Goal: Task Accomplishment & Management: Use online tool/utility

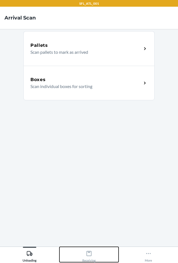
drag, startPoint x: 78, startPoint y: 261, endPoint x: 77, endPoint y: 256, distance: 5.4
click at [78, 261] on button "Receiving" at bounding box center [88, 254] width 59 height 15
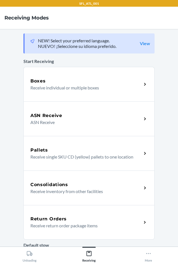
click at [50, 221] on h5 "Return Orders" at bounding box center [48, 218] width 36 height 7
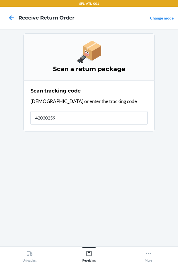
type input "420302599"
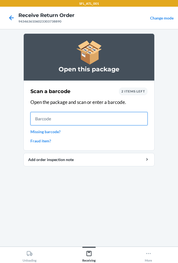
click at [45, 119] on input "text" at bounding box center [88, 118] width 117 height 13
click at [95, 117] on input "text" at bounding box center [88, 118] width 117 height 13
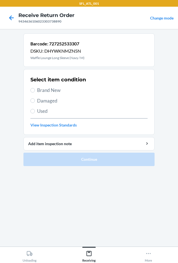
click at [46, 92] on span "Brand New" at bounding box center [92, 90] width 110 height 7
click at [35, 92] on input "Brand New" at bounding box center [32, 90] width 4 height 4
radio input "true"
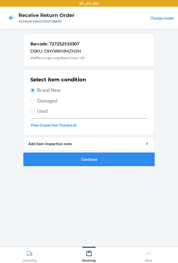
click at [65, 158] on button "Continue" at bounding box center [88, 159] width 131 height 13
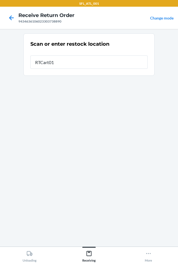
type input "RTCart010"
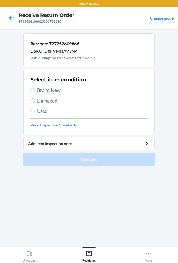
click at [47, 86] on div "Select item condition Brand New Damaged Used View Inspection Standards" at bounding box center [88, 101] width 117 height 55
click at [45, 89] on span "Brand New" at bounding box center [92, 90] width 110 height 7
click at [35, 89] on input "Brand New" at bounding box center [32, 90] width 4 height 4
radio input "true"
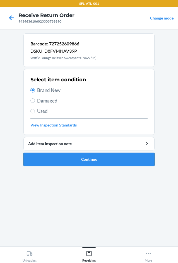
click at [80, 161] on button "Continue" at bounding box center [88, 159] width 131 height 13
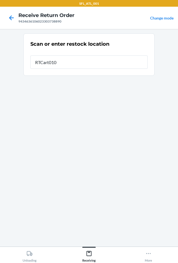
type input "RTCart010"
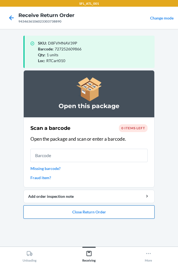
click at [99, 212] on button "Close Return Order" at bounding box center [88, 211] width 131 height 13
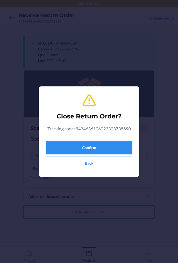
click at [97, 143] on button "Confirm" at bounding box center [89, 147] width 86 height 13
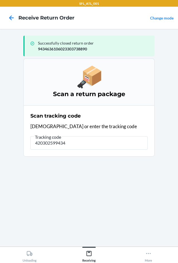
type input "4203025994346"
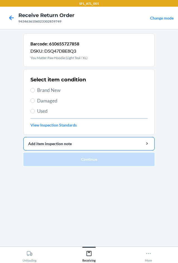
drag, startPoint x: 57, startPoint y: 89, endPoint x: 69, endPoint y: 147, distance: 58.7
click at [57, 90] on span "Brand New" at bounding box center [92, 90] width 110 height 7
click at [35, 90] on input "Brand New" at bounding box center [32, 90] width 4 height 4
radio input "true"
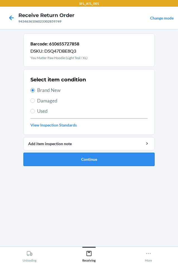
click at [80, 159] on button "Continue" at bounding box center [88, 159] width 131 height 13
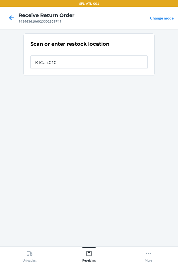
type input "RTCart010"
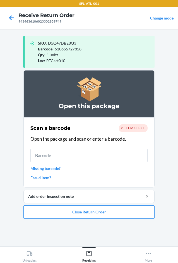
click at [173, 139] on main "SKU : D5Q47DBE8Q3 Barcode : 610655727858 Qty : 1 units Loc : RTCart010 Open thi…" at bounding box center [89, 137] width 178 height 217
click at [87, 213] on button "Close Return Order" at bounding box center [88, 211] width 131 height 13
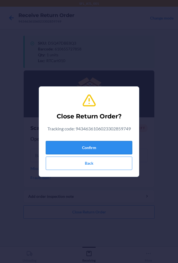
click at [89, 148] on button "Confirm" at bounding box center [89, 147] width 86 height 13
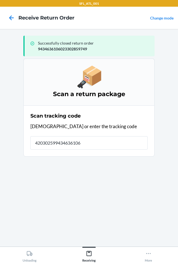
type input "4203025994346361060"
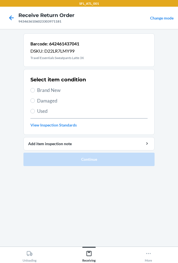
drag, startPoint x: 41, startPoint y: 90, endPoint x: 44, endPoint y: 102, distance: 12.9
click at [41, 90] on span "Brand New" at bounding box center [92, 90] width 110 height 7
click at [35, 90] on input "Brand New" at bounding box center [32, 90] width 4 height 4
radio input "true"
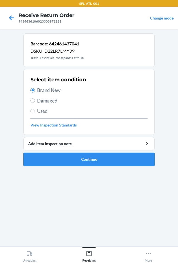
drag, startPoint x: 69, startPoint y: 151, endPoint x: 70, endPoint y: 154, distance: 3.8
click at [71, 154] on li "Barcode: 642461437041 DSKU: D22LR7LMY99 Travel Essentials Sweatpants Latte 3X S…" at bounding box center [88, 99] width 131 height 132
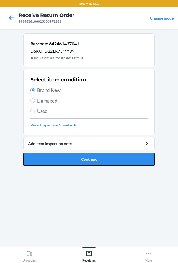
drag, startPoint x: 70, startPoint y: 154, endPoint x: 69, endPoint y: 157, distance: 2.9
click at [70, 157] on button "Continue" at bounding box center [88, 159] width 131 height 13
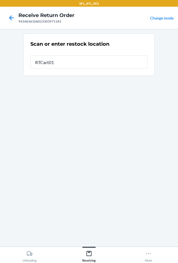
type input "RTCart010"
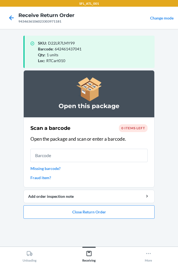
drag, startPoint x: 55, startPoint y: 151, endPoint x: 66, endPoint y: 256, distance: 105.5
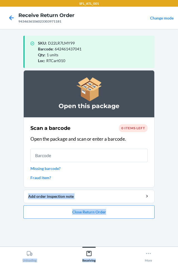
drag, startPoint x: 114, startPoint y: 197, endPoint x: 108, endPoint y: 246, distance: 50.2
click at [108, 262] on html "SFL_ATL_001 Receive Return Order 9434636106023303971181 Change mode SKU : D22LR…" at bounding box center [89, 131] width 178 height 263
click at [127, 205] on button "Close Return Order" at bounding box center [88, 211] width 131 height 13
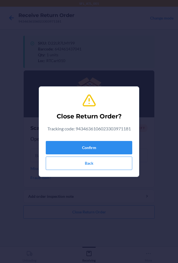
drag, startPoint x: 74, startPoint y: 74, endPoint x: 69, endPoint y: 96, distance: 22.9
click at [69, 96] on div "Close Return Order? Tracking code: 9434636106023303971181 Confirm Back" at bounding box center [89, 131] width 178 height 263
click at [84, 190] on div "Close Return Order? Tracking code: 9434636106023303971181 Confirm Back" at bounding box center [89, 131] width 178 height 263
click at [100, 145] on button "Confirm" at bounding box center [89, 147] width 86 height 13
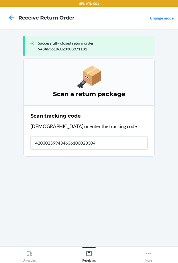
type input "4203025994346361060233044"
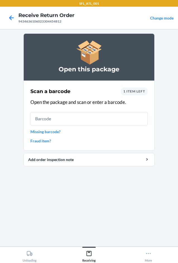
click at [135, 93] on span "1 item left" at bounding box center [134, 91] width 22 height 4
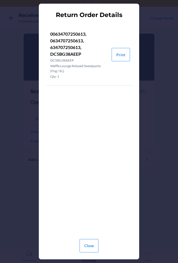
click at [101, 243] on div "Close" at bounding box center [89, 243] width 86 height 18
click at [91, 245] on button "Close" at bounding box center [88, 245] width 19 height 13
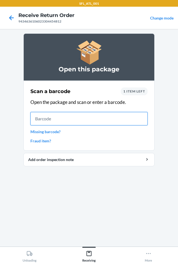
drag, startPoint x: 102, startPoint y: 112, endPoint x: 99, endPoint y: 117, distance: 6.2
click at [99, 117] on input "text" at bounding box center [88, 118] width 117 height 13
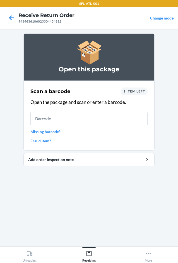
click at [50, 131] on link "Missing barcode?" at bounding box center [88, 132] width 117 height 6
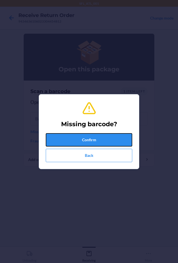
click at [77, 135] on button "Confirm" at bounding box center [89, 139] width 86 height 13
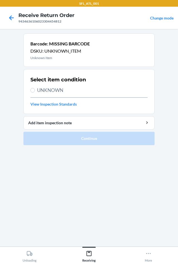
click at [56, 87] on span "UNKNOWN" at bounding box center [92, 90] width 110 height 7
click at [35, 88] on input "UNKNOWN" at bounding box center [32, 90] width 4 height 4
radio input "true"
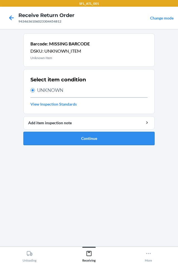
click at [57, 137] on button "Continue" at bounding box center [88, 138] width 131 height 13
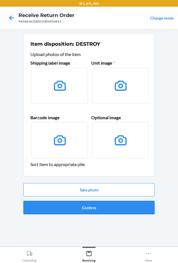
click at [66, 205] on button "Confirm" at bounding box center [88, 207] width 131 height 13
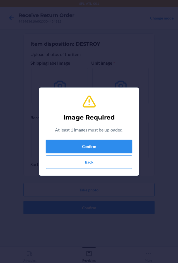
click at [75, 147] on button "Confirm" at bounding box center [89, 146] width 86 height 13
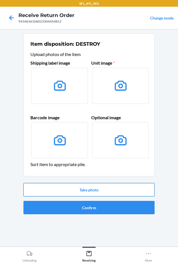
click at [60, 193] on button "Take photo" at bounding box center [88, 189] width 131 height 13
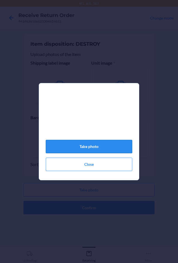
click at [89, 151] on button "Take photo" at bounding box center [89, 146] width 86 height 13
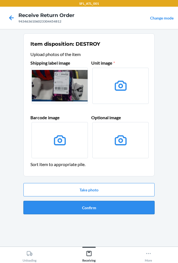
click at [117, 204] on button "Confirm" at bounding box center [88, 207] width 131 height 13
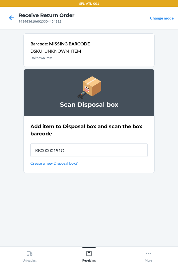
type input "RB00000191O"
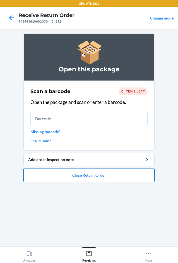
click at [82, 171] on button "Close Return Order" at bounding box center [88, 174] width 131 height 13
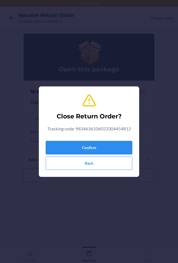
click at [87, 146] on button "Confirm" at bounding box center [89, 147] width 86 height 13
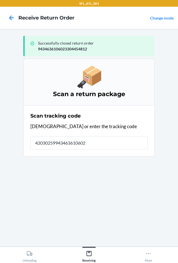
type input "420302599434636106023"
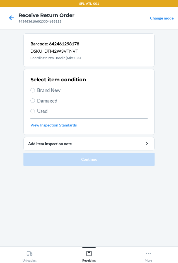
click at [43, 94] on span "Brand New" at bounding box center [92, 90] width 110 height 7
click at [35, 92] on input "Brand New" at bounding box center [32, 90] width 4 height 4
radio input "true"
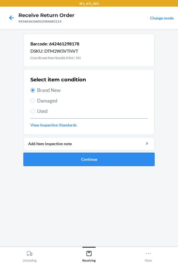
click at [65, 156] on button "Continue" at bounding box center [88, 159] width 131 height 13
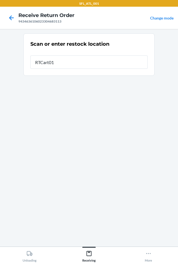
type input "RTCart010"
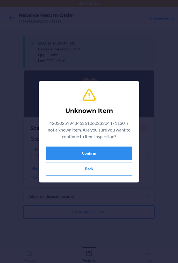
click at [83, 146] on div "Unknown Item 420302599434636106023304471130 is not a known item. Are you sure y…" at bounding box center [89, 131] width 86 height 92
click at [83, 148] on button "Confirm" at bounding box center [89, 152] width 86 height 13
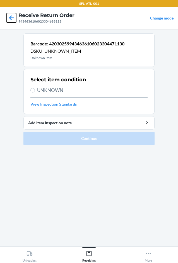
click at [8, 20] on icon at bounding box center [11, 17] width 9 height 9
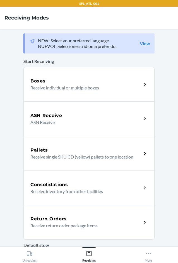
click at [89, 218] on div "Return Orders" at bounding box center [85, 218] width 111 height 7
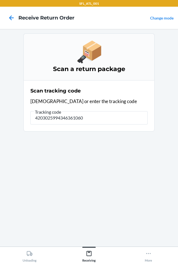
type input "42030259943463610602"
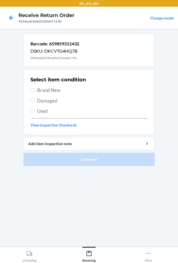
click at [51, 87] on span "Brand New" at bounding box center [92, 90] width 110 height 7
click at [35, 88] on input "Brand New" at bounding box center [32, 90] width 4 height 4
radio input "true"
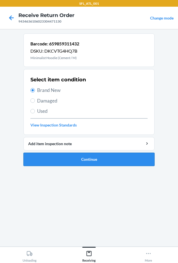
click at [76, 153] on button "Continue" at bounding box center [88, 159] width 131 height 13
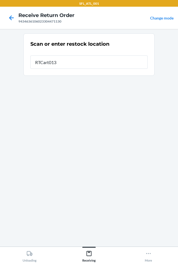
type input "RTCart013"
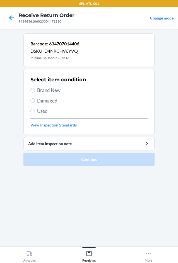
click at [45, 93] on span "Brand New" at bounding box center [92, 90] width 110 height 7
click at [35, 92] on input "Brand New" at bounding box center [32, 90] width 4 height 4
radio input "true"
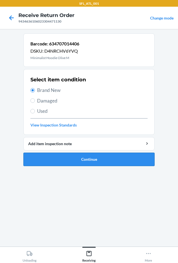
click at [83, 163] on button "Continue" at bounding box center [88, 159] width 131 height 13
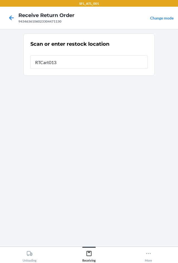
type input "RTCart013"
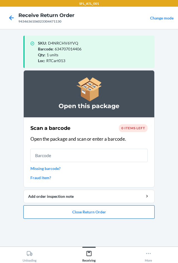
click at [78, 209] on button "Close Return Order" at bounding box center [88, 211] width 131 height 13
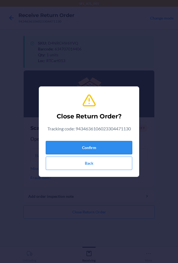
click at [106, 145] on button "Confirm" at bounding box center [89, 147] width 86 height 13
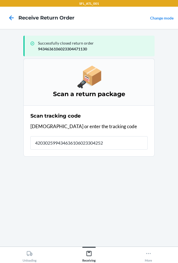
type input "4203025994346361060233042527"
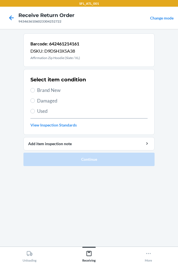
click at [53, 86] on div "Select item condition Brand New Damaged Used View Inspection Standards" at bounding box center [88, 101] width 117 height 55
click at [52, 93] on span "Brand New" at bounding box center [92, 90] width 110 height 7
click at [35, 92] on input "Brand New" at bounding box center [32, 90] width 4 height 4
radio input "true"
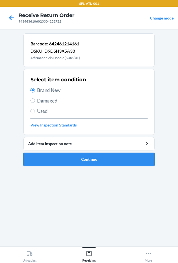
click at [61, 155] on button "Continue" at bounding box center [88, 159] width 131 height 13
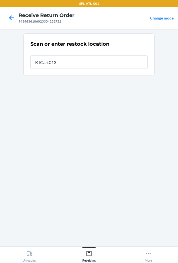
type input "RTCart013"
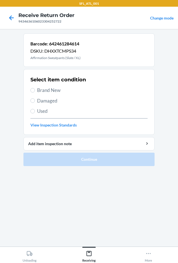
drag, startPoint x: 45, startPoint y: 86, endPoint x: 99, endPoint y: 175, distance: 104.4
click at [45, 86] on div "Select item condition Brand New Damaged Used View Inspection Standards" at bounding box center [88, 101] width 117 height 55
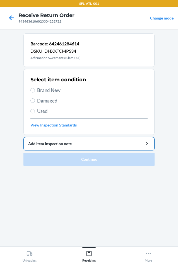
drag, startPoint x: 55, startPoint y: 90, endPoint x: 67, endPoint y: 137, distance: 47.8
click at [55, 95] on div "Select item condition Brand New Damaged Used View Inspection Standards" at bounding box center [88, 101] width 117 height 55
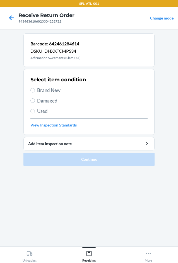
click at [43, 87] on span "Brand New" at bounding box center [92, 90] width 110 height 7
click at [35, 88] on input "Brand New" at bounding box center [32, 90] width 4 height 4
radio input "true"
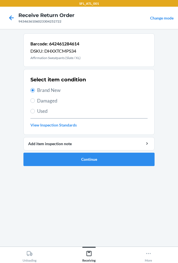
click at [80, 168] on ol "Barcode: 642461284614 DSKU: DHXXTCMPS34 Affirmation Sweatpants (Slate / XL) Sel…" at bounding box center [88, 101] width 131 height 137
click at [80, 164] on button "Continue" at bounding box center [88, 159] width 131 height 13
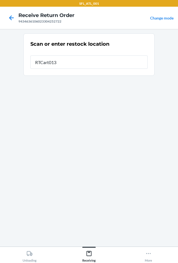
type input "RTCart013"
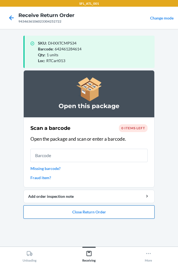
click at [68, 212] on button "Close Return Order" at bounding box center [88, 211] width 131 height 13
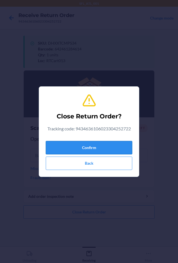
drag, startPoint x: 75, startPoint y: 149, endPoint x: 76, endPoint y: 152, distance: 2.9
click at [75, 148] on button "Confirm" at bounding box center [89, 147] width 86 height 13
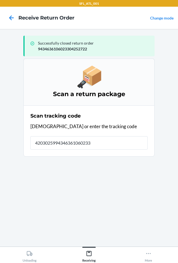
type input "42030259943463610602330"
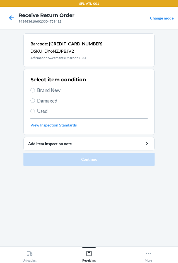
drag, startPoint x: 48, startPoint y: 90, endPoint x: 65, endPoint y: 114, distance: 29.9
click at [48, 90] on span "Brand New" at bounding box center [92, 90] width 110 height 7
click at [35, 90] on input "Brand New" at bounding box center [32, 90] width 4 height 4
radio input "true"
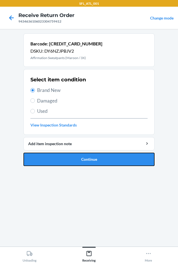
drag, startPoint x: 78, startPoint y: 164, endPoint x: 80, endPoint y: 167, distance: 3.5
click at [79, 164] on button "Continue" at bounding box center [88, 159] width 131 height 13
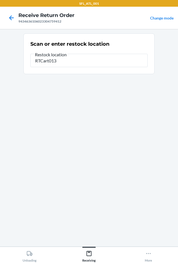
type input "RTCart013"
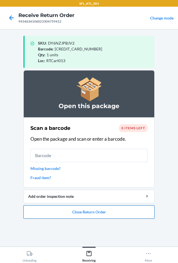
drag, startPoint x: 97, startPoint y: 205, endPoint x: 95, endPoint y: 208, distance: 3.5
click at [95, 208] on button "Close Return Order" at bounding box center [88, 211] width 131 height 13
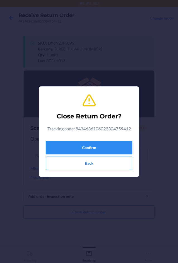
click at [83, 132] on div "Tracking code: 9434636106023304759412" at bounding box center [88, 129] width 83 height 9
click at [70, 141] on button "Confirm" at bounding box center [89, 147] width 86 height 13
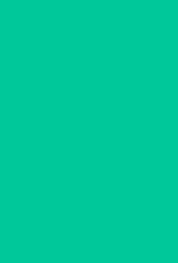
click at [71, 147] on input "text" at bounding box center [88, 142] width 117 height 13
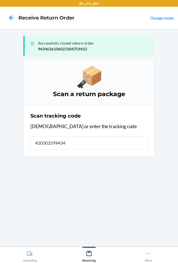
type input "4203025994346"
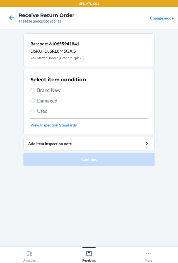
drag, startPoint x: 51, startPoint y: 88, endPoint x: 85, endPoint y: 166, distance: 84.8
click at [55, 99] on div "Select item condition Brand New Damaged Used View Inspection Standards" at bounding box center [88, 101] width 117 height 55
click at [46, 89] on span "Brand New" at bounding box center [92, 90] width 110 height 7
click at [35, 89] on input "Brand New" at bounding box center [32, 90] width 4 height 4
radio input "true"
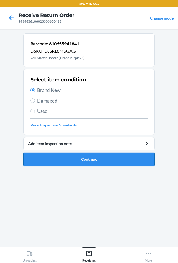
click at [71, 159] on button "Continue" at bounding box center [88, 159] width 131 height 13
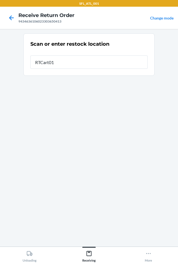
type input "RTCart013"
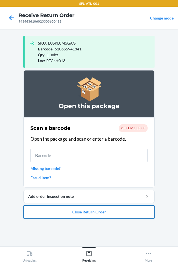
click at [94, 208] on button "Close Return Order" at bounding box center [88, 211] width 131 height 13
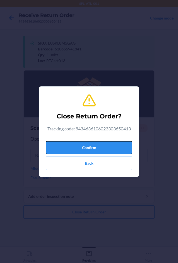
drag, startPoint x: 92, startPoint y: 142, endPoint x: 89, endPoint y: 138, distance: 5.1
click at [92, 142] on button "Confirm" at bounding box center [89, 147] width 86 height 13
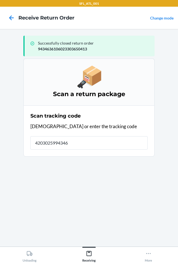
type input "42030259943463"
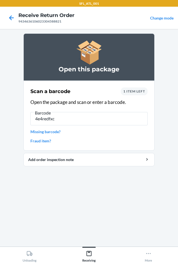
type input "4e4redfxc"
click at [60, 127] on div "Scan a barcode 1 item left Open the package and scan or enter a barcode. Barcod…" at bounding box center [88, 116] width 117 height 60
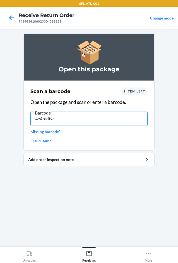
click at [61, 122] on input "4e4redfxc" at bounding box center [88, 118] width 117 height 13
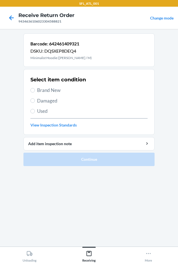
drag, startPoint x: 46, startPoint y: 91, endPoint x: 46, endPoint y: 94, distance: 3.6
click at [46, 92] on span "Brand New" at bounding box center [92, 90] width 110 height 7
click at [35, 92] on input "Brand New" at bounding box center [32, 90] width 4 height 4
radio input "true"
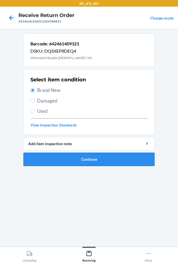
click at [46, 162] on button "Continue" at bounding box center [88, 159] width 131 height 13
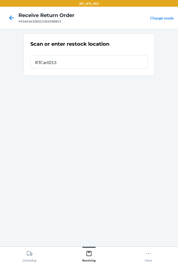
type input "RTCart013"
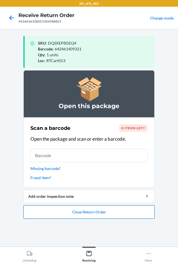
click at [53, 214] on button "Close Return Order" at bounding box center [88, 211] width 131 height 13
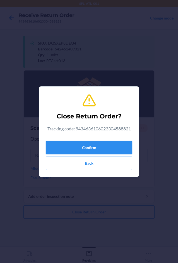
click at [78, 151] on button "Confirm" at bounding box center [89, 147] width 86 height 13
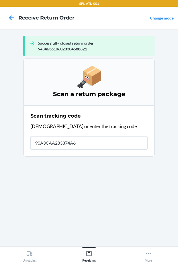
type input "90A3CAA283374A62"
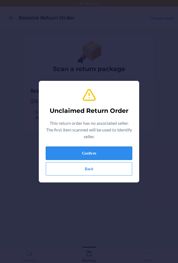
click at [105, 152] on button "Confirm" at bounding box center [89, 152] width 86 height 13
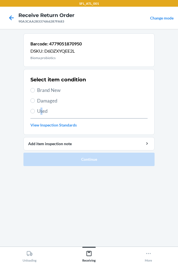
drag, startPoint x: 41, startPoint y: 112, endPoint x: 43, endPoint y: 109, distance: 3.4
click at [42, 109] on span "Used" at bounding box center [92, 110] width 110 height 7
click at [43, 110] on span "Used" at bounding box center [92, 110] width 110 height 7
click at [35, 110] on input "Used" at bounding box center [32, 111] width 4 height 4
radio input "true"
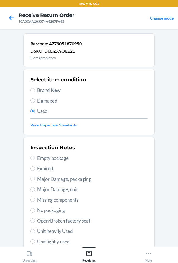
drag, startPoint x: 55, startPoint y: 184, endPoint x: 57, endPoint y: 188, distance: 4.4
click at [57, 186] on div "Inspection Notes Empty package Expired Major Damage, packaging Major Damage, un…" at bounding box center [88, 210] width 117 height 136
click at [67, 189] on span "Major Damage, unit" at bounding box center [92, 189] width 110 height 7
click at [35, 189] on input "Major Damage, unit" at bounding box center [32, 189] width 4 height 4
radio input "true"
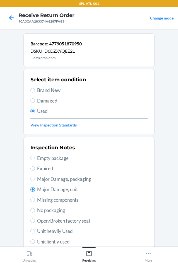
scroll to position [73, 0]
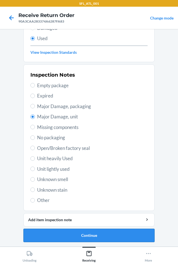
click at [69, 233] on button "Continue" at bounding box center [88, 235] width 131 height 13
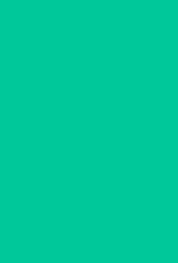
scroll to position [0, 0]
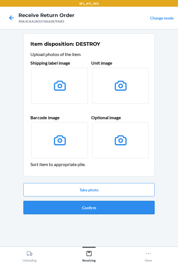
click at [62, 210] on button "Confirm" at bounding box center [88, 207] width 131 height 13
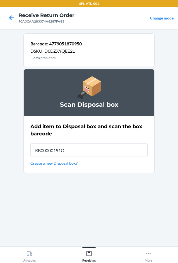
type input "RB00000191O"
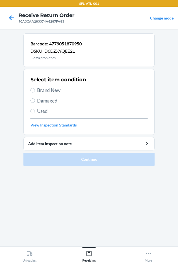
click at [48, 113] on span "Used" at bounding box center [92, 110] width 110 height 7
click at [35, 113] on input "Used" at bounding box center [32, 111] width 4 height 4
radio input "true"
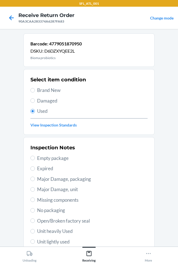
click at [70, 186] on span "Major Damage, unit" at bounding box center [92, 189] width 110 height 7
click at [35, 187] on input "Major Damage, unit" at bounding box center [32, 189] width 4 height 4
radio input "true"
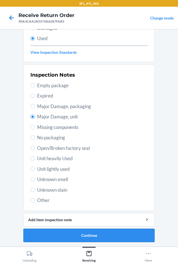
click at [53, 234] on button "Continue" at bounding box center [88, 235] width 131 height 13
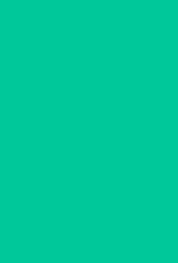
scroll to position [0, 0]
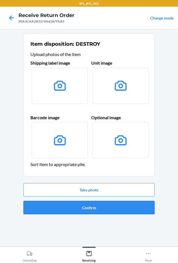
click at [64, 210] on button "Confirm" at bounding box center [88, 207] width 131 height 13
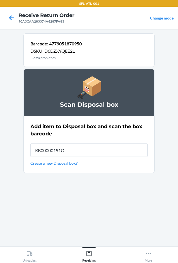
type input "RB00000191O"
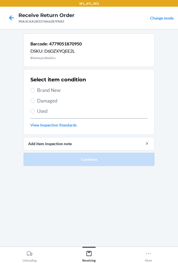
click at [36, 114] on label "Used" at bounding box center [88, 110] width 117 height 7
click at [35, 113] on input "Used" at bounding box center [32, 111] width 4 height 4
radio input "true"
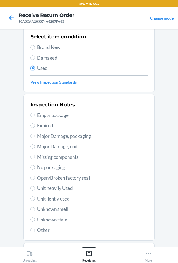
scroll to position [73, 0]
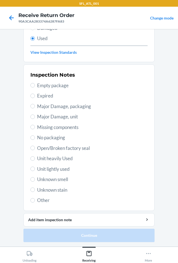
click at [68, 115] on span "Major Damage, unit" at bounding box center [92, 116] width 110 height 7
click at [35, 115] on input "Major Damage, unit" at bounding box center [32, 116] width 4 height 4
radio input "true"
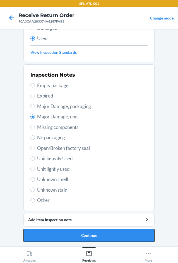
drag, startPoint x: 104, startPoint y: 231, endPoint x: 98, endPoint y: 221, distance: 11.7
click at [105, 231] on button "Continue" at bounding box center [88, 235] width 131 height 13
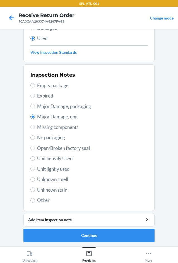
scroll to position [0, 0]
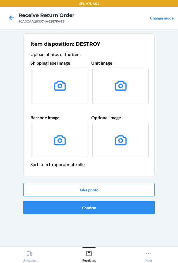
click at [49, 207] on button "Confirm" at bounding box center [88, 207] width 131 height 13
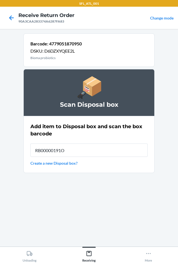
type input "RB00000191O"
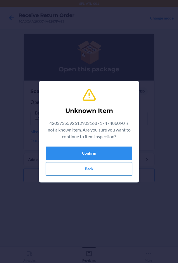
click at [101, 168] on button "Back" at bounding box center [89, 168] width 86 height 13
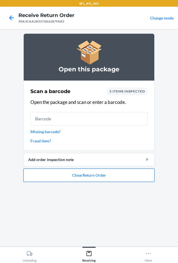
click at [97, 174] on button "Close Return Order" at bounding box center [88, 174] width 131 height 13
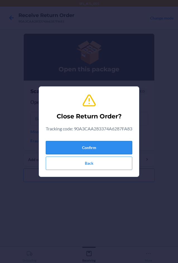
click at [98, 151] on button "Confirm" at bounding box center [89, 147] width 86 height 13
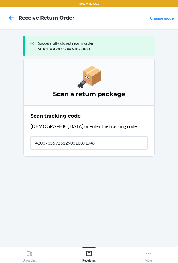
type input "4203735592612903168717474"
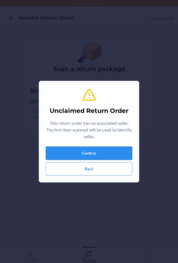
click at [108, 155] on button "Confirm" at bounding box center [89, 152] width 86 height 13
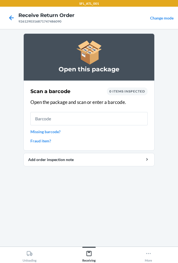
drag, startPoint x: 111, startPoint y: 144, endPoint x: 114, endPoint y: 152, distance: 8.7
click at [112, 146] on section "Scan a barcode 0 items inspected Open the package and scan or enter a barcode. …" at bounding box center [88, 115] width 131 height 70
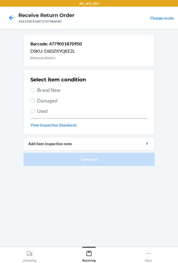
click at [53, 93] on span "Brand New" at bounding box center [92, 90] width 110 height 7
click at [35, 92] on input "Brand New" at bounding box center [32, 90] width 4 height 4
radio input "true"
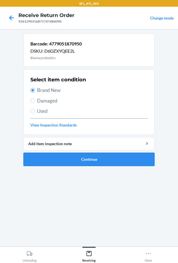
click at [95, 157] on button "Continue" at bounding box center [88, 159] width 131 height 13
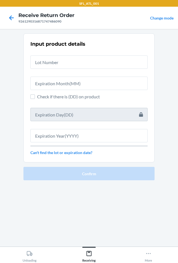
click at [72, 153] on link "Can't find the lot or expiration date?" at bounding box center [88, 152] width 117 height 6
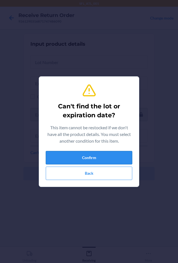
click at [78, 161] on button "Confirm" at bounding box center [89, 157] width 86 height 13
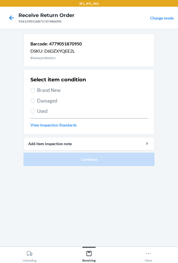
drag, startPoint x: 43, startPoint y: 108, endPoint x: 43, endPoint y: 111, distance: 2.8
click at [43, 109] on span "Used" at bounding box center [92, 110] width 110 height 7
click at [35, 109] on input "Used" at bounding box center [32, 111] width 4 height 4
radio input "true"
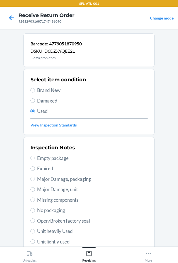
click at [76, 189] on span "Major Damage, unit" at bounding box center [92, 189] width 110 height 7
click at [35, 189] on input "Major Damage, unit" at bounding box center [32, 189] width 4 height 4
radio input "true"
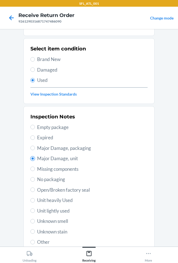
scroll to position [73, 0]
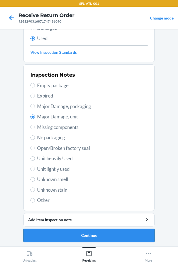
click at [91, 233] on button "Continue" at bounding box center [88, 235] width 131 height 13
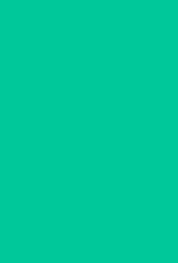
scroll to position [0, 0]
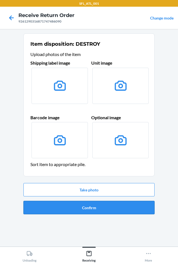
click at [87, 212] on button "Confirm" at bounding box center [88, 207] width 131 height 13
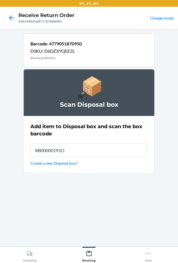
type input "RB00000191O"
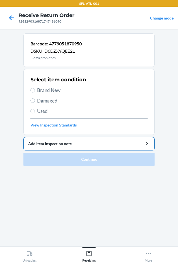
drag, startPoint x: 47, startPoint y: 88, endPoint x: 86, endPoint y: 137, distance: 62.6
click at [49, 91] on span "Brand New" at bounding box center [92, 90] width 110 height 7
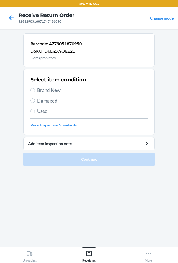
click at [42, 114] on span "Used" at bounding box center [92, 110] width 110 height 7
click at [35, 113] on input "Used" at bounding box center [32, 111] width 4 height 4
radio input "true"
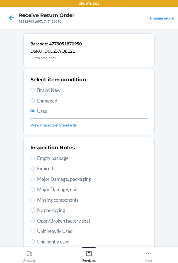
click at [65, 193] on div "Inspection Notes Empty package Expired Major Damage, packaging Major Damage, un…" at bounding box center [88, 210] width 117 height 136
click at [68, 191] on span "Major Damage, unit" at bounding box center [92, 189] width 110 height 7
click at [35, 191] on input "Major Damage, unit" at bounding box center [32, 189] width 4 height 4
radio input "true"
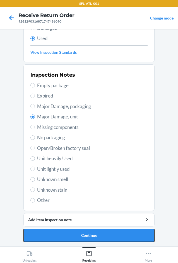
click at [69, 234] on button "Continue" at bounding box center [88, 235] width 131 height 13
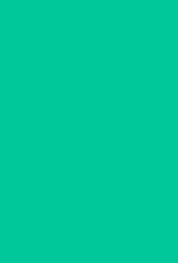
scroll to position [0, 0]
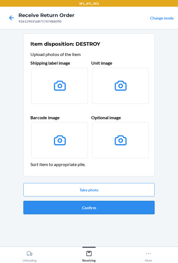
click at [56, 215] on ol "Item disposition: DESTROY Upload photos of the item Shipping label image Unit i…" at bounding box center [88, 125] width 131 height 185
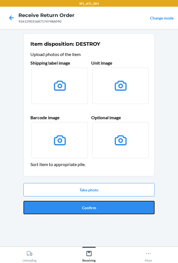
drag, startPoint x: 58, startPoint y: 211, endPoint x: 60, endPoint y: 209, distance: 3.1
click at [59, 210] on button "Confirm" at bounding box center [88, 207] width 131 height 13
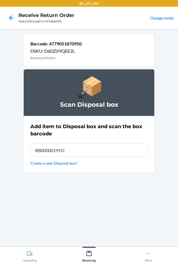
type input "RB00000191O"
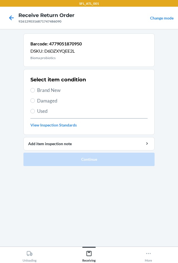
click at [37, 101] on label "Damaged" at bounding box center [88, 100] width 117 height 7
click at [35, 101] on input "Damaged" at bounding box center [32, 100] width 4 height 4
radio input "true"
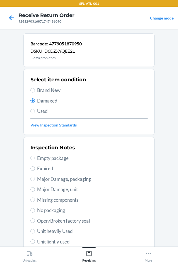
click at [45, 190] on span "Major Damage, unit" at bounding box center [92, 189] width 110 height 7
click at [35, 190] on input "Major Damage, unit" at bounding box center [32, 189] width 4 height 4
radio input "true"
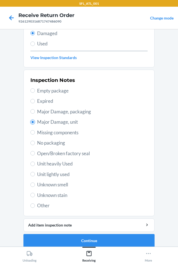
scroll to position [73, 0]
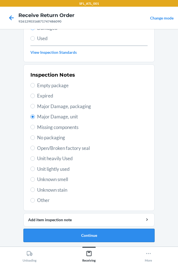
click at [82, 235] on button "Continue" at bounding box center [88, 235] width 131 height 13
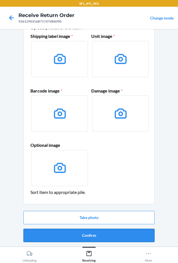
click at [68, 238] on button "Confirm" at bounding box center [88, 235] width 131 height 13
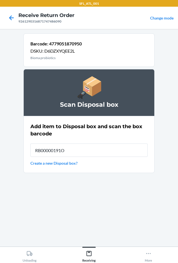
type input "RB00000191O"
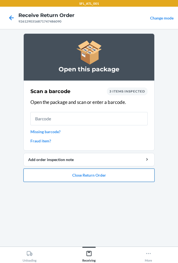
click at [93, 175] on button "Close Return Order" at bounding box center [88, 174] width 131 height 13
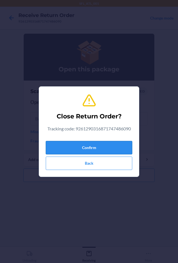
click at [94, 146] on button "Confirm" at bounding box center [89, 147] width 86 height 13
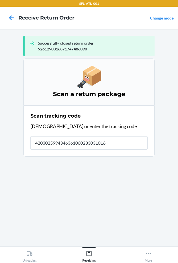
type input "42030259943463610602330310165"
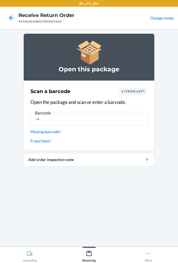
type input "-"
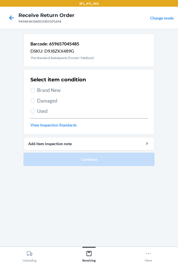
click at [46, 90] on span "Brand New" at bounding box center [92, 90] width 110 height 7
click at [35, 90] on input "Brand New" at bounding box center [32, 90] width 4 height 4
radio input "true"
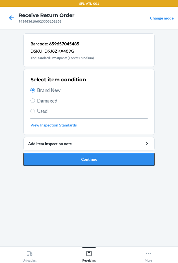
drag, startPoint x: 87, startPoint y: 153, endPoint x: 89, endPoint y: 157, distance: 5.0
click at [88, 154] on button "Continue" at bounding box center [88, 159] width 131 height 13
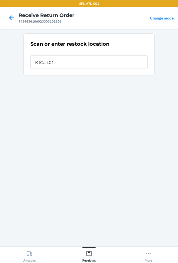
type input "RTCart013"
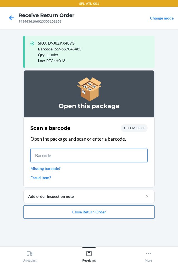
drag, startPoint x: 50, startPoint y: 160, endPoint x: 40, endPoint y: 156, distance: 10.9
click at [48, 159] on input "text" at bounding box center [88, 155] width 117 height 13
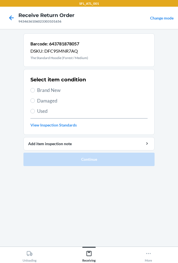
click at [51, 89] on span "Brand New" at bounding box center [92, 90] width 110 height 7
click at [35, 89] on input "Brand New" at bounding box center [32, 90] width 4 height 4
radio input "true"
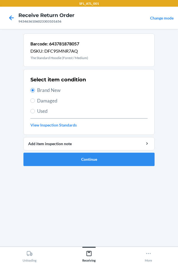
click at [73, 152] on li "Barcode: 643781878057 DSKU: DFC95MNR7AQ The Standard Hoodie (Forest / Medium) S…" at bounding box center [88, 99] width 131 height 132
click at [74, 160] on button "Continue" at bounding box center [88, 159] width 131 height 13
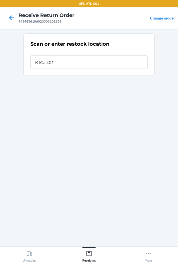
type input "RTCart013"
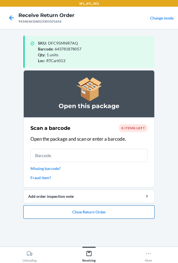
click at [72, 218] on button "Close Return Order" at bounding box center [88, 211] width 131 height 13
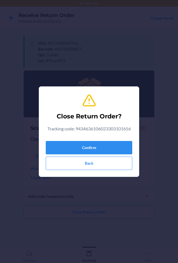
click at [77, 138] on div "Close Return Order? Tracking code: 9434636106023303101656 Confirm Back" at bounding box center [89, 131] width 86 height 81
click at [78, 140] on div "Confirm Back" at bounding box center [89, 154] width 86 height 31
drag, startPoint x: 66, startPoint y: 146, endPoint x: 63, endPoint y: 143, distance: 3.7
click at [64, 144] on button "Confirm" at bounding box center [89, 147] width 86 height 13
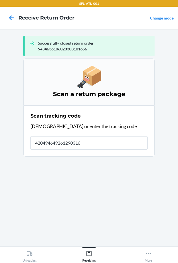
type input "4204946492612903168"
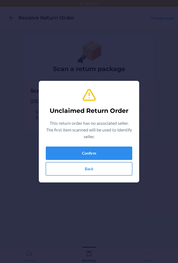
click at [73, 166] on button "Back" at bounding box center [89, 168] width 86 height 13
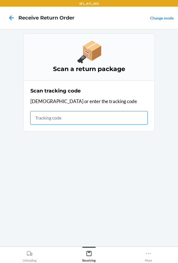
click at [37, 118] on input "text" at bounding box center [88, 117] width 117 height 13
type input "A20C835CE8454D3DB9AD00"
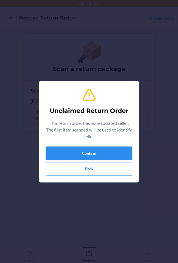
click at [68, 150] on button "Confirm" at bounding box center [89, 152] width 86 height 13
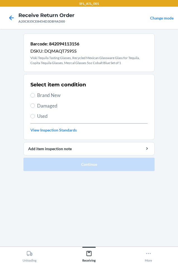
click at [57, 107] on span "Damaged" at bounding box center [92, 105] width 110 height 7
click at [35, 107] on input "Damaged" at bounding box center [32, 105] width 4 height 4
radio input "true"
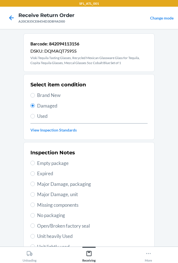
click at [70, 183] on span "Major Damage, packaging" at bounding box center [92, 183] width 110 height 7
click at [35, 183] on input "Major Damage, packaging" at bounding box center [32, 183] width 4 height 4
radio input "true"
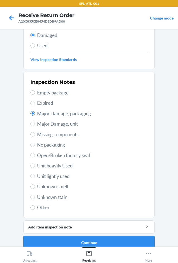
scroll to position [78, 0]
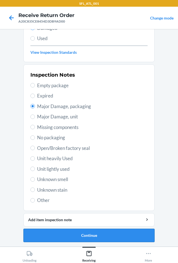
click at [94, 230] on button "Continue" at bounding box center [88, 235] width 131 height 13
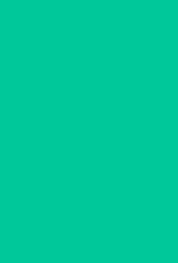
scroll to position [27, 0]
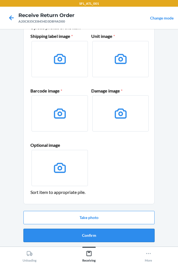
click at [72, 231] on button "Confirm" at bounding box center [88, 235] width 131 height 13
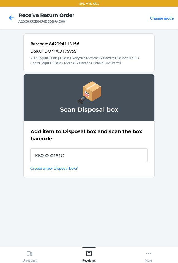
type input "RB00000191O"
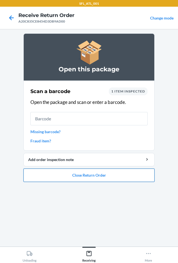
click at [103, 174] on button "Close Return Order" at bounding box center [88, 174] width 131 height 13
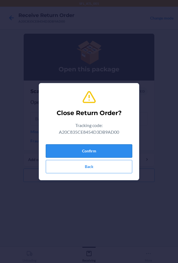
click at [95, 150] on button "Confirm" at bounding box center [89, 150] width 86 height 13
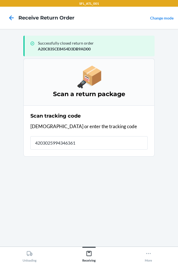
type input "42030259943463610"
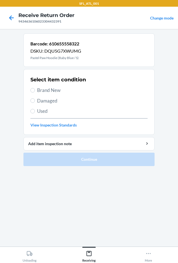
drag, startPoint x: 53, startPoint y: 87, endPoint x: 72, endPoint y: 118, distance: 36.2
click at [54, 89] on span "Brand New" at bounding box center [92, 90] width 110 height 7
click at [35, 89] on input "Brand New" at bounding box center [32, 90] width 4 height 4
radio input "true"
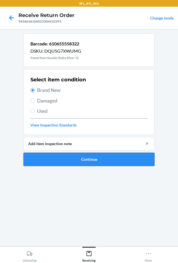
click at [85, 166] on ol "Barcode: 610655558322 DSKU: DQU5G7XWUMG Pastel Paw Hoodie (Baby Blue / S) Selec…" at bounding box center [88, 101] width 131 height 137
click at [86, 163] on button "Continue" at bounding box center [88, 159] width 131 height 13
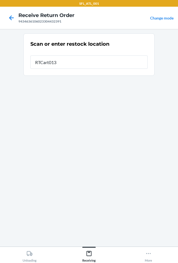
type input "RTCart013"
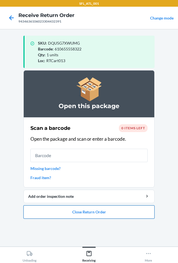
click at [101, 212] on button "Close Return Order" at bounding box center [88, 211] width 131 height 13
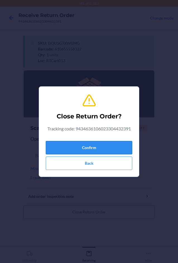
click at [80, 149] on button "Confirm" at bounding box center [89, 147] width 86 height 13
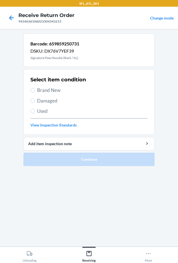
click at [51, 89] on span "Brand New" at bounding box center [92, 90] width 110 height 7
click at [35, 89] on input "Brand New" at bounding box center [32, 90] width 4 height 4
radio input "true"
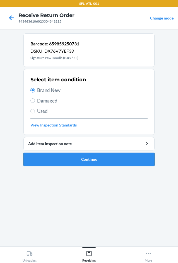
click at [69, 165] on button "Continue" at bounding box center [88, 159] width 131 height 13
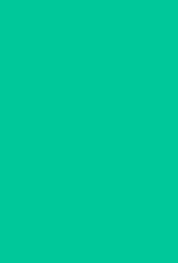
click at [69, 162] on section at bounding box center [88, 137] width 131 height 208
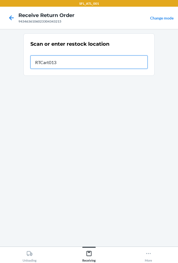
type input "RTCart013"
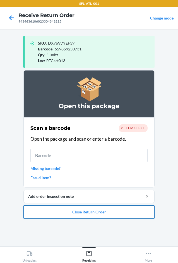
click at [78, 208] on button "Close Return Order" at bounding box center [88, 211] width 131 height 13
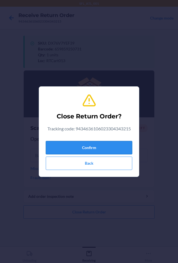
click at [92, 149] on button "Confirm" at bounding box center [89, 147] width 86 height 13
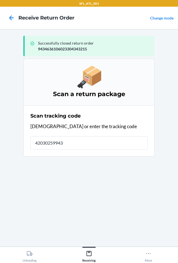
type input "420302599434"
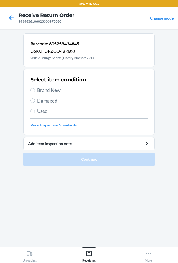
click at [55, 90] on span "Brand New" at bounding box center [92, 90] width 110 height 7
click at [35, 90] on input "Brand New" at bounding box center [32, 90] width 4 height 4
radio input "true"
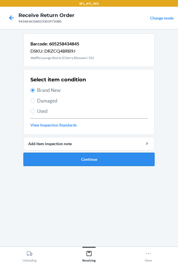
click at [92, 158] on button "Continue" at bounding box center [88, 159] width 131 height 13
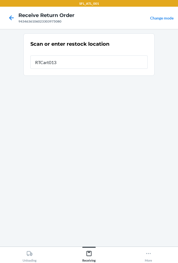
type input "RTCart013"
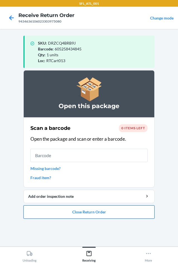
click at [50, 207] on button "Close Return Order" at bounding box center [88, 211] width 131 height 13
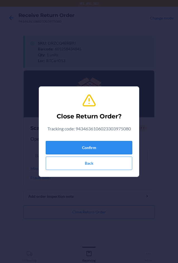
click at [55, 144] on button "Confirm" at bounding box center [89, 147] width 86 height 13
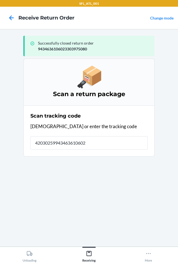
type input "420302599434636106023"
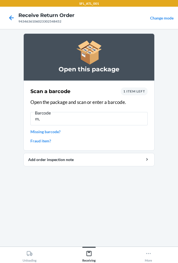
type input "m,"
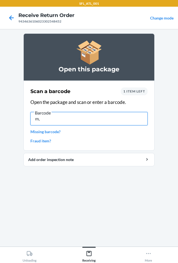
click at [113, 122] on input "m," at bounding box center [88, 118] width 117 height 13
click at [72, 118] on input "m," at bounding box center [88, 118] width 117 height 13
click at [72, 117] on input "m," at bounding box center [88, 118] width 117 height 13
click at [73, 117] on input "m," at bounding box center [88, 118] width 117 height 13
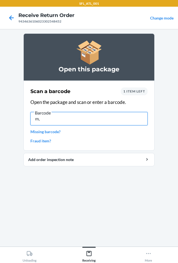
click at [73, 117] on input "m," at bounding box center [88, 118] width 117 height 13
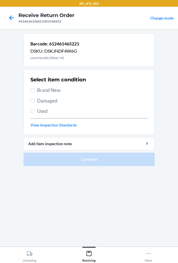
click at [41, 88] on span "Brand New" at bounding box center [92, 90] width 110 height 7
click at [35, 88] on input "Brand New" at bounding box center [32, 90] width 4 height 4
radio input "true"
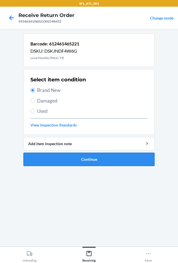
click at [87, 160] on button "Continue" at bounding box center [88, 159] width 131 height 13
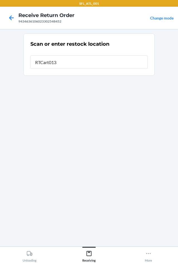
type input "RTCart013"
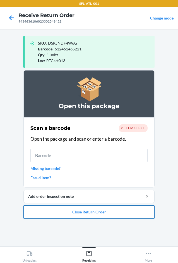
click at [88, 209] on button "Close Return Order" at bounding box center [88, 211] width 131 height 13
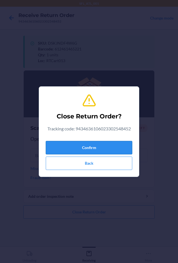
click at [94, 151] on button "Confirm" at bounding box center [89, 147] width 86 height 13
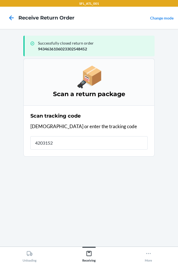
type input "42031522"
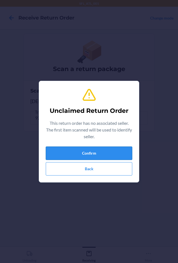
click at [61, 154] on button "Confirm" at bounding box center [89, 152] width 86 height 13
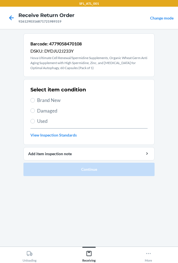
drag, startPoint x: 55, startPoint y: 111, endPoint x: 65, endPoint y: 139, distance: 29.3
click at [55, 112] on span "Damaged" at bounding box center [92, 110] width 110 height 7
click at [35, 112] on input "Damaged" at bounding box center [32, 110] width 4 height 4
radio input "true"
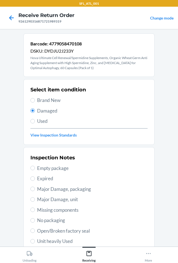
click at [59, 199] on span "Major Damage, unit" at bounding box center [92, 199] width 110 height 7
click at [35, 199] on input "Major Damage, unit" at bounding box center [32, 199] width 4 height 4
radio input "true"
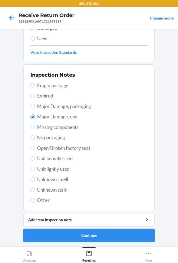
click at [50, 237] on button "Continue" at bounding box center [88, 235] width 131 height 13
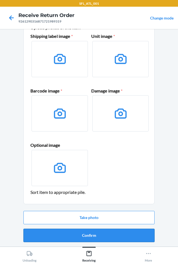
click at [87, 239] on button "Confirm" at bounding box center [88, 235] width 131 height 13
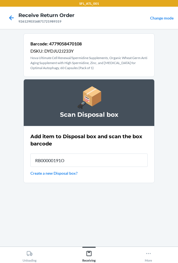
type input "RB00000191O"
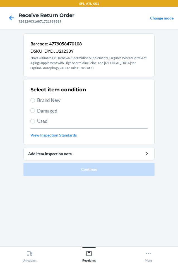
click at [42, 121] on span "Used" at bounding box center [92, 120] width 110 height 7
click at [35, 121] on input "Used" at bounding box center [32, 121] width 4 height 4
radio input "true"
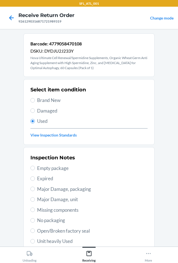
click at [42, 111] on span "Damaged" at bounding box center [92, 110] width 110 height 7
click at [35, 111] on input "Damaged" at bounding box center [32, 110] width 4 height 4
radio input "true"
radio input "false"
click at [70, 198] on span "Major Damage, unit" at bounding box center [92, 199] width 110 height 7
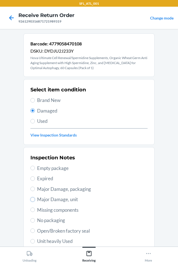
click at [35, 198] on input "Major Damage, unit" at bounding box center [32, 199] width 4 height 4
radio input "true"
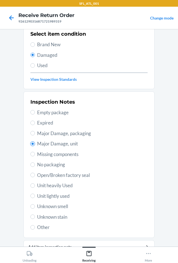
scroll to position [83, 0]
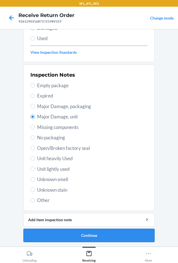
click at [97, 229] on button "Continue" at bounding box center [88, 235] width 131 height 13
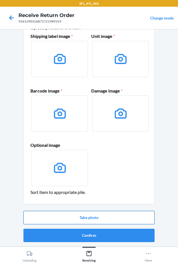
click at [64, 215] on button "Take photo" at bounding box center [88, 217] width 131 height 13
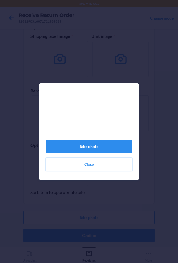
click at [82, 168] on button "Close" at bounding box center [89, 164] width 86 height 13
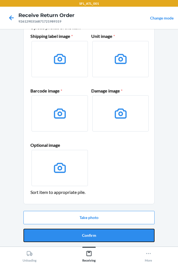
drag, startPoint x: 88, startPoint y: 231, endPoint x: 86, endPoint y: 235, distance: 5.0
click at [88, 232] on button "Confirm" at bounding box center [88, 235] width 131 height 13
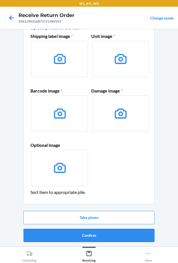
scroll to position [0, 0]
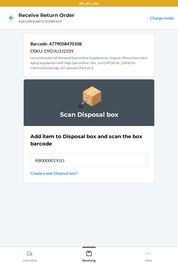
type input "RB00000191O"
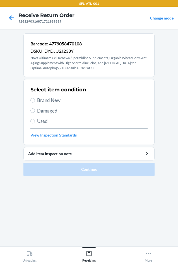
click at [37, 112] on span "Damaged" at bounding box center [92, 110] width 110 height 7
click at [35, 112] on input "Damaged" at bounding box center [32, 110] width 4 height 4
radio input "true"
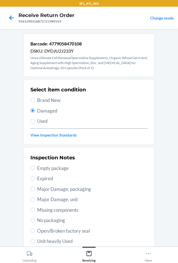
click at [58, 198] on span "Major Damage, unit" at bounding box center [92, 199] width 110 height 7
click at [35, 198] on input "Major Damage, unit" at bounding box center [32, 199] width 4 height 4
radio input "true"
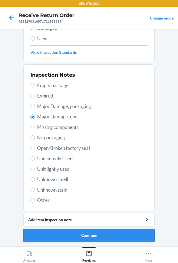
click at [89, 232] on button "Continue" at bounding box center [88, 235] width 131 height 13
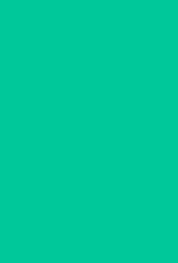
scroll to position [27, 0]
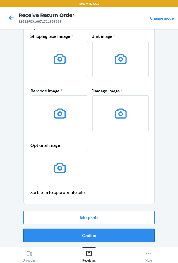
click at [87, 235] on button "Confirm" at bounding box center [88, 235] width 131 height 13
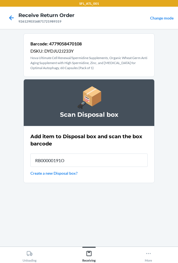
type input "RB00000191O"
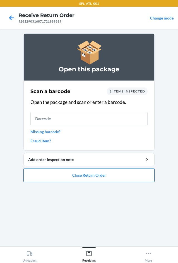
click at [68, 177] on button "Close Return Order" at bounding box center [88, 174] width 131 height 13
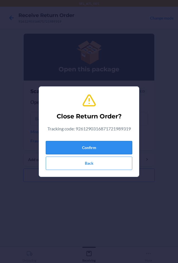
click at [98, 142] on button "Confirm" at bounding box center [89, 147] width 86 height 13
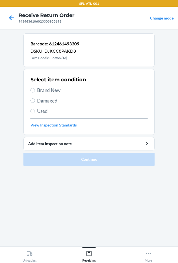
click at [46, 110] on span "Used" at bounding box center [92, 110] width 110 height 7
click at [35, 110] on input "Used" at bounding box center [32, 111] width 4 height 4
radio input "true"
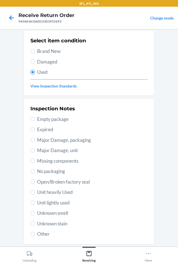
scroll to position [73, 0]
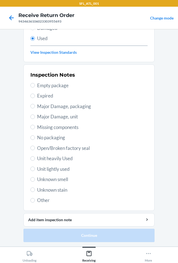
click at [53, 193] on span "Unknown stain" at bounding box center [92, 189] width 110 height 7
click at [35, 192] on input "Unknown stain" at bounding box center [32, 189] width 4 height 4
radio input "true"
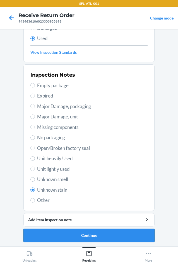
click at [60, 231] on button "Continue" at bounding box center [88, 235] width 131 height 13
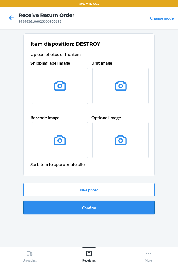
click at [61, 210] on button "Confirm" at bounding box center [88, 207] width 131 height 13
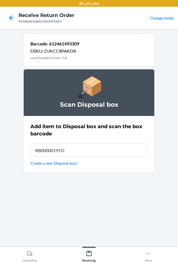
type input "RB00000191O"
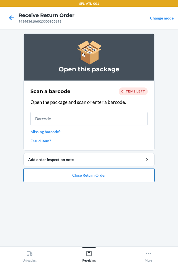
click at [87, 175] on button "Close Return Order" at bounding box center [88, 174] width 131 height 13
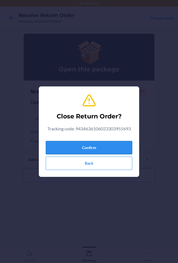
click at [68, 142] on button "Confirm" at bounding box center [89, 147] width 86 height 13
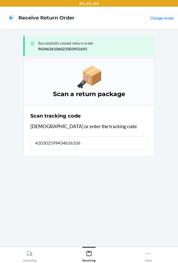
type input "4203025994346361060"
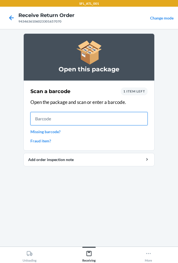
click at [51, 117] on input "text" at bounding box center [88, 118] width 117 height 13
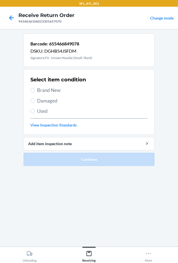
click at [40, 88] on span "Brand New" at bounding box center [92, 90] width 110 height 7
click at [35, 88] on input "Brand New" at bounding box center [32, 90] width 4 height 4
radio input "true"
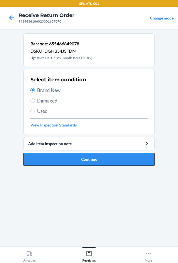
drag, startPoint x: 67, startPoint y: 155, endPoint x: 70, endPoint y: 154, distance: 3.1
click at [67, 155] on button "Continue" at bounding box center [88, 159] width 131 height 13
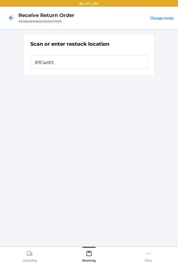
type input "RTCart013"
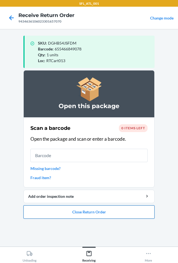
click at [89, 208] on button "Close Return Order" at bounding box center [88, 211] width 131 height 13
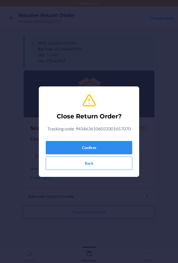
click at [89, 209] on div "Close Return Order? Tracking code: 9434636106023301657070 Confirm Back" at bounding box center [89, 131] width 178 height 263
click at [86, 147] on button "Confirm" at bounding box center [89, 147] width 86 height 13
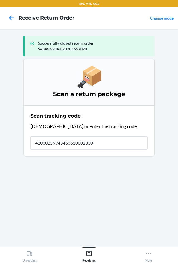
type input "420302599434636106023304"
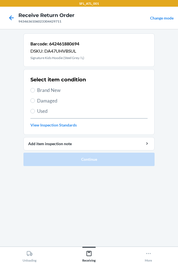
click at [50, 89] on span "Brand New" at bounding box center [92, 90] width 110 height 7
click at [35, 89] on input "Brand New" at bounding box center [32, 90] width 4 height 4
radio input "true"
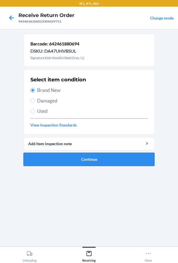
click at [91, 161] on button "Continue" at bounding box center [88, 159] width 131 height 13
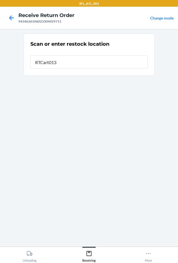
type input "RTCart013"
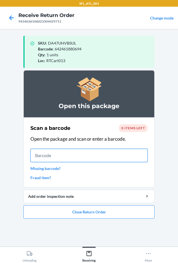
click at [46, 156] on input "text" at bounding box center [88, 155] width 117 height 13
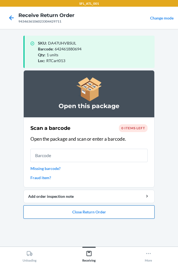
click at [104, 214] on button "Close Return Order" at bounding box center [88, 211] width 131 height 13
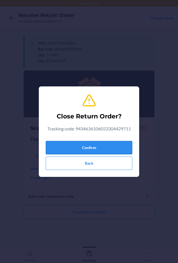
click at [83, 152] on button "Confirm" at bounding box center [89, 147] width 86 height 13
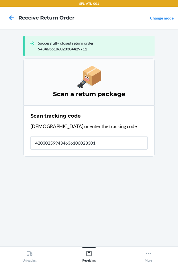
type input "4203025994346361060233017"
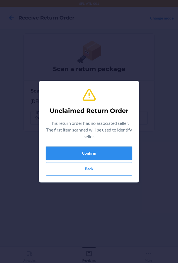
click at [113, 153] on button "Confirm" at bounding box center [89, 152] width 86 height 13
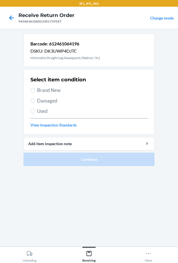
click at [53, 88] on span "Brand New" at bounding box center [92, 90] width 110 height 7
click at [35, 88] on input "Brand New" at bounding box center [32, 90] width 4 height 4
radio input "true"
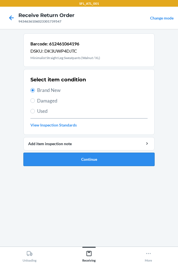
click at [61, 161] on button "Continue" at bounding box center [88, 159] width 131 height 13
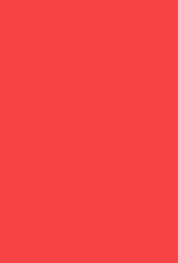
click at [84, 63] on input "643781973172" at bounding box center [88, 60] width 117 height 13
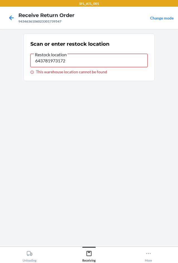
click at [85, 63] on input "643781973172" at bounding box center [88, 60] width 117 height 13
type input "RTCart013"
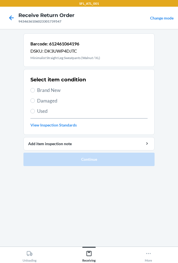
drag, startPoint x: 54, startPoint y: 89, endPoint x: 66, endPoint y: 133, distance: 46.5
click at [55, 91] on span "Brand New" at bounding box center [92, 90] width 110 height 7
click at [35, 91] on input "Brand New" at bounding box center [32, 90] width 4 height 4
radio input "true"
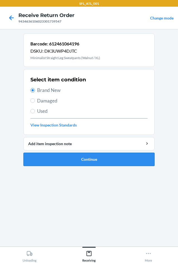
click at [71, 156] on button "Continue" at bounding box center [88, 159] width 131 height 13
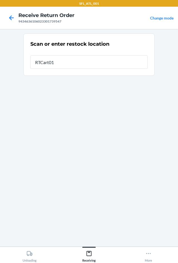
type input "RTCart013"
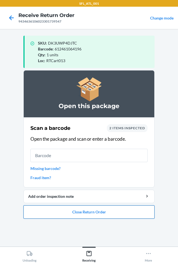
click at [80, 206] on button "Close Return Order" at bounding box center [88, 211] width 131 height 13
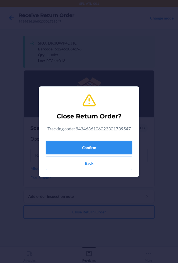
click at [103, 147] on button "Confirm" at bounding box center [89, 147] width 86 height 13
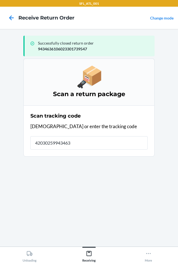
type input "420302599434636"
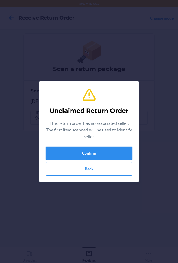
click at [52, 148] on button "Confirm" at bounding box center [89, 152] width 86 height 13
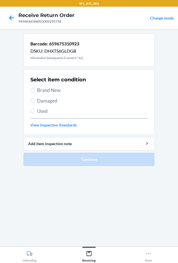
click at [50, 87] on span "Brand New" at bounding box center [92, 90] width 110 height 7
click at [35, 88] on input "Brand New" at bounding box center [32, 90] width 4 height 4
radio input "true"
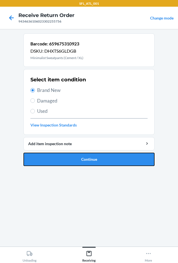
click at [88, 158] on button "Continue" at bounding box center [88, 159] width 131 height 13
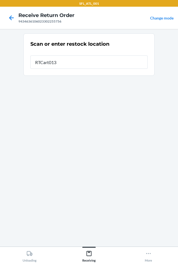
type input "RTCart013"
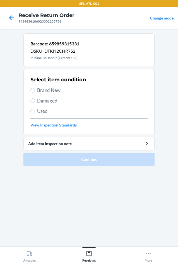
click at [50, 87] on span "Brand New" at bounding box center [92, 90] width 110 height 7
click at [35, 88] on input "Brand New" at bounding box center [32, 90] width 4 height 4
radio input "true"
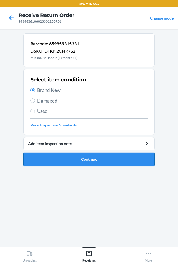
click at [90, 165] on button "Continue" at bounding box center [88, 159] width 131 height 13
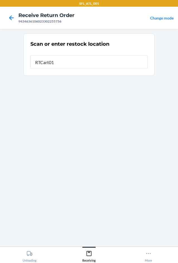
type input "RTCart013"
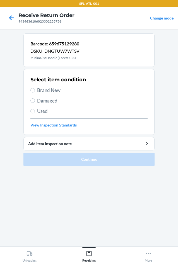
click at [45, 88] on span "Brand New" at bounding box center [92, 90] width 110 height 7
click at [35, 88] on input "Brand New" at bounding box center [32, 90] width 4 height 4
radio input "true"
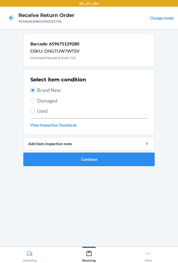
click at [90, 156] on button "Continue" at bounding box center [88, 159] width 131 height 13
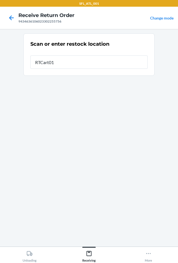
type input "RTCart013"
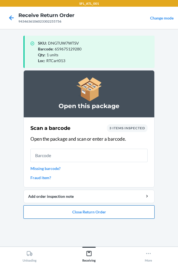
click at [118, 209] on button "Close Return Order" at bounding box center [88, 211] width 131 height 13
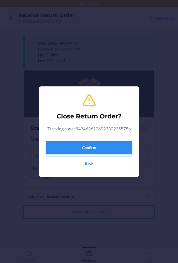
click at [88, 146] on button "Confirm" at bounding box center [89, 147] width 86 height 13
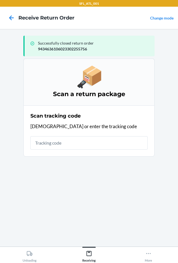
click at [82, 130] on div "Scan tracking code Scan or enter the tracking code" at bounding box center [88, 130] width 117 height 41
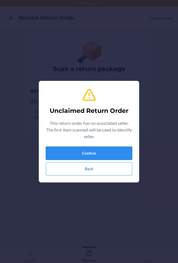
click at [67, 149] on button "Confirm" at bounding box center [89, 152] width 86 height 13
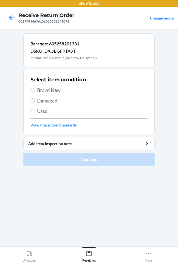
click at [53, 91] on span "Brand New" at bounding box center [92, 90] width 110 height 7
click at [35, 91] on input "Brand New" at bounding box center [32, 90] width 4 height 4
radio input "true"
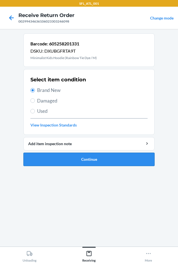
click at [85, 161] on button "Continue" at bounding box center [88, 159] width 131 height 13
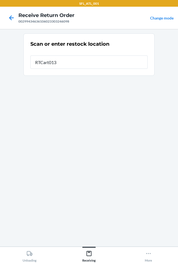
type input "RTCart013"
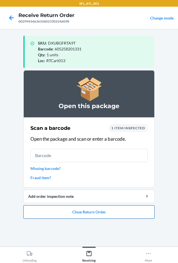
click at [128, 213] on button "Close Return Order" at bounding box center [88, 211] width 131 height 13
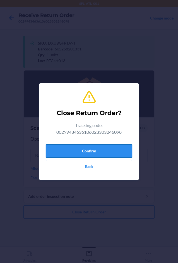
click at [95, 153] on button "Confirm" at bounding box center [89, 150] width 86 height 13
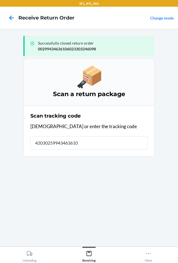
type input "420302599434636106"
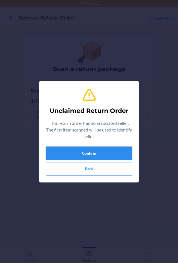
click at [81, 157] on button "Confirm" at bounding box center [89, 152] width 86 height 13
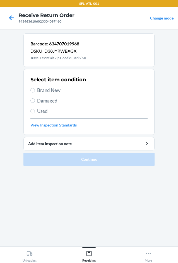
click at [48, 90] on span "Brand New" at bounding box center [92, 90] width 110 height 7
click at [35, 90] on input "Brand New" at bounding box center [32, 90] width 4 height 4
radio input "true"
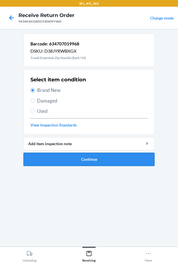
click at [90, 158] on button "Continue" at bounding box center [88, 159] width 131 height 13
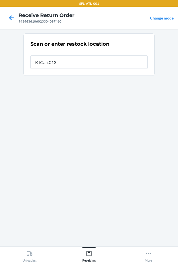
type input "RTCart013"
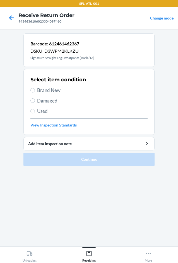
click at [51, 81] on h2 "Select item condition" at bounding box center [57, 79] width 55 height 7
click at [49, 91] on span "Brand New" at bounding box center [92, 90] width 110 height 7
click at [35, 91] on input "Brand New" at bounding box center [32, 90] width 4 height 4
radio input "true"
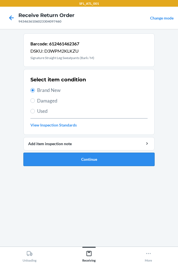
click at [78, 159] on button "Continue" at bounding box center [88, 159] width 131 height 13
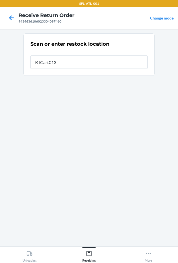
type input "RTCart013"
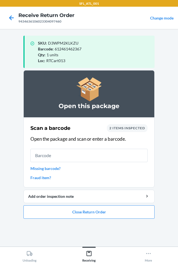
click at [112, 125] on div "2 items inspected" at bounding box center [127, 128] width 41 height 8
click at [113, 125] on div "2 items inspected" at bounding box center [127, 128] width 41 height 8
click at [127, 129] on span "2 items inspected" at bounding box center [127, 128] width 36 height 4
click at [132, 127] on span "2 items inspected" at bounding box center [127, 128] width 36 height 4
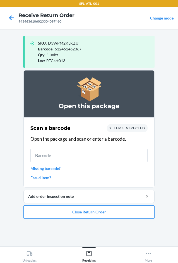
click at [122, 127] on span "2 items inspected" at bounding box center [127, 128] width 36 height 4
click at [139, 125] on div "2 items inspected" at bounding box center [127, 128] width 41 height 8
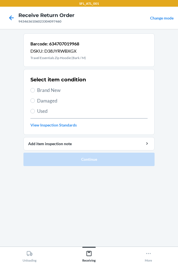
click at [55, 92] on span "Brand New" at bounding box center [92, 90] width 110 height 7
click at [35, 92] on input "Brand New" at bounding box center [32, 90] width 4 height 4
radio input "true"
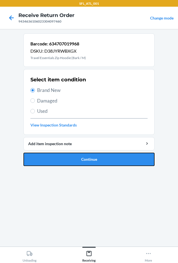
drag, startPoint x: 88, startPoint y: 163, endPoint x: 91, endPoint y: 164, distance: 3.0
click at [89, 162] on button "Continue" at bounding box center [88, 159] width 131 height 13
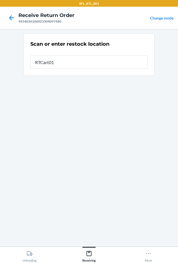
type input "RTCart013"
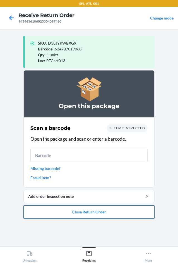
click at [97, 212] on button "Close Return Order" at bounding box center [88, 211] width 131 height 13
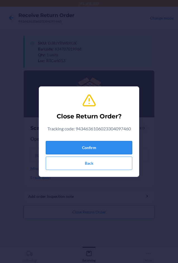
click at [105, 149] on button "Confirm" at bounding box center [89, 147] width 86 height 13
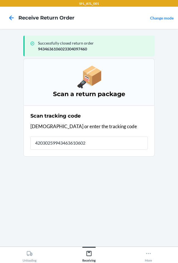
type input "420302599434636106023"
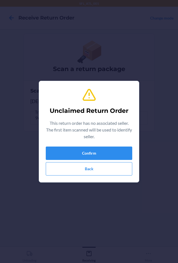
click at [109, 144] on div "Unclaimed Return Order This return order has no associated seller. The first it…" at bounding box center [89, 131] width 86 height 92
click at [109, 147] on button "Confirm" at bounding box center [89, 152] width 86 height 13
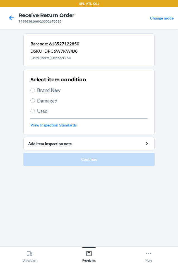
click at [55, 93] on span "Brand New" at bounding box center [92, 90] width 110 height 7
click at [35, 92] on input "Brand New" at bounding box center [32, 90] width 4 height 4
radio input "true"
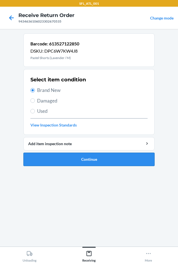
click at [87, 162] on button "Continue" at bounding box center [88, 159] width 131 height 13
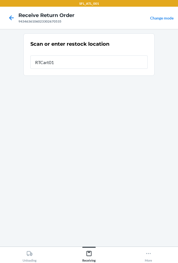
type input "RTCart013"
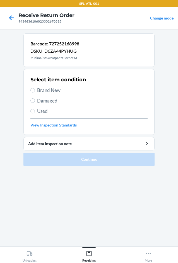
drag, startPoint x: 55, startPoint y: 90, endPoint x: 55, endPoint y: 93, distance: 3.1
click at [55, 90] on span "Brand New" at bounding box center [92, 90] width 110 height 7
click at [35, 90] on input "Brand New" at bounding box center [32, 90] width 4 height 4
radio input "true"
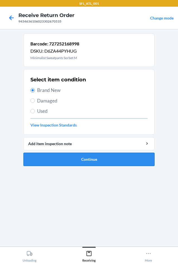
click at [89, 163] on button "Continue" at bounding box center [88, 159] width 131 height 13
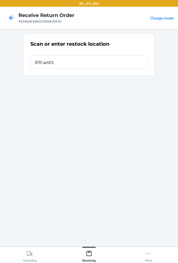
type input "RTCart013"
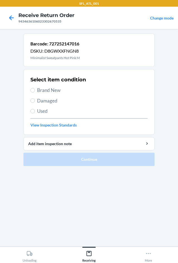
drag, startPoint x: 55, startPoint y: 91, endPoint x: 99, endPoint y: 166, distance: 87.1
click at [56, 92] on span "Brand New" at bounding box center [92, 90] width 110 height 7
click at [35, 92] on input "Brand New" at bounding box center [32, 90] width 4 height 4
radio input "true"
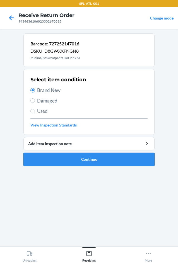
click at [98, 157] on button "Continue" at bounding box center [88, 159] width 131 height 13
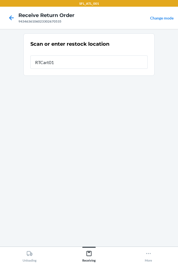
type input "RTCart013"
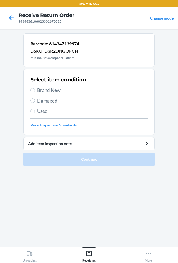
click at [36, 88] on label "Brand New" at bounding box center [88, 90] width 117 height 7
click at [35, 88] on input "Brand New" at bounding box center [32, 90] width 4 height 4
radio input "true"
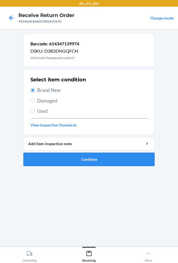
click at [79, 162] on button "Continue" at bounding box center [88, 159] width 131 height 13
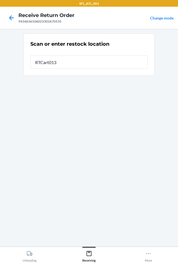
type input "RTCart013"
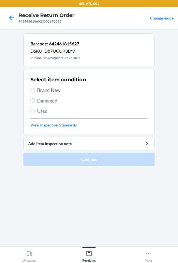
click at [48, 89] on span "Brand New" at bounding box center [92, 90] width 110 height 7
click at [35, 89] on input "Brand New" at bounding box center [32, 90] width 4 height 4
radio input "true"
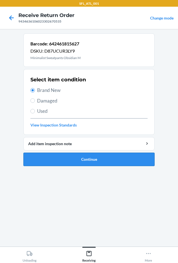
click at [88, 161] on button "Continue" at bounding box center [88, 159] width 131 height 13
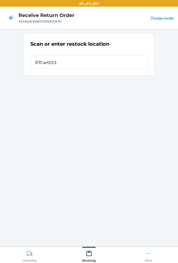
type input "RTCart013"
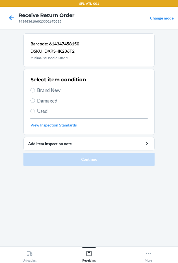
drag, startPoint x: 51, startPoint y: 88, endPoint x: 57, endPoint y: 136, distance: 47.7
click at [51, 91] on span "Brand New" at bounding box center [92, 90] width 110 height 7
click at [35, 91] on input "Brand New" at bounding box center [32, 90] width 4 height 4
radio input "true"
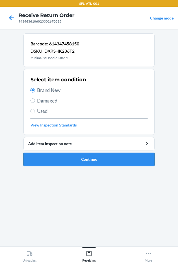
click at [66, 157] on button "Continue" at bounding box center [88, 159] width 131 height 13
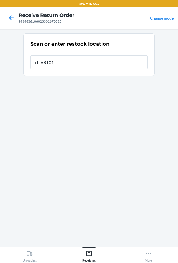
type input "rtcART013"
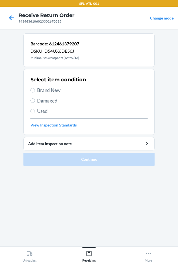
drag, startPoint x: 42, startPoint y: 89, endPoint x: 45, endPoint y: 100, distance: 11.4
click at [42, 89] on span "Brand New" at bounding box center [92, 90] width 110 height 7
click at [35, 89] on input "Brand New" at bounding box center [32, 90] width 4 height 4
radio input "true"
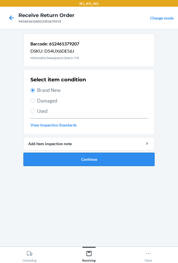
click at [80, 160] on button "Continue" at bounding box center [88, 159] width 131 height 13
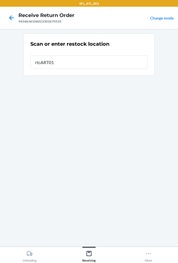
type input "rtcART013"
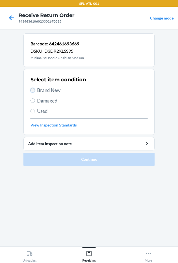
click at [33, 92] on input "Brand New" at bounding box center [32, 90] width 4 height 4
radio input "true"
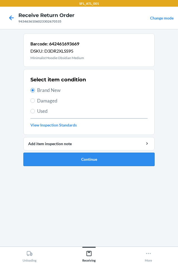
click at [85, 163] on button "Continue" at bounding box center [88, 159] width 131 height 13
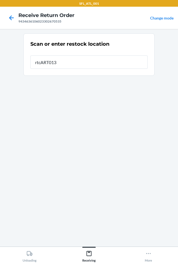
type input "rtcART013"
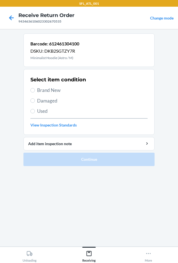
drag, startPoint x: 41, startPoint y: 90, endPoint x: 46, endPoint y: 107, distance: 17.6
click at [41, 92] on span "Brand New" at bounding box center [92, 90] width 110 height 7
click at [35, 92] on input "Brand New" at bounding box center [32, 90] width 4 height 4
radio input "true"
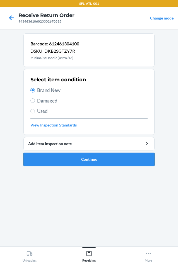
click at [89, 153] on button "Continue" at bounding box center [88, 159] width 131 height 13
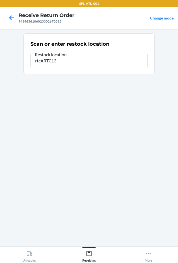
type input "rtcART013"
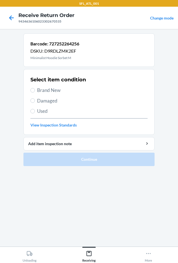
click at [55, 89] on span "Brand New" at bounding box center [92, 90] width 110 height 7
click at [35, 89] on input "Brand New" at bounding box center [32, 90] width 4 height 4
radio input "true"
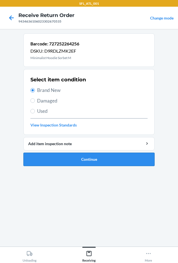
click at [92, 158] on button "Continue" at bounding box center [88, 159] width 131 height 13
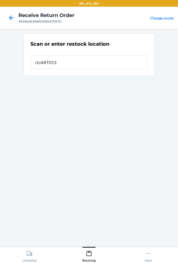
type input "rtcART013"
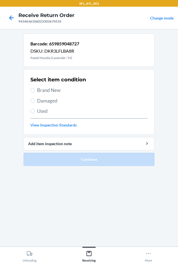
click at [51, 90] on span "Brand New" at bounding box center [92, 90] width 110 height 7
click at [35, 90] on input "Brand New" at bounding box center [32, 90] width 4 height 4
radio input "true"
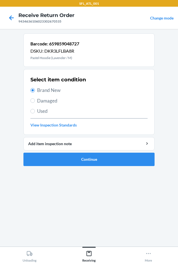
click at [77, 166] on ol "Barcode: 659859048727 DSKU: DKR3LFLBA8R Pastel Hoodie (Lavender / M) Select ite…" at bounding box center [88, 101] width 131 height 137
click at [71, 162] on button "Continue" at bounding box center [88, 159] width 131 height 13
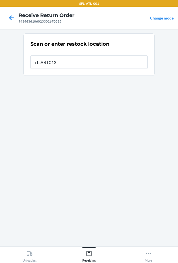
type input "rtcART013"
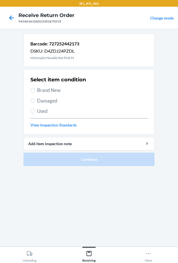
click at [49, 89] on span "Brand New" at bounding box center [92, 90] width 110 height 7
click at [35, 89] on input "Brand New" at bounding box center [32, 90] width 4 height 4
radio input "true"
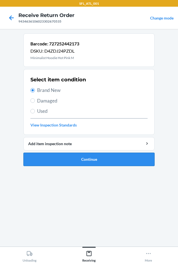
click at [89, 154] on button "Continue" at bounding box center [88, 159] width 131 height 13
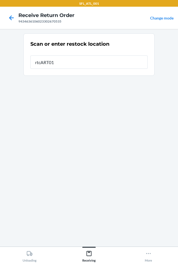
type input "rtcART013"
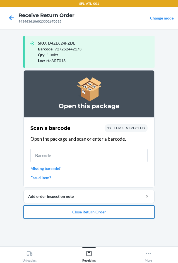
click at [97, 210] on button "Close Return Order" at bounding box center [88, 211] width 131 height 13
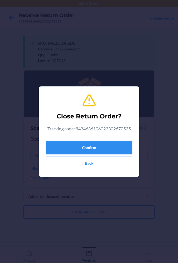
click at [77, 142] on button "Confirm" at bounding box center [89, 147] width 86 height 13
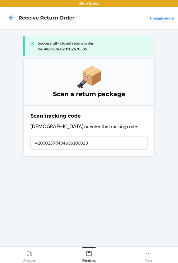
type input "4203025994346361060233"
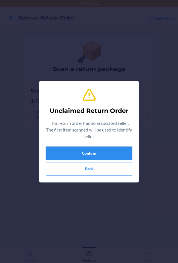
drag, startPoint x: -21, startPoint y: 143, endPoint x: 120, endPoint y: 147, distance: 140.9
click at [120, 147] on button "Confirm" at bounding box center [89, 152] width 86 height 13
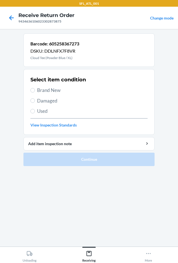
click at [39, 88] on span "Brand New" at bounding box center [92, 90] width 110 height 7
click at [35, 88] on input "Brand New" at bounding box center [32, 90] width 4 height 4
radio input "true"
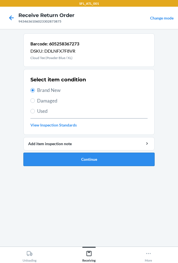
click at [78, 159] on button "Continue" at bounding box center [88, 159] width 131 height 13
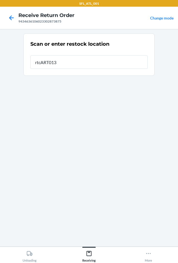
type input "rtcART013"
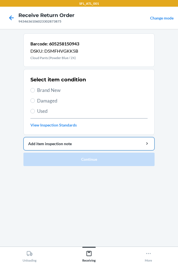
drag, startPoint x: 35, startPoint y: 92, endPoint x: 57, endPoint y: 138, distance: 51.3
click at [35, 92] on label "Brand New" at bounding box center [88, 90] width 117 height 7
click at [35, 92] on input "Brand New" at bounding box center [32, 90] width 4 height 4
radio input "true"
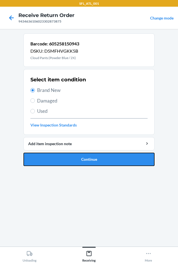
click at [74, 164] on button "Continue" at bounding box center [88, 159] width 131 height 13
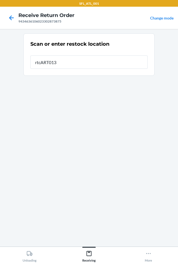
type input "rtcART013"
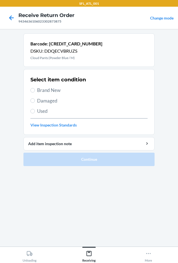
drag, startPoint x: 46, startPoint y: 84, endPoint x: 47, endPoint y: 89, distance: 5.4
click at [46, 87] on div "Select item condition Brand New Damaged Used View Inspection Standards" at bounding box center [88, 101] width 117 height 55
click at [47, 89] on span "Brand New" at bounding box center [92, 90] width 110 height 7
click at [35, 89] on input "Brand New" at bounding box center [32, 90] width 4 height 4
radio input "true"
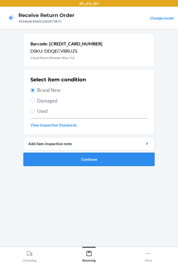
click at [114, 154] on button "Continue" at bounding box center [88, 159] width 131 height 13
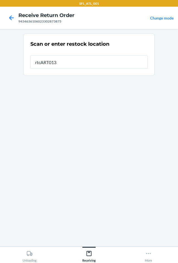
type input "rtcART013"
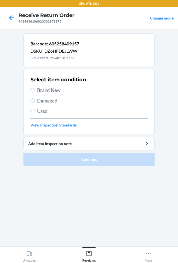
drag, startPoint x: 50, startPoint y: 87, endPoint x: 72, endPoint y: 126, distance: 44.5
click at [51, 89] on span "Brand New" at bounding box center [92, 90] width 110 height 7
drag, startPoint x: 45, startPoint y: 90, endPoint x: 64, endPoint y: 131, distance: 45.8
click at [45, 92] on span "Brand New" at bounding box center [92, 90] width 110 height 7
click at [35, 92] on input "Brand New" at bounding box center [32, 90] width 4 height 4
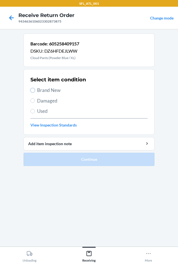
radio input "true"
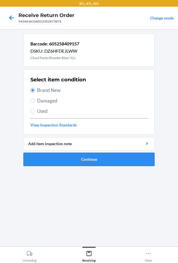
click at [72, 160] on button "Continue" at bounding box center [88, 159] width 131 height 13
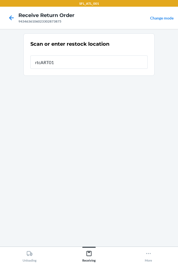
type input "rtcART013"
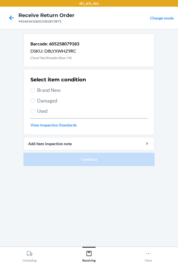
drag, startPoint x: 54, startPoint y: 90, endPoint x: 54, endPoint y: 96, distance: 5.8
click at [54, 96] on div "Select item condition Brand New Damaged Used View Inspection Standards" at bounding box center [88, 101] width 117 height 55
click at [48, 91] on span "Brand New" at bounding box center [92, 90] width 110 height 7
click at [35, 91] on input "Brand New" at bounding box center [32, 90] width 4 height 4
radio input "true"
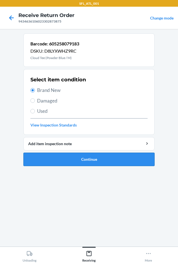
click at [70, 161] on button "Continue" at bounding box center [88, 159] width 131 height 13
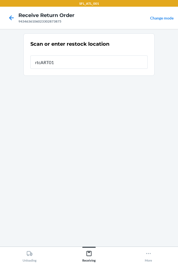
type input "rtcART013"
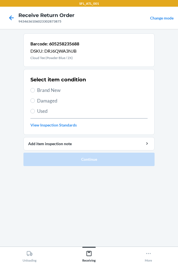
click at [57, 90] on span "Brand New" at bounding box center [92, 90] width 110 height 7
click at [35, 90] on input "Brand New" at bounding box center [32, 90] width 4 height 4
radio input "true"
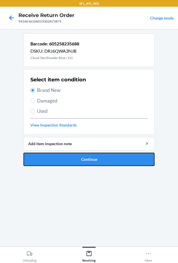
click at [78, 153] on button "Continue" at bounding box center [88, 159] width 131 height 13
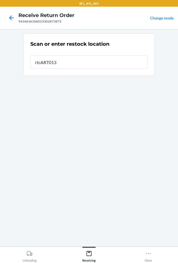
type input "rtcART013"
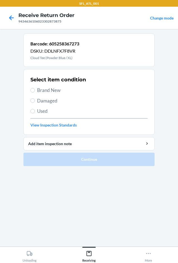
click at [51, 89] on span "Brand New" at bounding box center [92, 90] width 110 height 7
click at [35, 89] on input "Brand New" at bounding box center [32, 90] width 4 height 4
radio input "true"
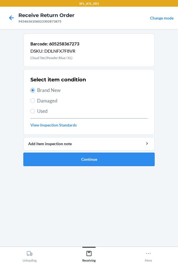
click at [61, 160] on button "Continue" at bounding box center [88, 159] width 131 height 13
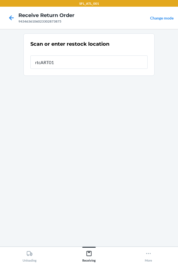
type input "rtcART013"
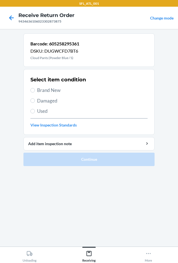
drag, startPoint x: 59, startPoint y: 91, endPoint x: 60, endPoint y: 94, distance: 3.4
click at [59, 91] on span "Brand New" at bounding box center [92, 90] width 110 height 7
click at [35, 91] on input "Brand New" at bounding box center [32, 90] width 4 height 4
radio input "true"
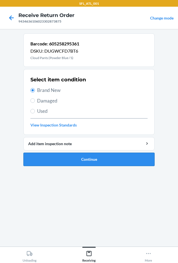
click at [104, 164] on button "Continue" at bounding box center [88, 159] width 131 height 13
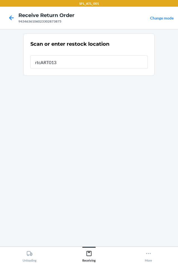
type input "rtcART013"
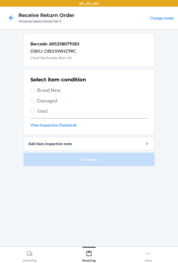
click at [51, 86] on div "Select item condition Brand New Damaged Used View Inspection Standards" at bounding box center [88, 101] width 117 height 55
click at [49, 88] on span "Brand New" at bounding box center [92, 90] width 110 height 7
click at [35, 88] on input "Brand New" at bounding box center [32, 90] width 4 height 4
radio input "true"
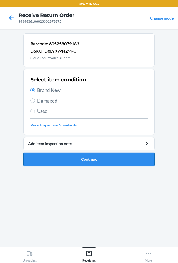
click at [77, 154] on button "Continue" at bounding box center [88, 159] width 131 height 13
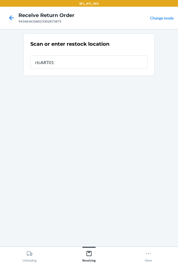
type input "rtcART013"
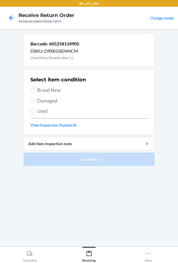
drag, startPoint x: 54, startPoint y: 90, endPoint x: 55, endPoint y: 97, distance: 6.5
click at [54, 90] on span "Brand New" at bounding box center [92, 90] width 110 height 7
click at [35, 90] on input "Brand New" at bounding box center [32, 90] width 4 height 4
radio input "true"
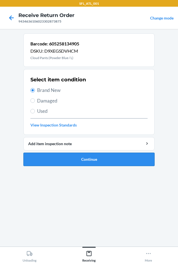
click at [87, 162] on button "Continue" at bounding box center [88, 159] width 131 height 13
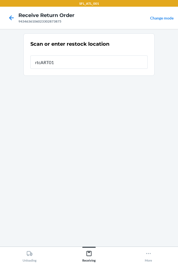
type input "rtcART013"
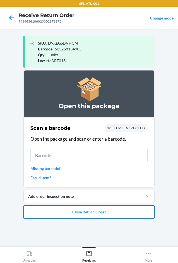
click at [112, 212] on button "Close Return Order" at bounding box center [88, 211] width 131 height 13
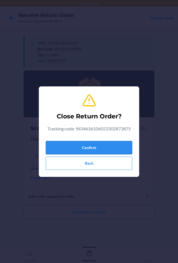
click at [114, 150] on button "Confirm" at bounding box center [89, 147] width 86 height 13
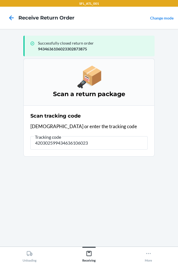
type input "4203025994346361060233"
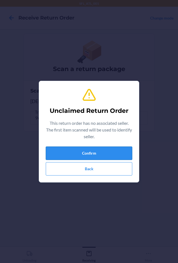
click at [100, 148] on button "Confirm" at bounding box center [89, 152] width 86 height 13
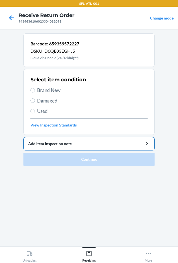
drag, startPoint x: 52, startPoint y: 91, endPoint x: 87, endPoint y: 149, distance: 67.3
click at [52, 91] on span "Brand New" at bounding box center [92, 90] width 110 height 7
click at [35, 91] on input "Brand New" at bounding box center [32, 90] width 4 height 4
radio input "true"
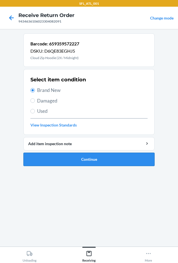
click at [91, 161] on button "Continue" at bounding box center [88, 159] width 131 height 13
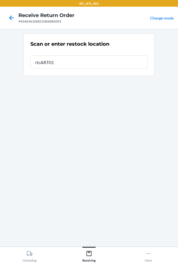
type input "rtcART013"
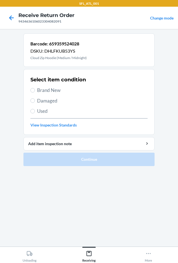
click at [57, 91] on span "Brand New" at bounding box center [92, 90] width 110 height 7
click at [35, 91] on input "Brand New" at bounding box center [32, 90] width 4 height 4
radio input "true"
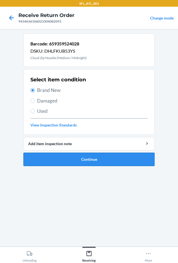
click at [109, 164] on button "Continue" at bounding box center [88, 159] width 131 height 13
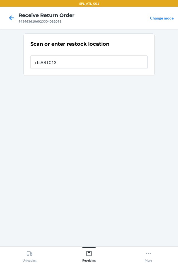
type input "rtcART013"
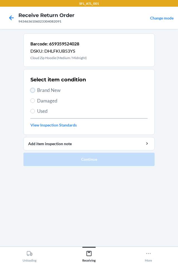
click at [32, 90] on input "Brand New" at bounding box center [32, 90] width 4 height 4
radio input "true"
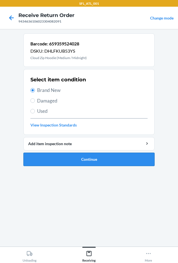
click at [82, 155] on button "Continue" at bounding box center [88, 159] width 131 height 13
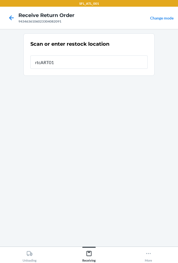
type input "rtcART013"
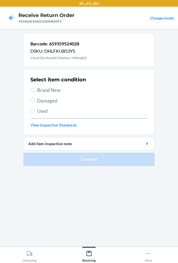
drag, startPoint x: 37, startPoint y: 90, endPoint x: 52, endPoint y: 132, distance: 44.6
click at [37, 91] on label "Brand New" at bounding box center [88, 90] width 117 height 7
click at [35, 91] on input "Brand New" at bounding box center [32, 90] width 4 height 4
radio input "true"
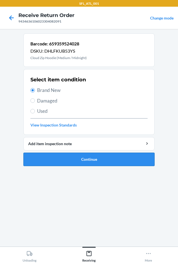
click at [65, 155] on button "Continue" at bounding box center [88, 159] width 131 height 13
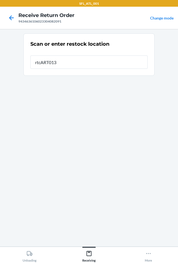
type input "rtcART013"
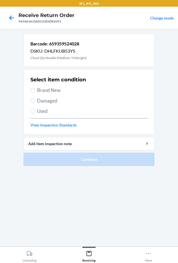
click at [53, 90] on span "Brand New" at bounding box center [92, 90] width 110 height 7
click at [35, 90] on input "Brand New" at bounding box center [32, 90] width 4 height 4
radio input "true"
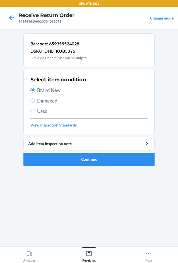
click at [99, 173] on section "Barcode: 659359524028 DSKU: DHLFKUB53YS Cloud Zip Hoodie (Medium / Midnight) Se…" at bounding box center [88, 137] width 131 height 208
click at [101, 161] on button "Continue" at bounding box center [88, 159] width 131 height 13
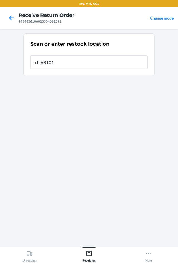
type input "rtcART013"
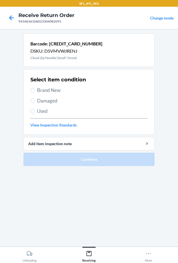
click at [51, 90] on span "Brand New" at bounding box center [92, 90] width 110 height 7
click at [35, 90] on input "Brand New" at bounding box center [32, 90] width 4 height 4
radio input "true"
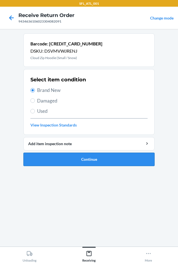
click at [72, 156] on button "Continue" at bounding box center [88, 159] width 131 height 13
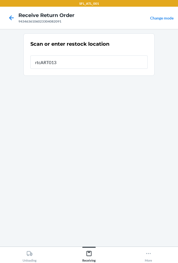
type input "rtcART013"
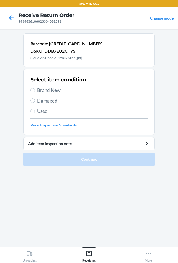
click at [50, 91] on span "Brand New" at bounding box center [92, 90] width 110 height 7
click at [35, 91] on input "Brand New" at bounding box center [32, 90] width 4 height 4
radio input "true"
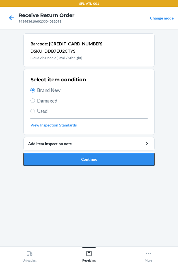
click at [106, 156] on button "Continue" at bounding box center [88, 159] width 131 height 13
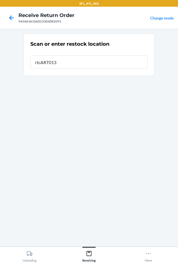
type input "rtcART013"
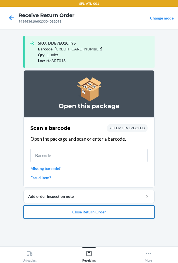
click at [99, 210] on button "Close Return Order" at bounding box center [88, 211] width 131 height 13
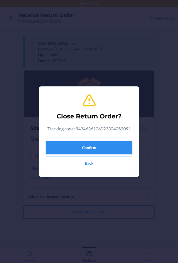
click at [81, 144] on button "Confirm" at bounding box center [89, 147] width 86 height 13
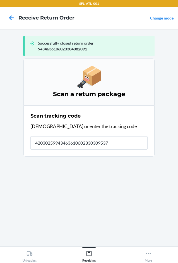
type input "420302599434636106023303095375"
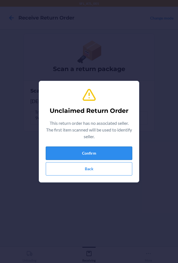
click at [105, 153] on button "Confirm" at bounding box center [89, 152] width 86 height 13
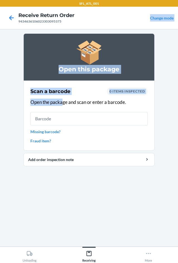
drag, startPoint x: 178, startPoint y: 25, endPoint x: 178, endPoint y: -24, distance: 49.5
click at [177, 0] on html "SFL_ATL_001 Receive Return Order 9434636106023303095375 Change mode Open this p…" at bounding box center [89, 131] width 178 height 263
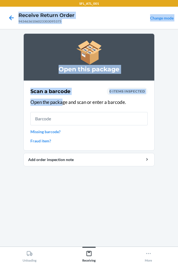
drag, startPoint x: -88, startPoint y: 33, endPoint x: -262, endPoint y: 63, distance: 176.5
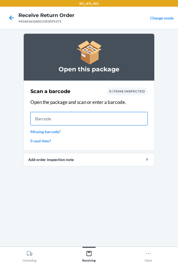
drag, startPoint x: -262, startPoint y: 63, endPoint x: 66, endPoint y: 121, distance: 333.1
click at [66, 121] on input "text" at bounding box center [88, 118] width 117 height 13
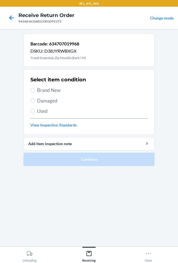
click at [52, 89] on span "Brand New" at bounding box center [92, 90] width 110 height 7
click at [35, 89] on input "Brand New" at bounding box center [32, 90] width 4 height 4
radio input "true"
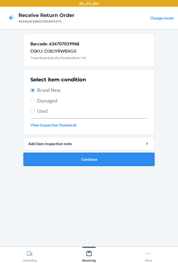
click at [84, 159] on button "Continue" at bounding box center [88, 159] width 131 height 13
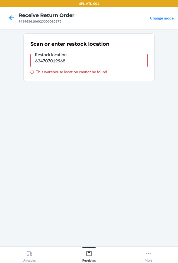
type input "rtcART013"
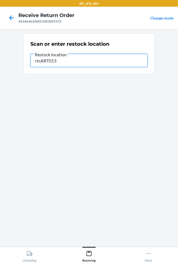
click at [89, 61] on input "rtcART013" at bounding box center [88, 60] width 117 height 13
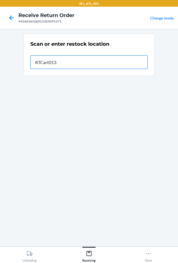
type input "RTCart013"
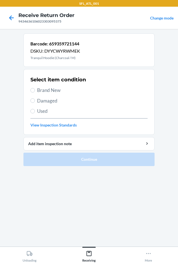
click at [43, 88] on span "Brand New" at bounding box center [92, 90] width 110 height 7
click at [35, 88] on input "Brand New" at bounding box center [32, 90] width 4 height 4
radio input "true"
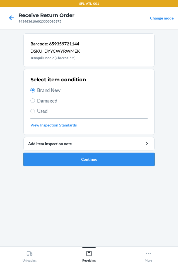
click at [78, 159] on button "Continue" at bounding box center [88, 159] width 131 height 13
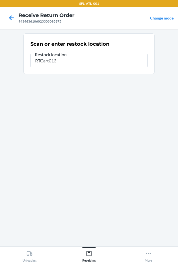
type input "RTCart013"
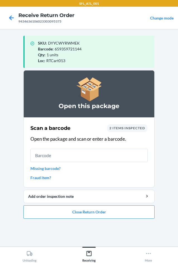
click at [63, 186] on section "Scan a barcode 2 items inspected Open the package and scan or enter a barcode. …" at bounding box center [88, 152] width 131 height 70
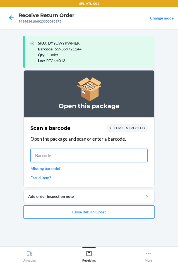
click at [104, 153] on input "text" at bounding box center [88, 155] width 117 height 13
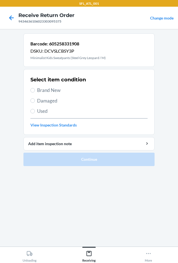
click at [45, 89] on span "Brand New" at bounding box center [92, 90] width 110 height 7
click at [35, 89] on input "Brand New" at bounding box center [32, 90] width 4 height 4
radio input "true"
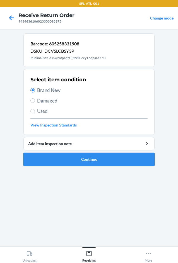
click at [56, 155] on button "Continue" at bounding box center [88, 159] width 131 height 13
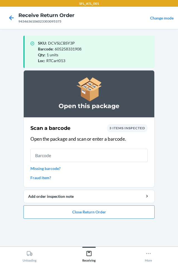
drag, startPoint x: 167, startPoint y: 219, endPoint x: 79, endPoint y: 156, distance: 108.5
click at [56, 132] on div "Scan a barcode 3 items inspected Open the package and scan or enter a barcode. …" at bounding box center [88, 152] width 117 height 60
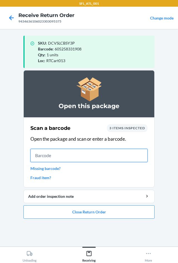
click at [81, 159] on input "text" at bounding box center [88, 155] width 117 height 13
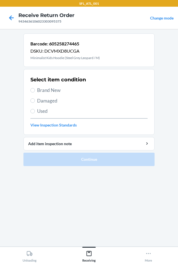
drag, startPoint x: 50, startPoint y: 91, endPoint x: 85, endPoint y: 160, distance: 77.3
click at [50, 92] on span "Brand New" at bounding box center [92, 90] width 110 height 7
click at [35, 92] on input "Brand New" at bounding box center [32, 90] width 4 height 4
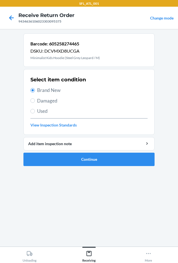
click at [51, 202] on section "Barcode: 605258274465 DSKU: DCVMXD8UCGA Minimalist Kids Hoodie (Steel Grey Leop…" at bounding box center [88, 137] width 131 height 208
click at [101, 157] on button "Continue" at bounding box center [88, 159] width 131 height 13
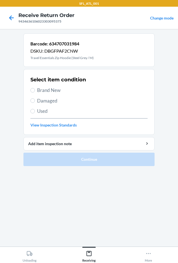
drag, startPoint x: 43, startPoint y: 85, endPoint x: 50, endPoint y: 93, distance: 10.4
click at [45, 87] on div "Select item condition Brand New Damaged Used View Inspection Standards" at bounding box center [88, 101] width 117 height 55
click at [50, 93] on span "Brand New" at bounding box center [92, 90] width 110 height 7
click at [35, 92] on input "Brand New" at bounding box center [32, 90] width 4 height 4
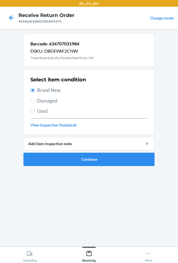
click at [49, 88] on span "Brand New" at bounding box center [92, 90] width 110 height 7
click at [35, 88] on input "Brand New" at bounding box center [32, 90] width 4 height 4
click at [78, 156] on button "Continue" at bounding box center [88, 159] width 131 height 13
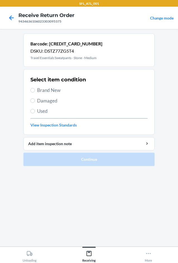
click at [49, 88] on span "Brand New" at bounding box center [92, 90] width 110 height 7
click at [35, 88] on input "Brand New" at bounding box center [32, 90] width 4 height 4
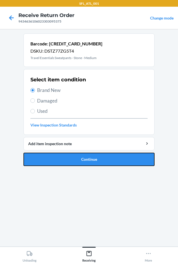
click at [92, 163] on button "Continue" at bounding box center [88, 159] width 131 height 13
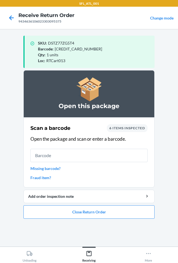
click at [50, 170] on link "Missing barcode?" at bounding box center [88, 168] width 117 height 6
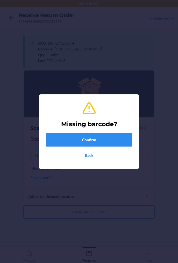
click at [60, 132] on div "Missing barcode? Confirm Back" at bounding box center [89, 131] width 86 height 65
click at [59, 134] on button "Confirm" at bounding box center [89, 139] width 86 height 13
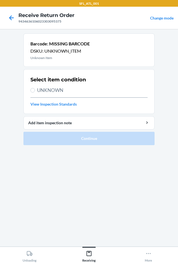
drag, startPoint x: 58, startPoint y: 92, endPoint x: 59, endPoint y: 105, distance: 13.1
click at [58, 92] on span "UNKNOWN" at bounding box center [92, 90] width 110 height 7
click at [35, 92] on input "UNKNOWN" at bounding box center [32, 90] width 4 height 4
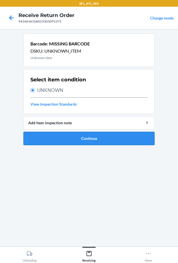
click at [69, 138] on button "Continue" at bounding box center [88, 138] width 131 height 13
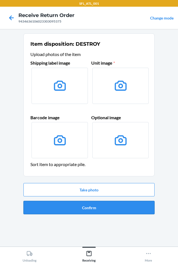
click at [112, 202] on button "Confirm" at bounding box center [88, 207] width 131 height 13
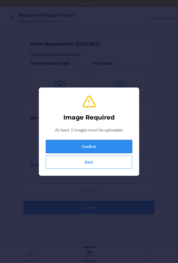
click at [102, 145] on button "Confirm" at bounding box center [89, 146] width 86 height 13
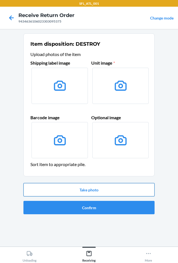
click at [102, 189] on button "Take photo" at bounding box center [88, 189] width 131 height 13
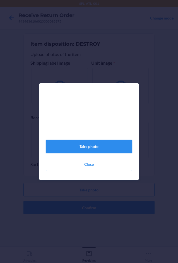
click at [118, 152] on button "Take photo" at bounding box center [89, 146] width 86 height 13
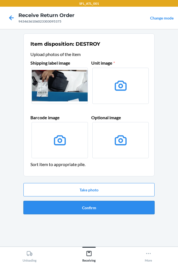
click at [105, 203] on button "Confirm" at bounding box center [88, 207] width 131 height 13
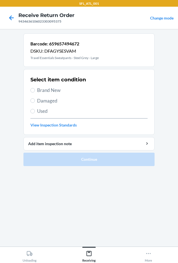
click at [49, 93] on span "Brand New" at bounding box center [92, 90] width 110 height 7
click at [35, 92] on input "Brand New" at bounding box center [32, 90] width 4 height 4
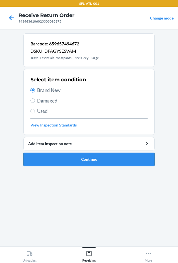
click at [85, 158] on button "Continue" at bounding box center [88, 159] width 131 height 13
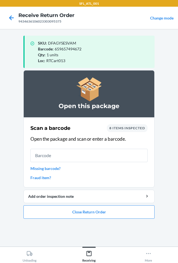
click at [38, 170] on link "Missing barcode?" at bounding box center [88, 168] width 117 height 6
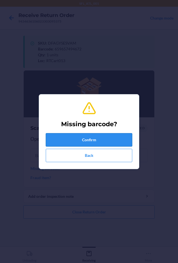
click at [66, 136] on button "Confirm" at bounding box center [89, 139] width 86 height 13
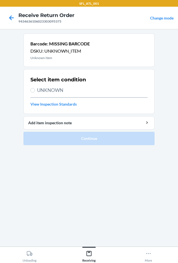
click at [57, 93] on span "UNKNOWN" at bounding box center [92, 90] width 110 height 7
click at [35, 92] on input "UNKNOWN" at bounding box center [32, 90] width 4 height 4
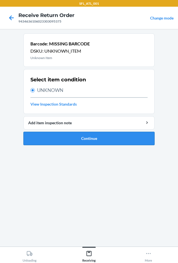
click at [66, 141] on button "Continue" at bounding box center [88, 138] width 131 height 13
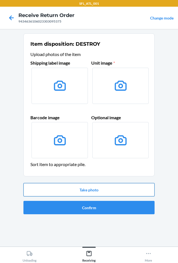
click at [85, 188] on button "Take photo" at bounding box center [88, 189] width 131 height 13
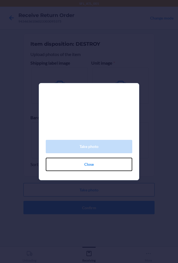
drag, startPoint x: 81, startPoint y: 168, endPoint x: 88, endPoint y: 188, distance: 21.7
click at [82, 168] on button "Close" at bounding box center [89, 164] width 86 height 13
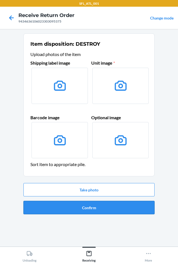
click at [93, 201] on button "Confirm" at bounding box center [88, 207] width 131 height 13
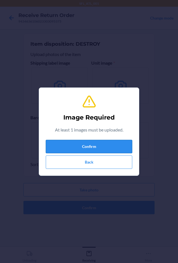
click at [79, 149] on button "Confirm" at bounding box center [89, 146] width 86 height 13
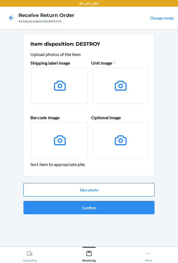
click at [81, 188] on button "Take photo" at bounding box center [88, 189] width 131 height 13
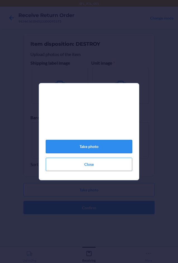
click at [113, 151] on button "Take photo" at bounding box center [89, 146] width 86 height 13
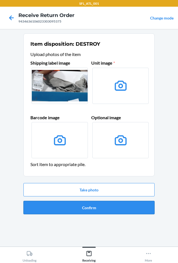
click at [69, 202] on button "Confirm" at bounding box center [88, 207] width 131 height 13
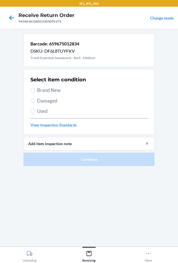
click at [45, 90] on span "Brand New" at bounding box center [92, 90] width 110 height 7
click at [35, 90] on input "Brand New" at bounding box center [32, 90] width 4 height 4
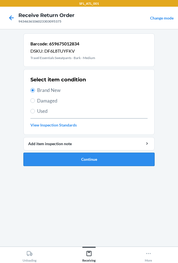
click at [66, 157] on button "Continue" at bounding box center [88, 159] width 131 height 13
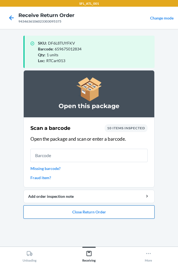
click at [97, 210] on button "Close Return Order" at bounding box center [88, 211] width 131 height 13
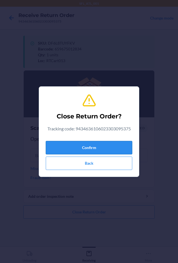
click at [93, 143] on button "Confirm" at bounding box center [89, 147] width 86 height 13
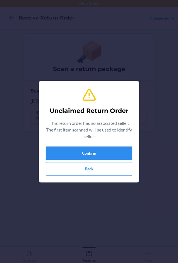
click at [69, 147] on button "Confirm" at bounding box center [89, 152] width 86 height 13
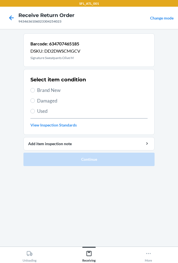
click at [47, 92] on span "Brand New" at bounding box center [92, 90] width 110 height 7
click at [35, 92] on input "Brand New" at bounding box center [32, 90] width 4 height 4
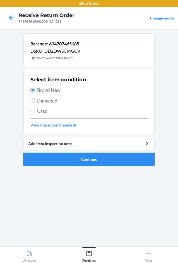
click at [83, 162] on button "Continue" at bounding box center [88, 159] width 131 height 13
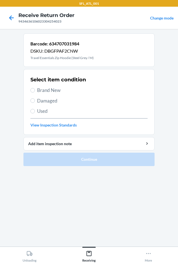
click at [50, 92] on span "Brand New" at bounding box center [92, 90] width 110 height 7
click at [35, 92] on input "Brand New" at bounding box center [32, 90] width 4 height 4
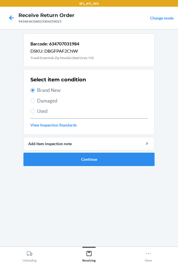
click at [70, 151] on li "Barcode: 634707031984 DSKU: DBGFPAF2CNW Travel Essentials Zip Hoodie (Steel Gre…" at bounding box center [88, 99] width 131 height 132
click at [67, 155] on button "Continue" at bounding box center [88, 159] width 131 height 13
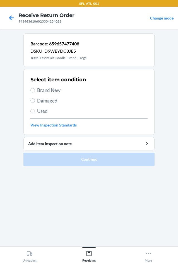
click at [60, 90] on span "Brand New" at bounding box center [92, 90] width 110 height 7
click at [35, 90] on input "Brand New" at bounding box center [32, 90] width 4 height 4
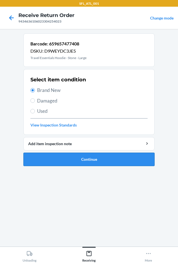
click at [98, 159] on button "Continue" at bounding box center [88, 159] width 131 height 13
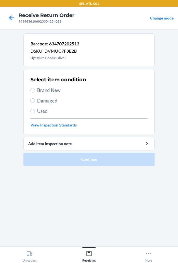
click at [47, 89] on span "Brand New" at bounding box center [92, 90] width 110 height 7
click at [35, 89] on input "Brand New" at bounding box center [32, 90] width 4 height 4
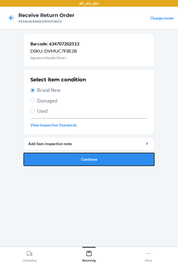
drag, startPoint x: 90, startPoint y: 159, endPoint x: 91, endPoint y: 156, distance: 3.7
click at [90, 159] on button "Continue" at bounding box center [88, 159] width 131 height 13
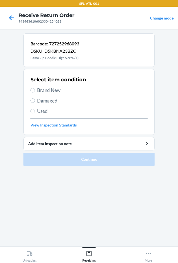
click at [59, 87] on span "Brand New" at bounding box center [92, 90] width 110 height 7
click at [35, 88] on input "Brand New" at bounding box center [32, 90] width 4 height 4
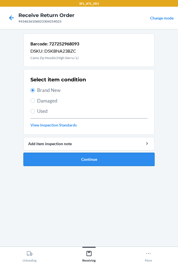
click at [80, 155] on button "Continue" at bounding box center [88, 159] width 131 height 13
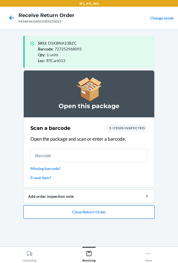
click at [141, 216] on button "Close Return Order" at bounding box center [88, 211] width 131 height 13
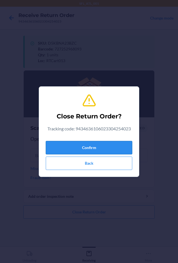
click at [94, 152] on button "Confirm" at bounding box center [89, 147] width 86 height 13
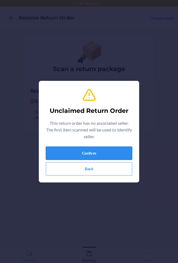
click at [100, 156] on button "Confirm" at bounding box center [89, 152] width 86 height 13
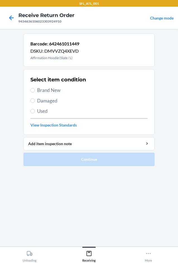
click at [43, 92] on span "Brand New" at bounding box center [92, 90] width 110 height 7
click at [35, 92] on input "Brand New" at bounding box center [32, 90] width 4 height 4
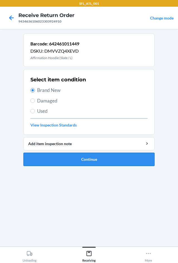
click at [90, 159] on button "Continue" at bounding box center [88, 159] width 131 height 13
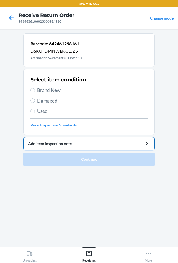
drag, startPoint x: 36, startPoint y: 90, endPoint x: 95, endPoint y: 146, distance: 81.3
click at [38, 92] on label "Brand New" at bounding box center [88, 90] width 117 height 7
click at [35, 92] on input "Brand New" at bounding box center [32, 90] width 4 height 4
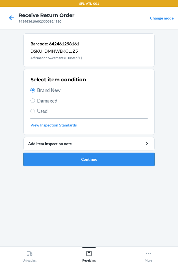
click at [99, 157] on button "Continue" at bounding box center [88, 159] width 131 height 13
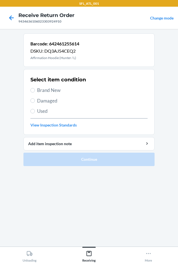
click at [45, 87] on span "Brand New" at bounding box center [92, 90] width 110 height 7
click at [35, 88] on input "Brand New" at bounding box center [32, 90] width 4 height 4
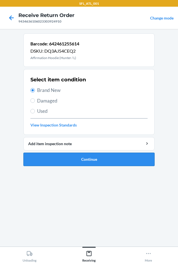
click at [103, 161] on button "Continue" at bounding box center [88, 159] width 131 height 13
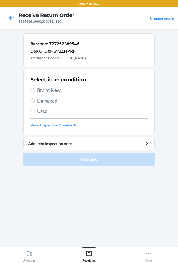
click at [50, 91] on span "Brand New" at bounding box center [92, 90] width 110 height 7
click at [35, 91] on input "Brand New" at bounding box center [32, 90] width 4 height 4
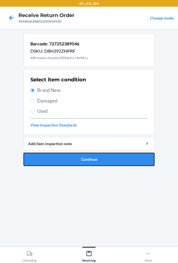
drag, startPoint x: 73, startPoint y: 154, endPoint x: 74, endPoint y: 157, distance: 3.1
click at [74, 156] on button "Continue" at bounding box center [88, 159] width 131 height 13
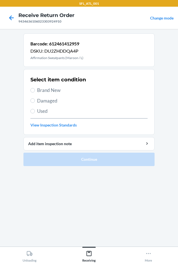
click at [45, 89] on span "Brand New" at bounding box center [92, 90] width 110 height 7
click at [35, 89] on input "Brand New" at bounding box center [32, 90] width 4 height 4
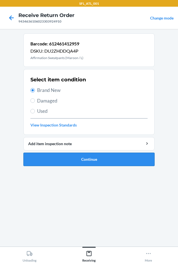
click at [103, 160] on button "Continue" at bounding box center [88, 159] width 131 height 13
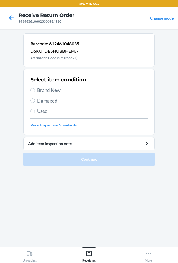
click at [56, 87] on span "Brand New" at bounding box center [92, 90] width 110 height 7
click at [35, 88] on input "Brand New" at bounding box center [32, 90] width 4 height 4
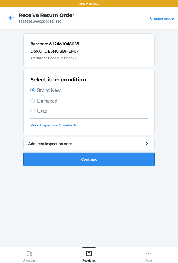
click at [68, 157] on button "Continue" at bounding box center [88, 159] width 131 height 13
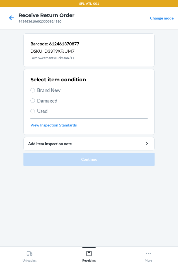
drag, startPoint x: 44, startPoint y: 85, endPoint x: 45, endPoint y: 89, distance: 3.9
click at [45, 86] on div "Select item condition Brand New Damaged Used View Inspection Standards" at bounding box center [88, 101] width 117 height 55
drag, startPoint x: 45, startPoint y: 89, endPoint x: 43, endPoint y: 96, distance: 7.2
click at [45, 90] on span "Brand New" at bounding box center [92, 90] width 110 height 7
click at [35, 90] on input "Brand New" at bounding box center [32, 90] width 4 height 4
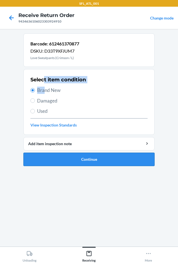
click at [75, 156] on button "Continue" at bounding box center [88, 159] width 131 height 13
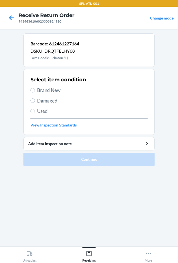
click at [47, 92] on span "Brand New" at bounding box center [92, 90] width 110 height 7
click at [35, 92] on input "Brand New" at bounding box center [32, 90] width 4 height 4
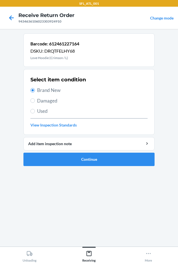
click at [97, 170] on ol "Barcode: 612461227164 DSKU: DRQTFELHY68 Love Hoodie (Crimson / L) Select item c…" at bounding box center [88, 101] width 131 height 137
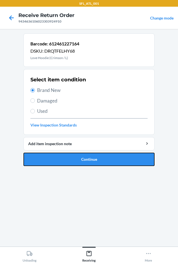
click at [102, 164] on button "Continue" at bounding box center [88, 159] width 131 height 13
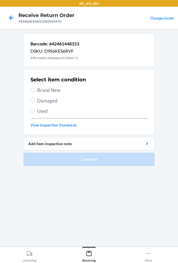
click at [44, 89] on span "Brand New" at bounding box center [92, 90] width 110 height 7
click at [35, 89] on input "Brand New" at bounding box center [32, 90] width 4 height 4
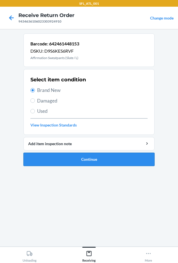
click at [72, 157] on button "Continue" at bounding box center [88, 159] width 131 height 13
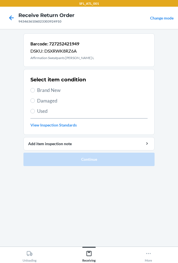
click at [45, 91] on span "Brand New" at bounding box center [92, 90] width 110 height 7
click at [35, 91] on input "Brand New" at bounding box center [32, 90] width 4 height 4
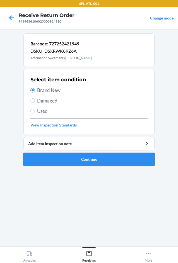
click at [87, 158] on button "Continue" at bounding box center [88, 159] width 131 height 13
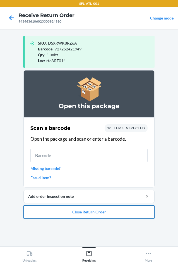
click at [89, 215] on button "Close Return Order" at bounding box center [88, 211] width 131 height 13
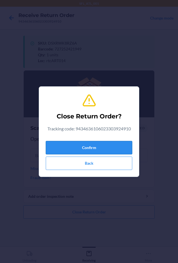
click at [79, 149] on button "Confirm" at bounding box center [89, 147] width 86 height 13
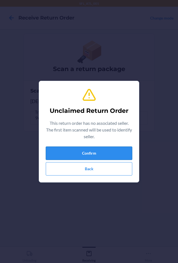
click at [105, 149] on button "Confirm" at bounding box center [89, 152] width 86 height 13
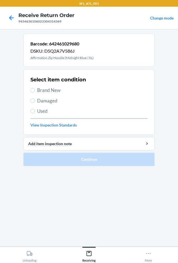
click at [53, 90] on span "Brand New" at bounding box center [92, 90] width 110 height 7
click at [35, 90] on input "Brand New" at bounding box center [32, 90] width 4 height 4
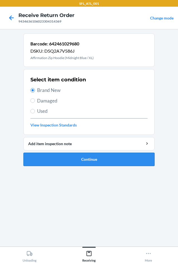
click at [68, 162] on button "Continue" at bounding box center [88, 159] width 131 height 13
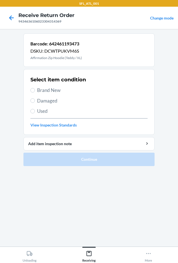
click at [50, 87] on span "Brand New" at bounding box center [92, 90] width 110 height 7
click at [35, 88] on input "Brand New" at bounding box center [32, 90] width 4 height 4
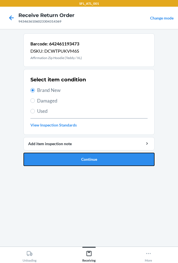
click at [91, 158] on button "Continue" at bounding box center [88, 159] width 131 height 13
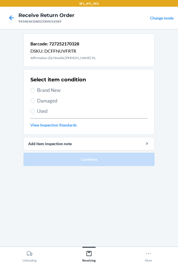
click at [40, 90] on span "Brand New" at bounding box center [92, 90] width 110 height 7
click at [35, 90] on input "Brand New" at bounding box center [32, 90] width 4 height 4
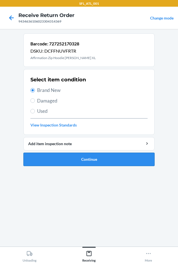
click at [87, 162] on button "Continue" at bounding box center [88, 159] width 131 height 13
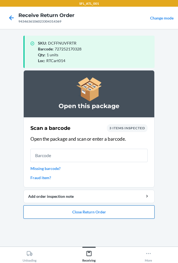
click at [108, 214] on button "Close Return Order" at bounding box center [88, 211] width 131 height 13
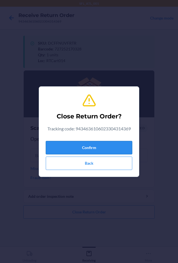
click at [85, 148] on button "Confirm" at bounding box center [89, 147] width 86 height 13
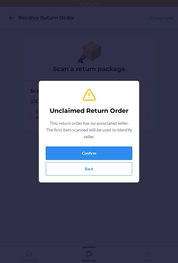
click at [103, 151] on button "Confirm" at bounding box center [89, 152] width 86 height 13
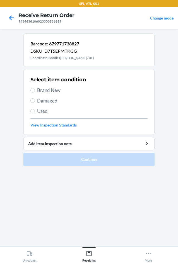
click at [57, 87] on span "Brand New" at bounding box center [92, 90] width 110 height 7
click at [35, 88] on input "Brand New" at bounding box center [32, 90] width 4 height 4
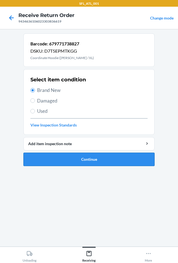
click at [57, 156] on button "Continue" at bounding box center [88, 159] width 131 height 13
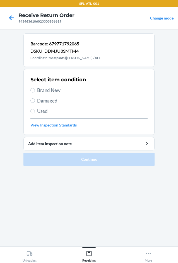
click at [48, 91] on span "Brand New" at bounding box center [92, 90] width 110 height 7
click at [35, 91] on input "Brand New" at bounding box center [32, 90] width 4 height 4
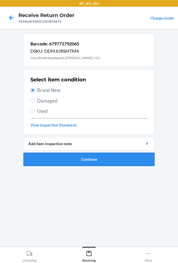
click at [114, 162] on button "Continue" at bounding box center [88, 159] width 131 height 13
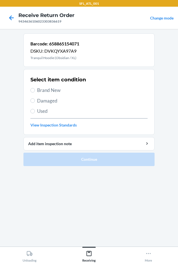
click at [45, 92] on span "Brand New" at bounding box center [92, 90] width 110 height 7
click at [35, 92] on input "Brand New" at bounding box center [32, 90] width 4 height 4
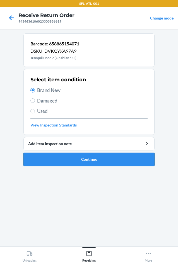
click at [75, 158] on button "Continue" at bounding box center [88, 159] width 131 height 13
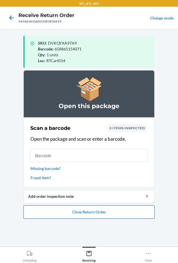
drag, startPoint x: 104, startPoint y: 220, endPoint x: 106, endPoint y: 209, distance: 11.1
click at [104, 218] on ol "Open this package Scan a barcode 3 items inspected Open the package and scan or…" at bounding box center [88, 146] width 131 height 153
click at [62, 216] on button "Close Return Order" at bounding box center [88, 211] width 131 height 13
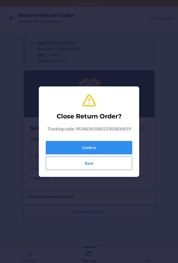
click at [94, 137] on div "Close Return Order? Tracking code: 9434636106023303836619 Confirm Back" at bounding box center [89, 131] width 86 height 81
click at [94, 146] on button "Confirm" at bounding box center [89, 147] width 86 height 13
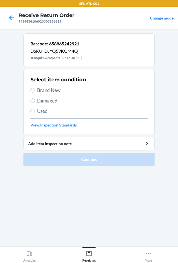
click at [48, 89] on span "Brand New" at bounding box center [92, 90] width 110 height 7
click at [35, 89] on input "Brand New" at bounding box center [32, 90] width 4 height 4
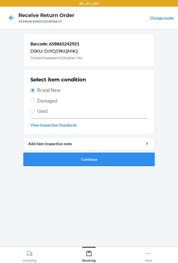
click at [79, 156] on button "Continue" at bounding box center [88, 159] width 131 height 13
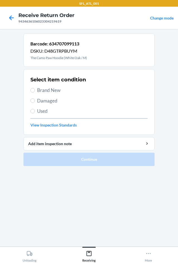
click at [45, 88] on span "Brand New" at bounding box center [92, 90] width 110 height 7
click at [35, 88] on input "Brand New" at bounding box center [32, 90] width 4 height 4
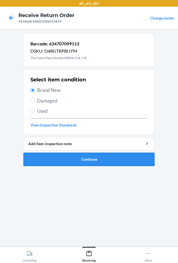
click at [82, 159] on button "Continue" at bounding box center [88, 159] width 131 height 13
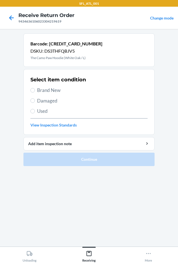
click at [42, 87] on span "Brand New" at bounding box center [92, 90] width 110 height 7
click at [35, 88] on input "Brand New" at bounding box center [32, 90] width 4 height 4
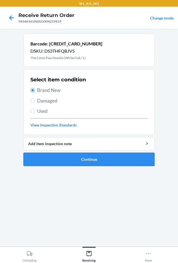
click at [109, 163] on button "Continue" at bounding box center [88, 159] width 131 height 13
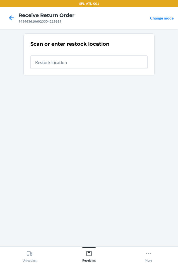
click at [140, 169] on section "Scan or enter restock location" at bounding box center [88, 137] width 131 height 208
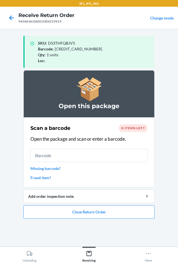
click at [137, 128] on span "0 items left" at bounding box center [133, 128] width 24 height 4
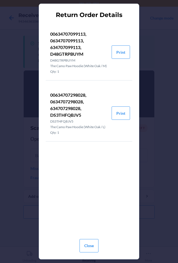
click at [137, 128] on section "Return Order Details 00634707099113, 0634707099113, 634707099113, D48GTRPBUYM D…" at bounding box center [89, 131] width 100 height 255
click at [87, 248] on button "Close" at bounding box center [88, 245] width 19 height 13
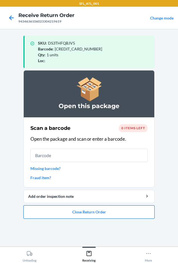
click at [91, 210] on button "Close Return Order" at bounding box center [88, 211] width 131 height 13
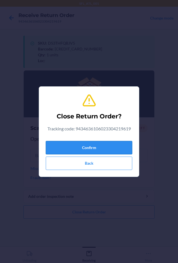
click at [91, 146] on button "Confirm" at bounding box center [89, 147] width 86 height 13
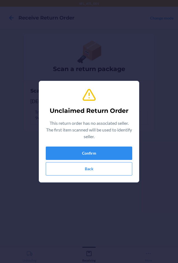
click at [90, 142] on div "Unclaimed Return Order This return order has no associated seller. The first it…" at bounding box center [89, 131] width 86 height 92
click at [89, 148] on button "Confirm" at bounding box center [89, 152] width 86 height 13
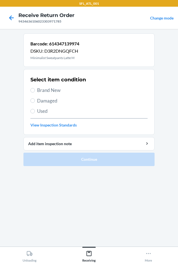
drag, startPoint x: 59, startPoint y: 90, endPoint x: 59, endPoint y: 94, distance: 4.2
click at [59, 93] on span "Brand New" at bounding box center [92, 90] width 110 height 7
click at [35, 92] on input "Brand New" at bounding box center [32, 90] width 4 height 4
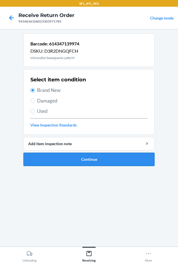
click at [86, 159] on button "Continue" at bounding box center [88, 159] width 131 height 13
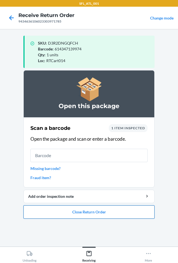
click at [119, 212] on button "Close Return Order" at bounding box center [88, 211] width 131 height 13
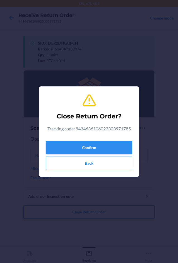
click at [103, 148] on button "Confirm" at bounding box center [89, 147] width 86 height 13
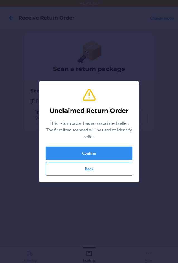
click at [91, 154] on button "Confirm" at bounding box center [89, 152] width 86 height 13
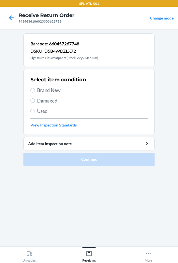
click at [43, 91] on span "Brand New" at bounding box center [92, 90] width 110 height 7
click at [35, 91] on input "Brand New" at bounding box center [32, 90] width 4 height 4
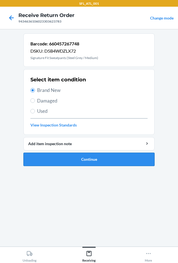
click at [120, 165] on button "Continue" at bounding box center [88, 159] width 131 height 13
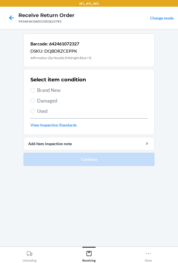
drag, startPoint x: 45, startPoint y: 85, endPoint x: 51, endPoint y: 91, distance: 8.9
click at [45, 85] on div "Select item condition Brand New Damaged Used View Inspection Standards" at bounding box center [88, 101] width 117 height 55
click at [51, 91] on span "Brand New" at bounding box center [92, 90] width 110 height 7
click at [35, 91] on input "Brand New" at bounding box center [32, 90] width 4 height 4
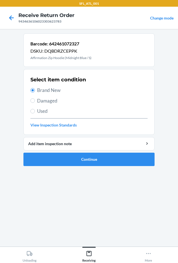
click at [108, 170] on ol "Barcode: 642461072327 DSKU: DQBDRZCEPPK Affirmation Zip Hoodie (Midnight Blue /…" at bounding box center [88, 101] width 131 height 137
click at [107, 162] on button "Continue" at bounding box center [88, 159] width 131 height 13
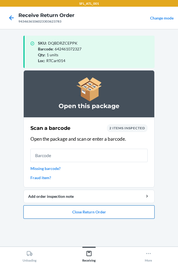
click at [107, 207] on button "Close Return Order" at bounding box center [88, 211] width 131 height 13
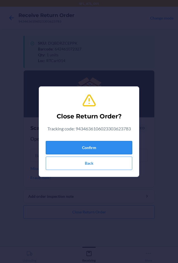
click at [85, 150] on button "Confirm" at bounding box center [89, 147] width 86 height 13
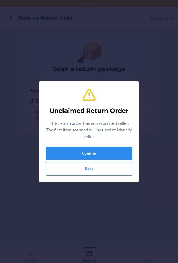
click at [105, 161] on div "Confirm Back" at bounding box center [89, 160] width 86 height 29
click at [104, 149] on button "Confirm" at bounding box center [89, 152] width 86 height 13
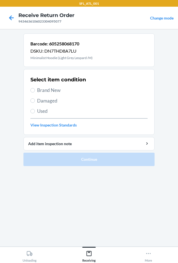
drag, startPoint x: 57, startPoint y: 86, endPoint x: 56, endPoint y: 90, distance: 3.9
click at [56, 89] on div "Select item condition Brand New Damaged Used View Inspection Standards" at bounding box center [88, 101] width 117 height 55
drag, startPoint x: 56, startPoint y: 91, endPoint x: 54, endPoint y: 98, distance: 6.9
click at [55, 91] on span "Brand New" at bounding box center [92, 90] width 110 height 7
click at [33, 89] on input "Brand New" at bounding box center [32, 90] width 4 height 4
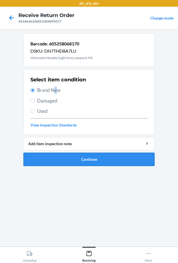
click at [83, 162] on button "Continue" at bounding box center [88, 159] width 131 height 13
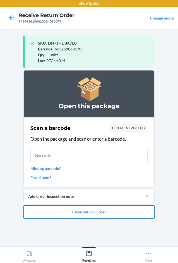
click at [82, 207] on button "Close Return Order" at bounding box center [88, 211] width 131 height 13
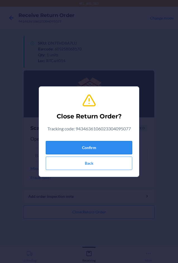
click at [85, 145] on button "Confirm" at bounding box center [89, 147] width 86 height 13
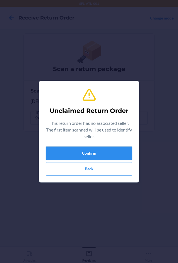
click at [88, 157] on button "Confirm" at bounding box center [89, 152] width 86 height 13
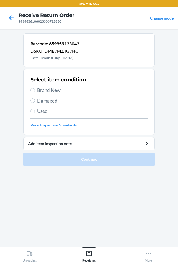
click at [45, 92] on span "Brand New" at bounding box center [92, 90] width 110 height 7
click at [35, 92] on input "Brand New" at bounding box center [32, 90] width 4 height 4
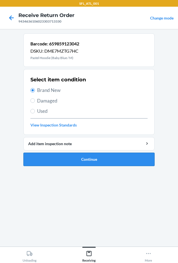
click at [63, 163] on button "Continue" at bounding box center [88, 159] width 131 height 13
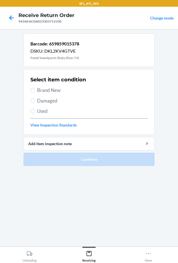
click at [29, 92] on section "Select item condition Brand New Damaged Used View Inspection Standards" at bounding box center [88, 102] width 131 height 66
click at [31, 91] on input "Brand New" at bounding box center [32, 90] width 4 height 4
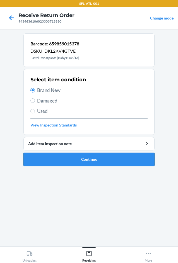
click at [73, 163] on button "Continue" at bounding box center [88, 159] width 131 height 13
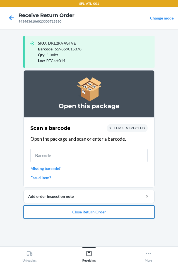
click at [100, 205] on button "Close Return Order" at bounding box center [88, 211] width 131 height 13
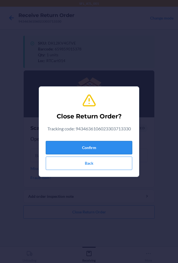
click at [85, 143] on button "Confirm" at bounding box center [89, 147] width 86 height 13
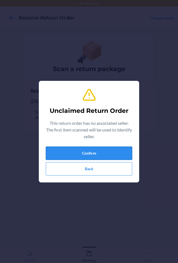
drag, startPoint x: 94, startPoint y: 147, endPoint x: 94, endPoint y: 150, distance: 3.1
click at [94, 149] on button "Confirm" at bounding box center [89, 152] width 86 height 13
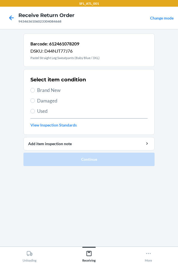
click at [46, 93] on span "Brand New" at bounding box center [92, 90] width 110 height 7
click at [35, 92] on input "Brand New" at bounding box center [32, 90] width 4 height 4
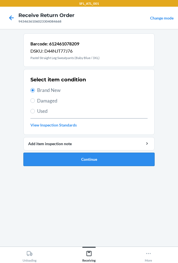
click at [71, 157] on button "Continue" at bounding box center [88, 159] width 131 height 13
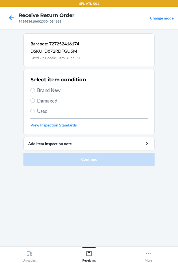
click at [47, 90] on span "Brand New" at bounding box center [92, 90] width 110 height 7
click at [35, 90] on input "Brand New" at bounding box center [32, 90] width 4 height 4
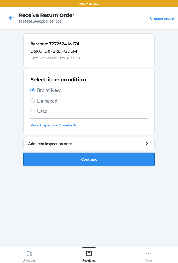
click at [81, 160] on button "Continue" at bounding box center [88, 159] width 131 height 13
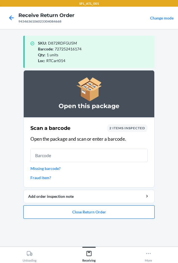
click at [82, 213] on button "Close Return Order" at bounding box center [88, 211] width 131 height 13
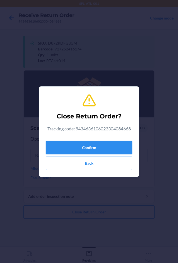
click at [86, 144] on button "Confirm" at bounding box center [89, 147] width 86 height 13
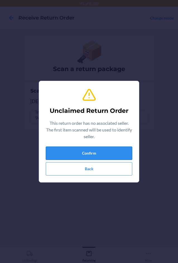
click at [102, 159] on button "Confirm" at bounding box center [89, 152] width 86 height 13
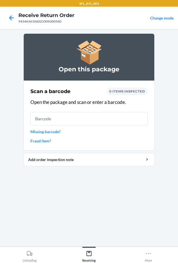
click at [40, 134] on link "Missing barcode?" at bounding box center [88, 132] width 117 height 6
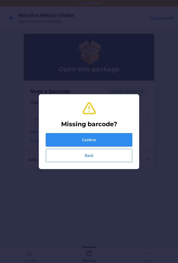
click at [61, 140] on button "Confirm" at bounding box center [89, 139] width 86 height 13
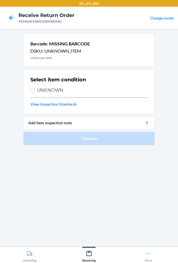
click at [38, 91] on span "UNKNOWN" at bounding box center [92, 90] width 110 height 7
click at [35, 91] on input "UNKNOWN" at bounding box center [32, 90] width 4 height 4
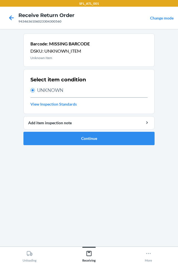
click at [55, 146] on ol "Barcode: MISSING BARCODE DSKU: UNKNOWN_ITEM Unknown Item Select item condition …" at bounding box center [88, 91] width 131 height 116
click at [54, 136] on button "Continue" at bounding box center [88, 138] width 131 height 13
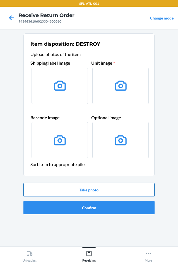
click at [69, 187] on button "Take photo" at bounding box center [88, 189] width 131 height 13
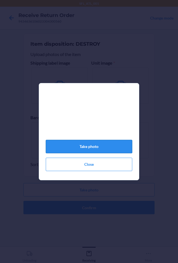
click at [77, 147] on button "Take photo" at bounding box center [89, 146] width 86 height 13
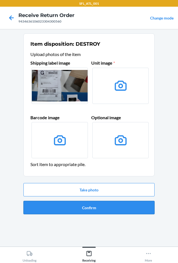
click at [70, 202] on button "Confirm" at bounding box center [88, 207] width 131 height 13
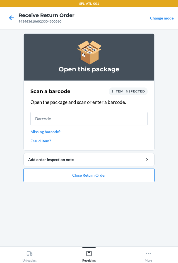
click at [56, 134] on link "Missing barcode?" at bounding box center [88, 132] width 117 height 6
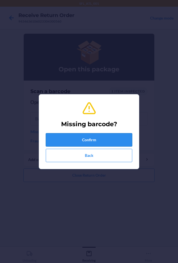
click at [84, 138] on button "Confirm" at bounding box center [89, 139] width 86 height 13
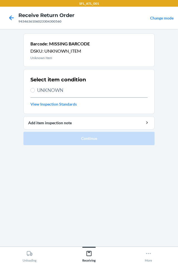
drag, startPoint x: 50, startPoint y: 83, endPoint x: 51, endPoint y: 91, distance: 7.9
click at [50, 86] on div "Select item condition UNKNOWN View Inspection Standards" at bounding box center [88, 91] width 117 height 34
click at [51, 91] on span "UNKNOWN" at bounding box center [92, 90] width 110 height 7
click at [35, 91] on input "UNKNOWN" at bounding box center [32, 90] width 4 height 4
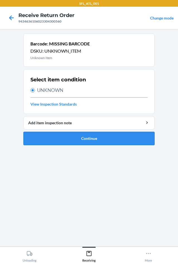
click at [80, 137] on button "Continue" at bounding box center [88, 138] width 131 height 13
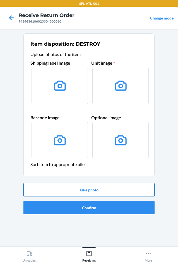
click at [91, 193] on button "Take photo" at bounding box center [88, 189] width 131 height 13
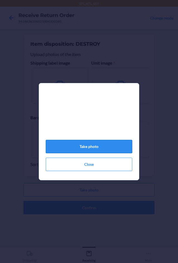
click at [88, 150] on button "Take photo" at bounding box center [89, 146] width 86 height 13
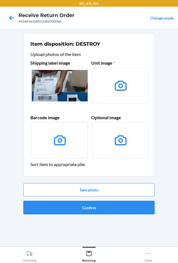
click at [66, 202] on button "Confirm" at bounding box center [88, 207] width 131 height 13
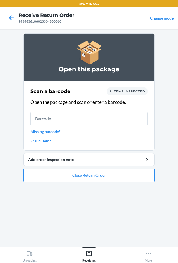
click at [37, 128] on div "Scan a barcode 2 items inspected Open the package and scan or enter a barcode. …" at bounding box center [88, 116] width 117 height 60
click at [39, 130] on link "Missing barcode?" at bounding box center [88, 132] width 117 height 6
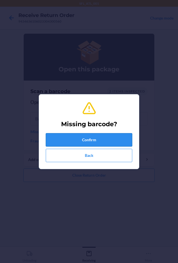
click at [73, 137] on button "Confirm" at bounding box center [89, 139] width 86 height 13
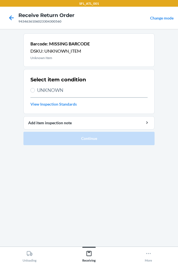
click at [47, 92] on span "UNKNOWN" at bounding box center [92, 90] width 110 height 7
click at [35, 92] on input "UNKNOWN" at bounding box center [32, 90] width 4 height 4
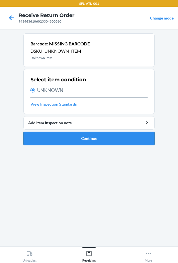
click at [76, 132] on button "Continue" at bounding box center [88, 138] width 131 height 13
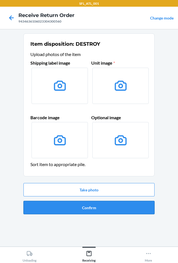
click at [75, 206] on button "Confirm" at bounding box center [88, 207] width 131 height 13
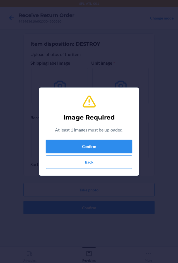
click at [70, 148] on button "Confirm" at bounding box center [89, 146] width 86 height 13
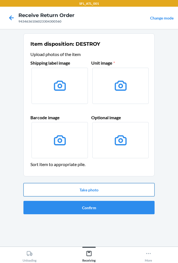
click at [83, 191] on button "Take photo" at bounding box center [88, 189] width 131 height 13
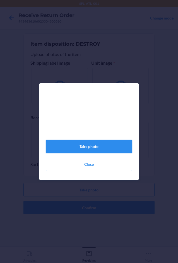
click at [94, 151] on button "Take photo" at bounding box center [89, 146] width 86 height 13
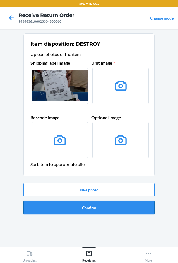
click at [90, 209] on button "Confirm" at bounding box center [88, 207] width 131 height 13
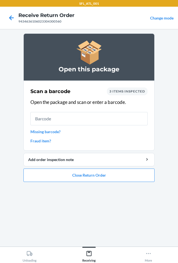
click at [42, 129] on link "Missing barcode?" at bounding box center [88, 132] width 117 height 6
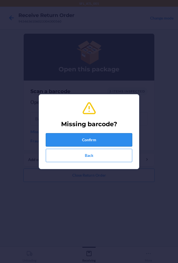
click at [66, 136] on button "Confirm" at bounding box center [89, 139] width 86 height 13
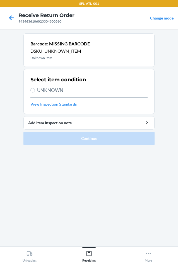
click at [60, 90] on span "UNKNOWN" at bounding box center [92, 90] width 110 height 7
click at [35, 90] on input "UNKNOWN" at bounding box center [32, 90] width 4 height 4
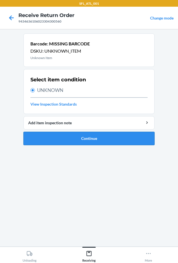
click at [70, 134] on button "Continue" at bounding box center [88, 138] width 131 height 13
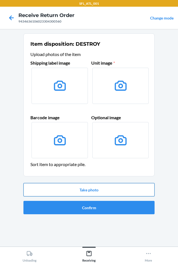
click at [82, 186] on button "Take photo" at bounding box center [88, 189] width 131 height 13
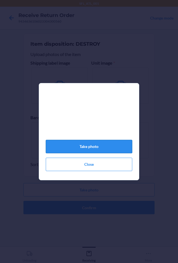
click at [80, 150] on button "Take photo" at bounding box center [89, 146] width 86 height 13
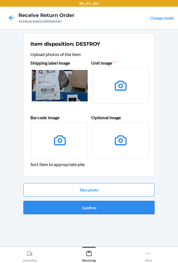
click at [40, 207] on button "Confirm" at bounding box center [88, 207] width 131 height 13
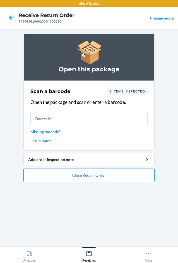
click at [44, 131] on link "Missing barcode?" at bounding box center [88, 132] width 117 height 6
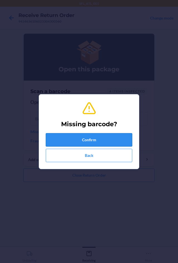
click at [60, 136] on button "Confirm" at bounding box center [89, 139] width 86 height 13
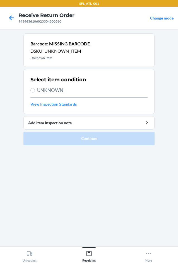
click at [58, 91] on span "UNKNOWN" at bounding box center [92, 90] width 110 height 7
click at [35, 91] on input "UNKNOWN" at bounding box center [32, 90] width 4 height 4
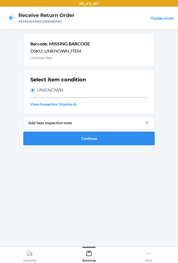
click at [80, 132] on button "Continue" at bounding box center [88, 138] width 131 height 13
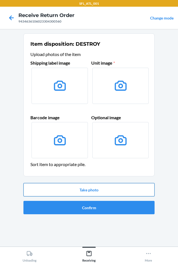
click at [116, 186] on button "Take photo" at bounding box center [88, 189] width 131 height 13
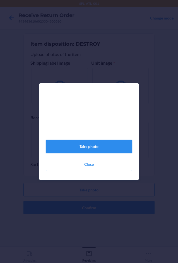
click at [88, 147] on button "Take photo" at bounding box center [89, 146] width 86 height 13
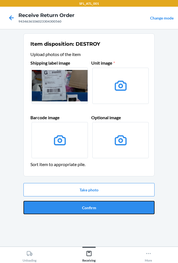
drag, startPoint x: 64, startPoint y: 205, endPoint x: 67, endPoint y: 199, distance: 6.0
click at [67, 196] on div "Take photo Confirm" at bounding box center [88, 199] width 131 height 36
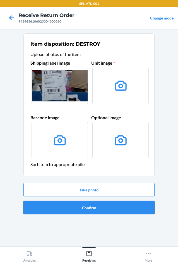
click at [73, 208] on button "Confirm" at bounding box center [88, 207] width 131 height 13
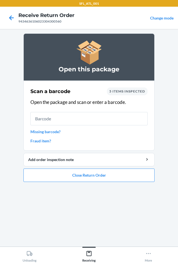
click at [43, 130] on link "Missing barcode?" at bounding box center [88, 132] width 117 height 6
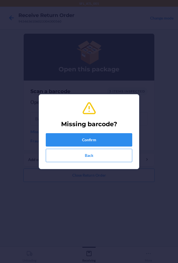
click at [80, 132] on div "Missing barcode? Confirm Back" at bounding box center [89, 131] width 86 height 65
click at [82, 142] on button "Confirm" at bounding box center [89, 139] width 86 height 13
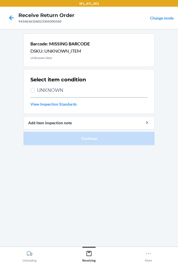
click at [64, 92] on span "UNKNOWN" at bounding box center [92, 90] width 110 height 7
click at [35, 92] on input "UNKNOWN" at bounding box center [32, 90] width 4 height 4
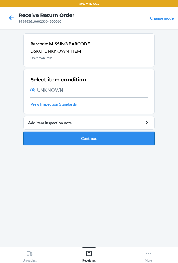
click at [71, 135] on button "Continue" at bounding box center [88, 138] width 131 height 13
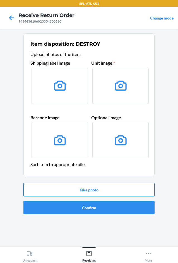
click at [83, 185] on button "Take photo" at bounding box center [88, 189] width 131 height 13
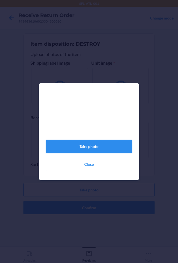
click at [86, 146] on button "Take photo" at bounding box center [89, 146] width 86 height 13
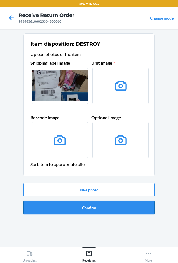
click at [81, 213] on button "Confirm" at bounding box center [88, 207] width 131 height 13
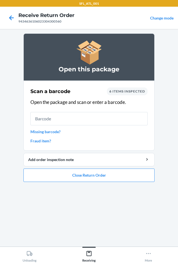
click at [55, 131] on link "Missing barcode?" at bounding box center [88, 132] width 117 height 6
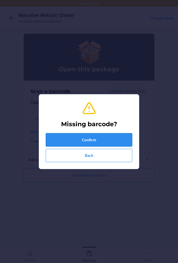
click at [67, 138] on button "Confirm" at bounding box center [89, 139] width 86 height 13
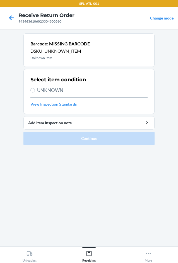
click at [59, 89] on span "UNKNOWN" at bounding box center [92, 90] width 110 height 7
click at [35, 89] on input "UNKNOWN" at bounding box center [32, 90] width 4 height 4
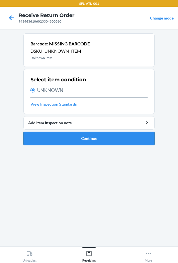
click at [96, 138] on button "Continue" at bounding box center [88, 138] width 131 height 13
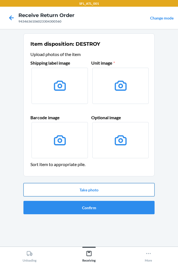
click at [78, 188] on button "Take photo" at bounding box center [88, 189] width 131 height 13
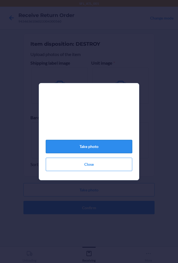
click at [90, 148] on button "Take photo" at bounding box center [89, 146] width 86 height 13
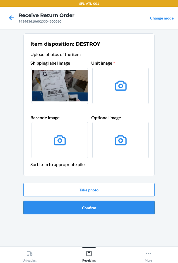
click at [90, 206] on button "Confirm" at bounding box center [88, 207] width 131 height 13
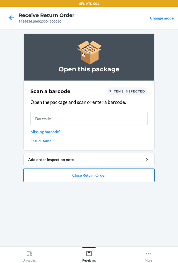
click at [106, 177] on button "Close Return Order" at bounding box center [88, 174] width 131 height 13
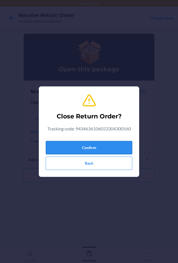
click at [91, 149] on button "Confirm" at bounding box center [89, 147] width 86 height 13
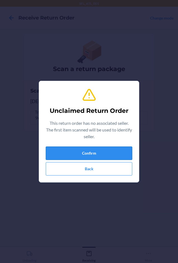
drag, startPoint x: 92, startPoint y: 146, endPoint x: 92, endPoint y: 149, distance: 2.9
click at [92, 148] on button "Confirm" at bounding box center [89, 152] width 86 height 13
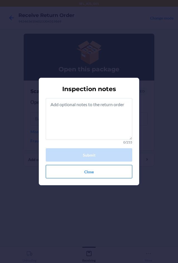
drag, startPoint x: 84, startPoint y: 178, endPoint x: 85, endPoint y: 171, distance: 6.2
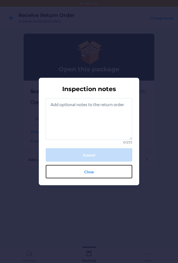
click at [85, 176] on button "Close" at bounding box center [89, 171] width 86 height 13
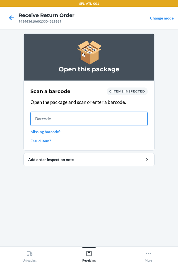
click at [81, 121] on input "text" at bounding box center [88, 118] width 117 height 13
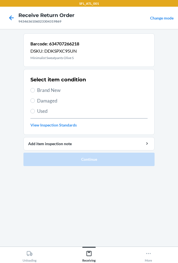
click at [54, 87] on span "Brand New" at bounding box center [92, 90] width 110 height 7
click at [35, 88] on input "Brand New" at bounding box center [32, 90] width 4 height 4
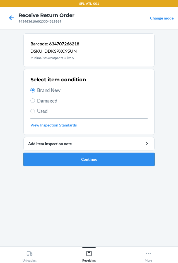
click at [99, 161] on button "Continue" at bounding box center [88, 159] width 131 height 13
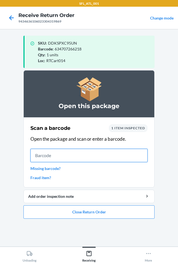
click at [76, 151] on input "text" at bounding box center [88, 155] width 117 height 13
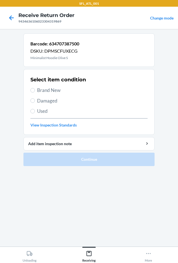
drag, startPoint x: 57, startPoint y: 91, endPoint x: 56, endPoint y: 94, distance: 2.9
click at [57, 92] on span "Brand New" at bounding box center [92, 90] width 110 height 7
click at [35, 92] on input "Brand New" at bounding box center [32, 90] width 4 height 4
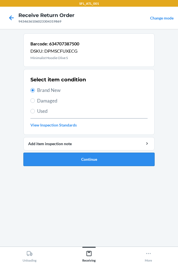
click at [103, 160] on button "Continue" at bounding box center [88, 159] width 131 height 13
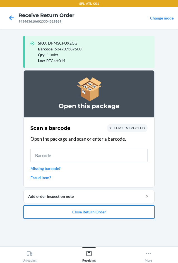
click at [89, 215] on button "Close Return Order" at bounding box center [88, 211] width 131 height 13
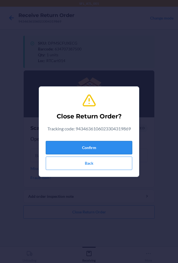
click at [81, 142] on button "Confirm" at bounding box center [89, 147] width 86 height 13
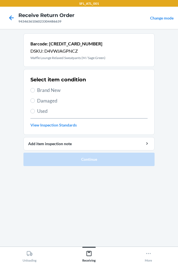
click at [50, 92] on span "Brand New" at bounding box center [92, 90] width 110 height 7
click at [35, 92] on input "Brand New" at bounding box center [32, 90] width 4 height 4
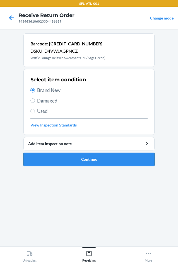
click at [133, 154] on button "Continue" at bounding box center [88, 159] width 131 height 13
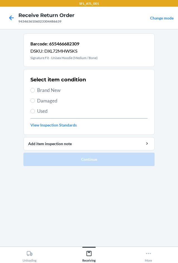
click at [45, 89] on span "Brand New" at bounding box center [92, 90] width 110 height 7
click at [35, 89] on input "Brand New" at bounding box center [32, 90] width 4 height 4
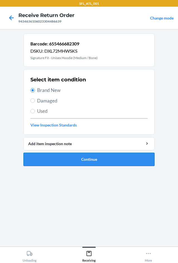
click at [106, 161] on button "Continue" at bounding box center [88, 159] width 131 height 13
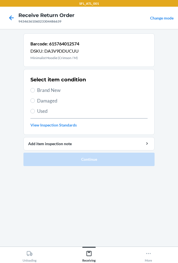
click at [38, 94] on div "Select item condition Brand New Damaged Used View Inspection Standards" at bounding box center [88, 101] width 117 height 55
click at [48, 90] on span "Brand New" at bounding box center [92, 90] width 110 height 7
click at [35, 90] on input "Brand New" at bounding box center [32, 90] width 4 height 4
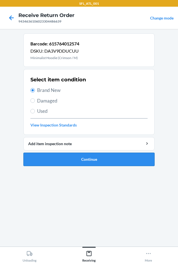
click at [92, 163] on button "Continue" at bounding box center [88, 159] width 131 height 13
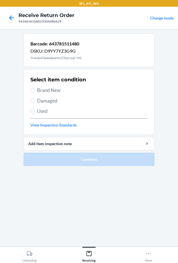
click at [49, 86] on div "Select item condition Brand New Damaged Used View Inspection Standards" at bounding box center [88, 101] width 117 height 55
click at [49, 89] on span "Brand New" at bounding box center [92, 90] width 110 height 7
click at [35, 89] on input "Brand New" at bounding box center [32, 90] width 4 height 4
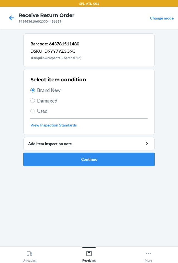
click at [88, 158] on button "Continue" at bounding box center [88, 159] width 131 height 13
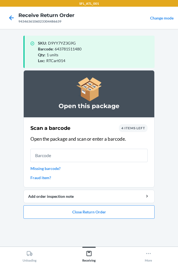
click at [143, 127] on span "4 items left" at bounding box center [133, 128] width 24 height 4
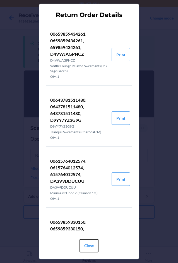
click at [90, 240] on button "Close" at bounding box center [88, 245] width 19 height 13
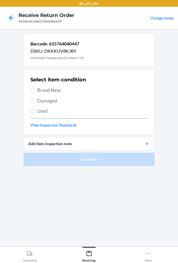
click at [59, 89] on span "Brand New" at bounding box center [92, 90] width 110 height 7
click at [35, 89] on input "Brand New" at bounding box center [32, 90] width 4 height 4
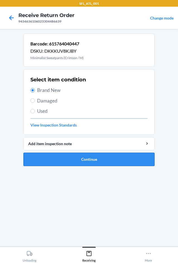
click at [87, 159] on button "Continue" at bounding box center [88, 159] width 131 height 13
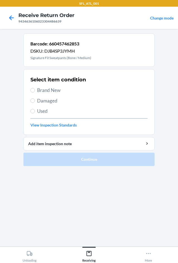
click at [51, 88] on span "Brand New" at bounding box center [92, 90] width 110 height 7
click at [35, 88] on input "Brand New" at bounding box center [32, 90] width 4 height 4
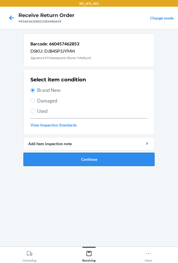
click at [70, 155] on button "Continue" at bounding box center [88, 159] width 131 height 13
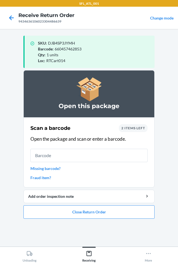
click at [50, 167] on link "Missing barcode?" at bounding box center [88, 168] width 117 height 6
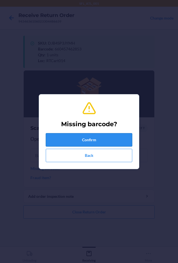
click at [94, 141] on button "Confirm" at bounding box center [89, 139] width 86 height 13
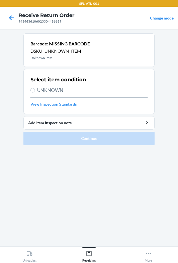
click at [38, 88] on span "UNKNOWN" at bounding box center [92, 90] width 110 height 7
click at [35, 88] on input "UNKNOWN" at bounding box center [32, 90] width 4 height 4
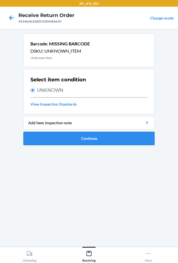
click at [60, 139] on button "Continue" at bounding box center [88, 138] width 131 height 13
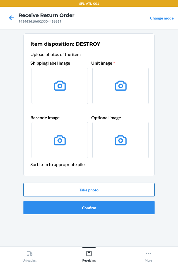
click at [66, 187] on button "Take photo" at bounding box center [88, 189] width 131 height 13
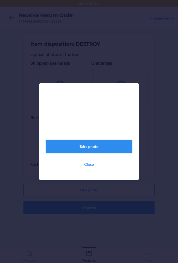
click at [115, 152] on button "Take photo" at bounding box center [89, 146] width 86 height 13
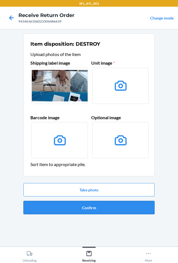
click at [108, 213] on button "Confirm" at bounding box center [88, 207] width 131 height 13
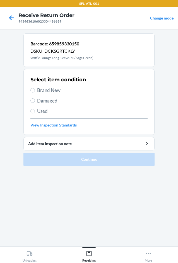
click at [63, 90] on span "Brand New" at bounding box center [92, 90] width 110 height 7
click at [35, 90] on input "Brand New" at bounding box center [32, 90] width 4 height 4
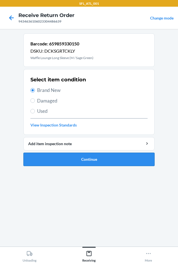
click at [95, 153] on button "Continue" at bounding box center [88, 159] width 131 height 13
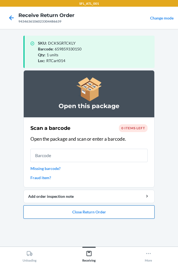
click at [50, 211] on button "Close Return Order" at bounding box center [88, 211] width 131 height 13
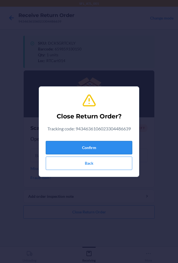
click at [103, 142] on button "Confirm" at bounding box center [89, 147] width 86 height 13
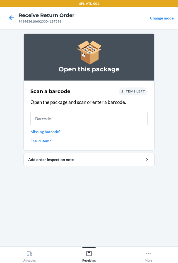
click at [45, 130] on link "Missing barcode?" at bounding box center [88, 132] width 117 height 6
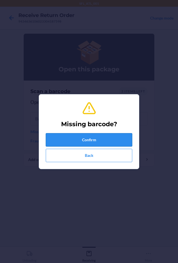
click at [51, 138] on button "Confirm" at bounding box center [89, 139] width 86 height 13
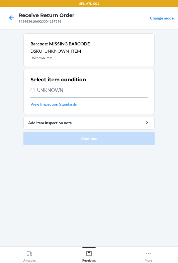
click at [45, 87] on span "UNKNOWN" at bounding box center [92, 90] width 110 height 7
click at [35, 88] on input "UNKNOWN" at bounding box center [32, 90] width 4 height 4
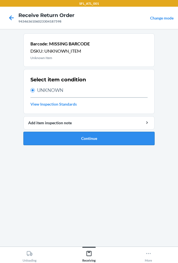
click at [79, 143] on button "Continue" at bounding box center [88, 138] width 131 height 13
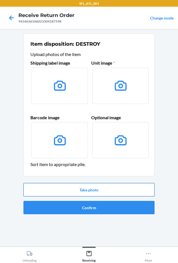
click at [67, 188] on button "Take photo" at bounding box center [88, 189] width 131 height 13
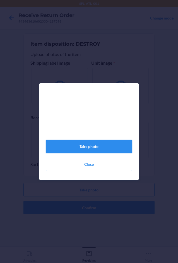
click at [77, 152] on button "Take photo" at bounding box center [89, 146] width 86 height 13
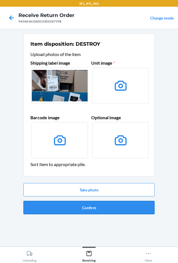
click at [56, 203] on button "Confirm" at bounding box center [88, 207] width 131 height 13
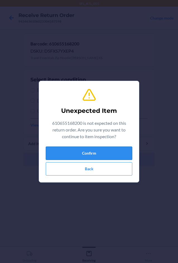
click at [93, 152] on button "Confirm" at bounding box center [89, 152] width 86 height 13
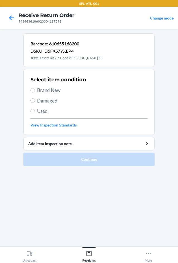
click at [54, 91] on span "Brand New" at bounding box center [92, 90] width 110 height 7
click at [35, 91] on input "Brand New" at bounding box center [32, 90] width 4 height 4
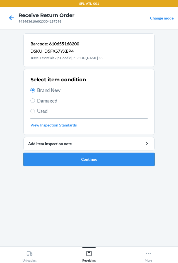
click at [87, 160] on button "Continue" at bounding box center [88, 159] width 131 height 13
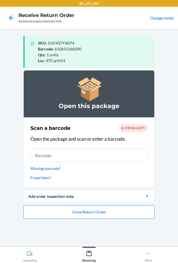
click at [135, 129] on span "0 items left" at bounding box center [133, 128] width 24 height 4
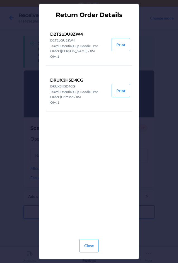
click at [89, 238] on div "Close" at bounding box center [88, 243] width 19 height 22
click at [89, 242] on button "Close" at bounding box center [88, 245] width 19 height 13
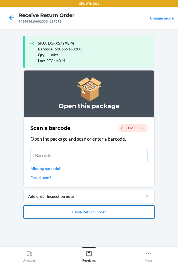
click at [98, 214] on button "Close Return Order" at bounding box center [88, 211] width 131 height 13
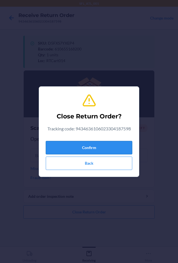
click at [99, 151] on button "Confirm" at bounding box center [89, 147] width 86 height 13
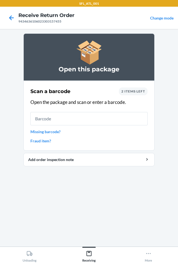
click at [60, 193] on section "Open this package Scan a barcode 2 items left Open the package and scan or ente…" at bounding box center [88, 137] width 131 height 208
click at [55, 133] on link "Missing barcode?" at bounding box center [88, 132] width 117 height 6
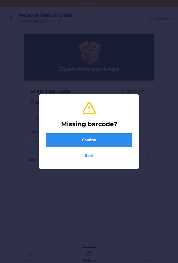
click at [76, 135] on button "Confirm" at bounding box center [89, 139] width 86 height 13
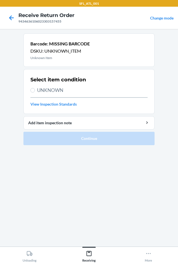
click at [41, 92] on span "UNKNOWN" at bounding box center [92, 90] width 110 height 7
click at [35, 92] on input "UNKNOWN" at bounding box center [32, 90] width 4 height 4
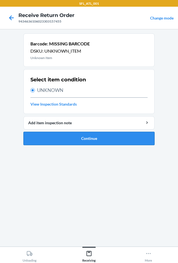
click at [61, 142] on button "Continue" at bounding box center [88, 138] width 131 height 13
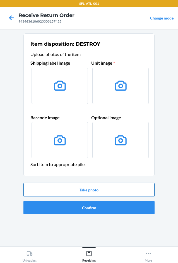
click at [96, 194] on button "Take photo" at bounding box center [88, 189] width 131 height 13
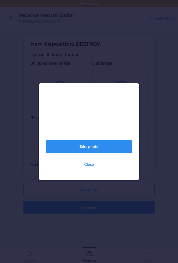
click at [70, 144] on button "Take photo" at bounding box center [89, 146] width 86 height 13
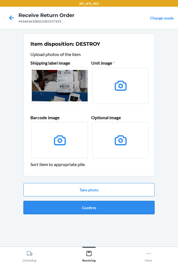
click at [94, 205] on button "Confirm" at bounding box center [88, 207] width 131 height 13
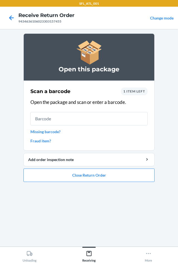
click at [43, 129] on link "Missing barcode?" at bounding box center [88, 132] width 117 height 6
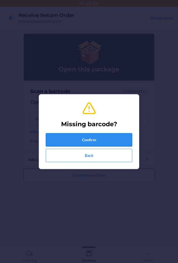
click at [92, 137] on button "Confirm" at bounding box center [89, 139] width 86 height 13
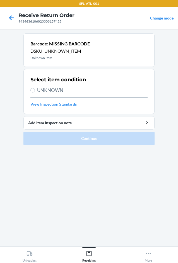
click at [60, 87] on span "UNKNOWN" at bounding box center [92, 90] width 110 height 7
click at [35, 88] on input "UNKNOWN" at bounding box center [32, 90] width 4 height 4
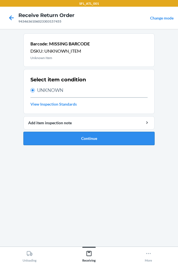
click at [75, 136] on button "Continue" at bounding box center [88, 138] width 131 height 13
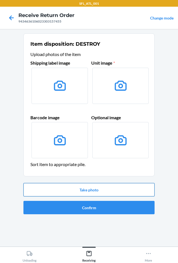
click at [86, 187] on button "Take photo" at bounding box center [88, 189] width 131 height 13
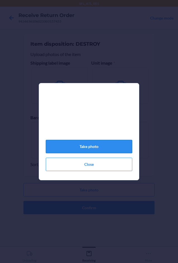
click at [83, 148] on button "Take photo" at bounding box center [89, 146] width 86 height 13
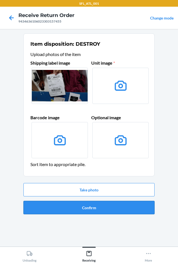
click at [76, 208] on button "Confirm" at bounding box center [88, 207] width 131 height 13
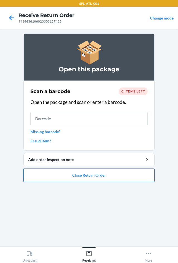
click at [80, 176] on button "Close Return Order" at bounding box center [88, 174] width 131 height 13
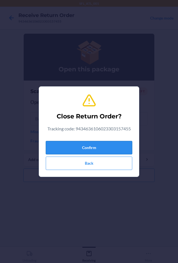
click at [80, 146] on button "Confirm" at bounding box center [89, 147] width 86 height 13
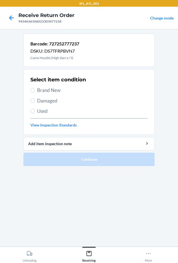
click at [55, 94] on span "Brand New" at bounding box center [92, 90] width 110 height 7
click at [35, 92] on input "Brand New" at bounding box center [32, 90] width 4 height 4
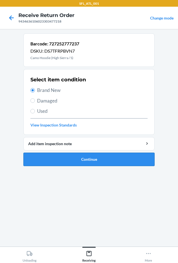
click at [99, 160] on button "Continue" at bounding box center [88, 159] width 131 height 13
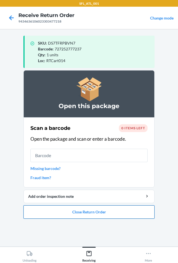
click at [61, 210] on button "Close Return Order" at bounding box center [88, 211] width 131 height 13
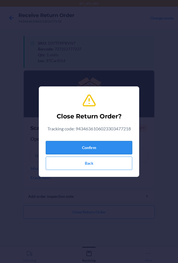
drag, startPoint x: 84, startPoint y: 150, endPoint x: 87, endPoint y: 147, distance: 4.1
click at [86, 148] on button "Confirm" at bounding box center [89, 147] width 86 height 13
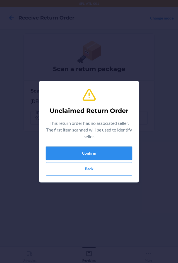
click at [105, 157] on button "Confirm" at bounding box center [89, 152] width 86 height 13
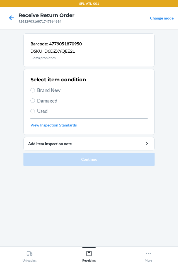
click at [42, 87] on span "Brand New" at bounding box center [92, 90] width 110 height 7
click at [35, 88] on input "Brand New" at bounding box center [32, 90] width 4 height 4
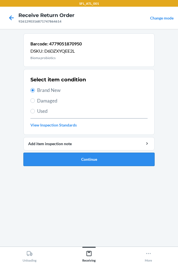
click at [59, 158] on button "Continue" at bounding box center [88, 159] width 131 height 13
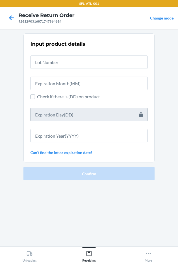
click at [90, 152] on link "Can't find the lot or expiration date?" at bounding box center [88, 152] width 117 height 6
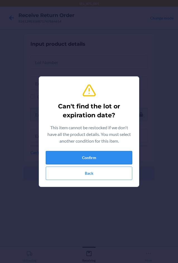
click at [80, 153] on button "Confirm" at bounding box center [89, 157] width 86 height 13
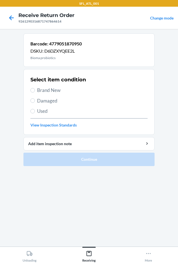
click at [45, 107] on div "Select item condition Brand New Damaged Used View Inspection Standards" at bounding box center [88, 101] width 117 height 55
click at [41, 111] on span "Used" at bounding box center [92, 110] width 110 height 7
click at [35, 111] on input "Used" at bounding box center [32, 111] width 4 height 4
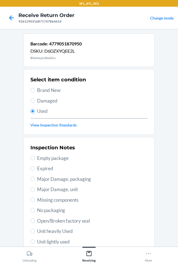
click at [44, 99] on span "Damaged" at bounding box center [92, 100] width 110 height 7
click at [35, 99] on input "Damaged" at bounding box center [32, 100] width 4 height 4
click at [58, 188] on span "Major Damage, unit" at bounding box center [92, 189] width 110 height 7
click at [35, 188] on input "Major Damage, unit" at bounding box center [32, 189] width 4 height 4
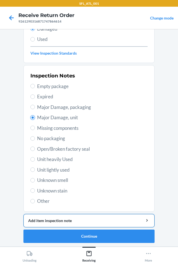
scroll to position [73, 0]
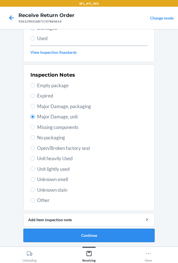
click at [60, 230] on button "Continue" at bounding box center [88, 235] width 131 height 13
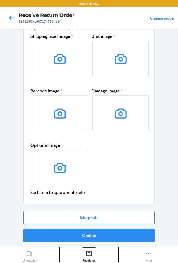
click at [89, 250] on icon at bounding box center [89, 253] width 6 height 6
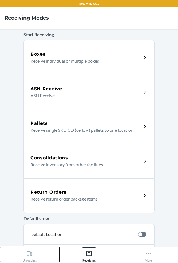
click at [41, 255] on button "Unloading" at bounding box center [29, 254] width 59 height 15
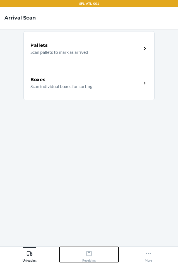
click at [82, 258] on div "Receiving" at bounding box center [88, 255] width 13 height 14
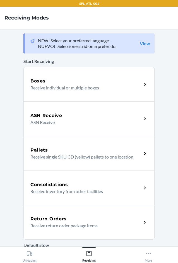
click at [73, 220] on div "Return Orders" at bounding box center [85, 218] width 111 height 7
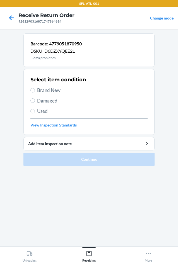
click at [41, 101] on span "Damaged" at bounding box center [92, 100] width 110 height 7
click at [35, 101] on input "Damaged" at bounding box center [32, 100] width 4 height 4
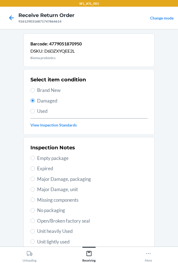
click at [51, 189] on span "Major Damage, unit" at bounding box center [92, 189] width 110 height 7
click at [35, 189] on input "Major Damage, unit" at bounding box center [32, 189] width 4 height 4
drag, startPoint x: 46, startPoint y: 189, endPoint x: 45, endPoint y: 196, distance: 6.7
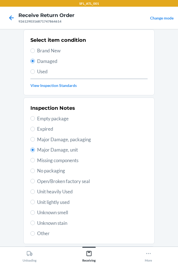
scroll to position [73, 0]
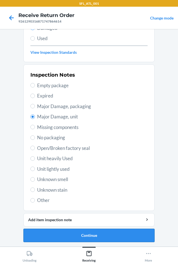
click at [73, 232] on button "Continue" at bounding box center [88, 235] width 131 height 13
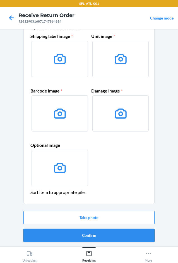
click at [70, 230] on button "Confirm" at bounding box center [88, 235] width 131 height 13
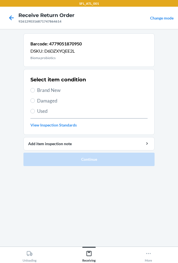
click at [55, 89] on span "Brand New" at bounding box center [92, 90] width 110 height 7
click at [35, 89] on input "Brand New" at bounding box center [32, 90] width 4 height 4
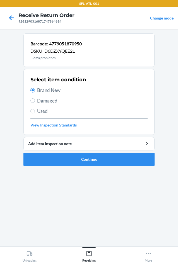
click at [55, 101] on span "Damaged" at bounding box center [92, 100] width 110 height 7
click at [35, 101] on input "Damaged" at bounding box center [32, 100] width 4 height 4
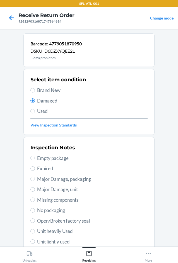
click at [54, 188] on span "Major Damage, unit" at bounding box center [92, 189] width 110 height 7
click at [35, 188] on input "Major Damage, unit" at bounding box center [32, 189] width 4 height 4
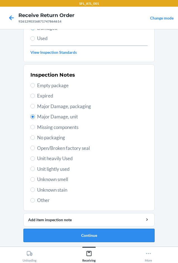
click at [59, 235] on button "Continue" at bounding box center [88, 235] width 131 height 13
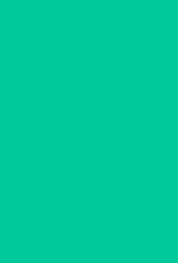
scroll to position [27, 0]
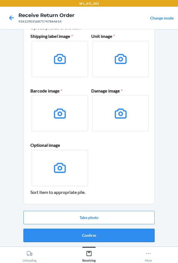
click at [71, 234] on button "Confirm" at bounding box center [88, 235] width 131 height 13
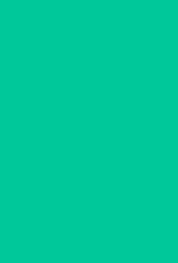
scroll to position [0, 0]
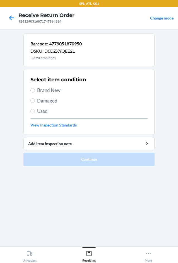
click at [46, 98] on span "Damaged" at bounding box center [92, 100] width 110 height 7
click at [35, 98] on input "Damaged" at bounding box center [32, 100] width 4 height 4
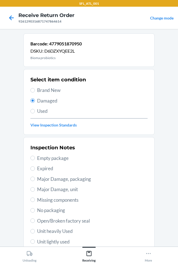
click at [61, 187] on span "Major Damage, unit" at bounding box center [92, 189] width 110 height 7
click at [35, 187] on input "Major Damage, unit" at bounding box center [32, 189] width 4 height 4
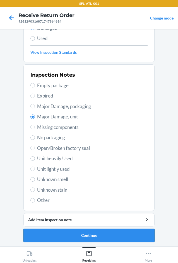
click at [77, 235] on button "Continue" at bounding box center [88, 235] width 131 height 13
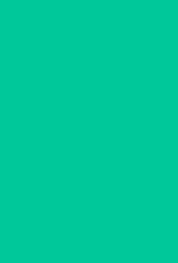
scroll to position [27, 0]
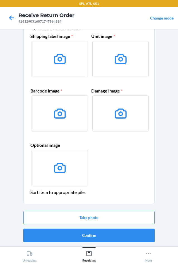
drag, startPoint x: 62, startPoint y: 226, endPoint x: 62, endPoint y: 233, distance: 7.2
click at [62, 226] on div "Take photo Confirm" at bounding box center [88, 226] width 131 height 36
click at [62, 235] on button "Confirm" at bounding box center [88, 235] width 131 height 13
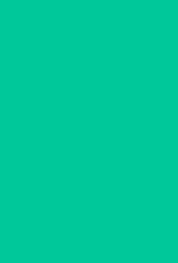
scroll to position [0, 0]
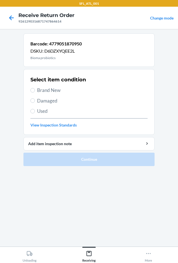
click at [42, 101] on span "Damaged" at bounding box center [92, 100] width 110 height 7
click at [35, 101] on input "Damaged" at bounding box center [32, 100] width 4 height 4
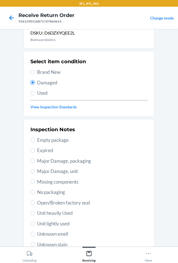
scroll to position [28, 0]
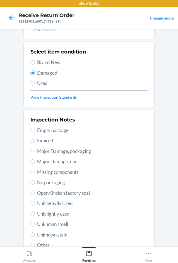
click at [62, 162] on span "Major Damage, unit" at bounding box center [92, 161] width 110 height 7
click at [35, 162] on input "Major Damage, unit" at bounding box center [32, 161] width 4 height 4
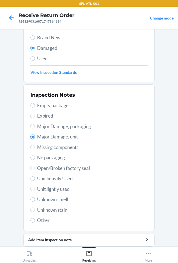
scroll to position [73, 0]
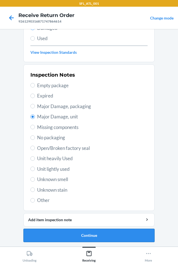
click at [50, 239] on button "Continue" at bounding box center [88, 235] width 131 height 13
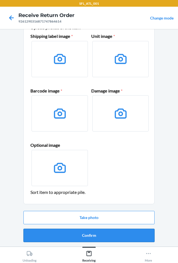
click at [97, 235] on button "Confirm" at bounding box center [88, 235] width 131 height 13
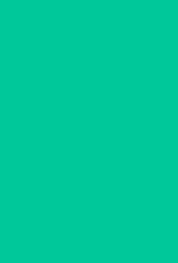
scroll to position [0, 0]
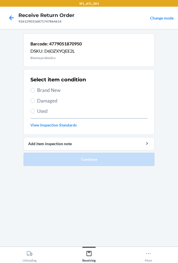
click at [40, 103] on span "Damaged" at bounding box center [92, 100] width 110 height 7
click at [35, 103] on input "Damaged" at bounding box center [32, 100] width 4 height 4
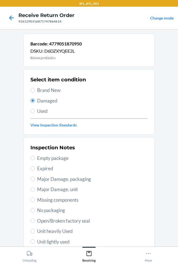
click at [62, 188] on span "Major Damage, unit" at bounding box center [92, 189] width 110 height 7
click at [35, 188] on input "Major Damage, unit" at bounding box center [32, 189] width 4 height 4
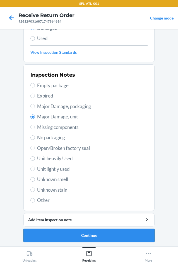
click at [75, 230] on button "Continue" at bounding box center [88, 235] width 131 height 13
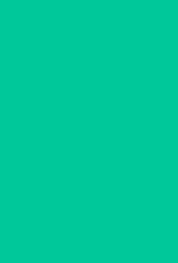
scroll to position [27, 0]
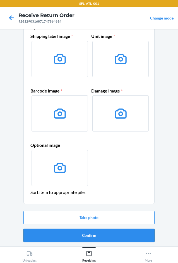
click at [104, 234] on button "Confirm" at bounding box center [88, 235] width 131 height 13
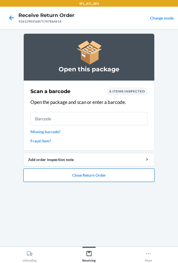
click at [102, 175] on button "Close Return Order" at bounding box center [88, 174] width 131 height 13
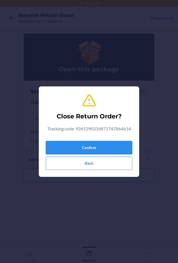
click at [117, 143] on button "Confirm" at bounding box center [89, 147] width 86 height 13
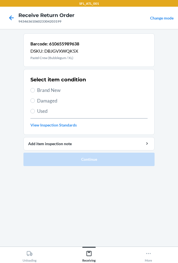
click at [53, 92] on span "Brand New" at bounding box center [92, 90] width 110 height 7
click at [35, 92] on input "Brand New" at bounding box center [32, 90] width 4 height 4
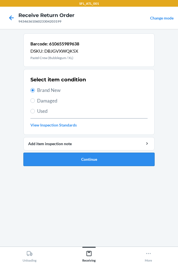
click at [91, 163] on button "Continue" at bounding box center [88, 159] width 131 height 13
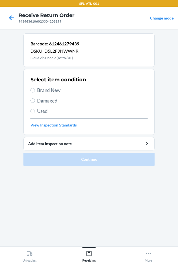
click at [55, 89] on span "Brand New" at bounding box center [92, 90] width 110 height 7
click at [35, 89] on input "Brand New" at bounding box center [32, 90] width 4 height 4
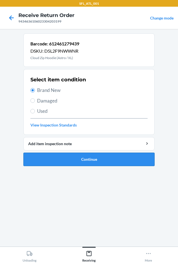
click at [86, 163] on button "Continue" at bounding box center [88, 159] width 131 height 13
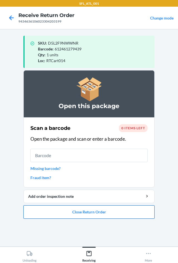
click at [80, 205] on button "Close Return Order" at bounding box center [88, 211] width 131 height 13
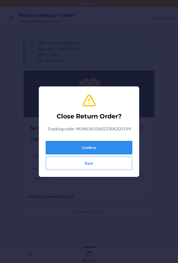
click at [66, 144] on button "Confirm" at bounding box center [89, 147] width 86 height 13
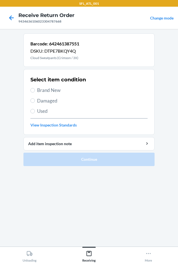
click at [41, 90] on span "Brand New" at bounding box center [92, 90] width 110 height 7
click at [35, 90] on input "Brand New" at bounding box center [32, 90] width 4 height 4
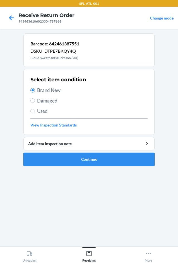
click at [72, 158] on button "Continue" at bounding box center [88, 159] width 131 height 13
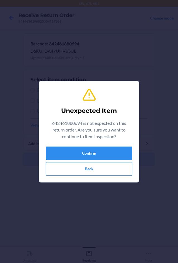
click at [102, 165] on button "Back" at bounding box center [89, 168] width 86 height 13
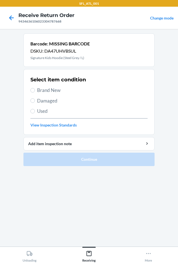
click at [13, 11] on div at bounding box center [11, 18] width 14 height 14
click at [47, 89] on span "Brand New" at bounding box center [92, 90] width 110 height 7
click at [35, 89] on input "Brand New" at bounding box center [32, 90] width 4 height 4
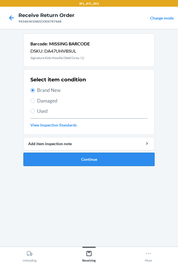
click at [45, 153] on button "Continue" at bounding box center [88, 159] width 131 height 13
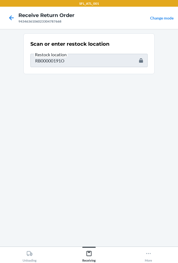
click at [83, 63] on input "RB00000191O" at bounding box center [88, 60] width 117 height 13
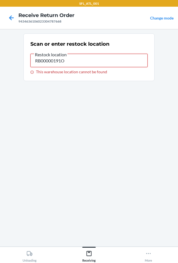
click at [81, 59] on input "RB00000191O" at bounding box center [88, 60] width 117 height 13
click at [8, 16] on icon at bounding box center [11, 17] width 9 height 9
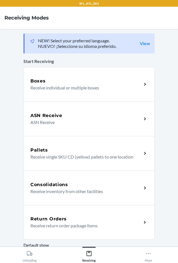
click at [98, 215] on div "Return Orders Receive return order package items" at bounding box center [88, 222] width 131 height 35
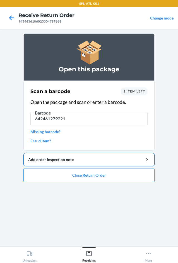
click at [72, 163] on button "Add order inspection note" at bounding box center [88, 159] width 131 height 13
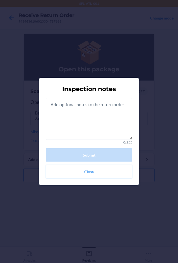
click at [67, 173] on button "Close" at bounding box center [89, 171] width 86 height 13
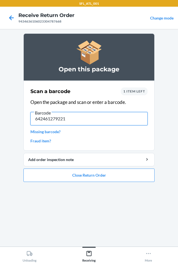
drag, startPoint x: 84, startPoint y: 114, endPoint x: 84, endPoint y: 117, distance: 3.1
click at [84, 114] on input "642461279221" at bounding box center [88, 118] width 117 height 13
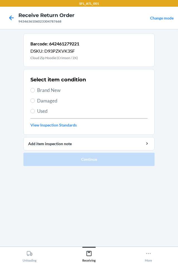
click at [58, 88] on span "Brand New" at bounding box center [92, 90] width 110 height 7
click at [35, 88] on input "Brand New" at bounding box center [32, 90] width 4 height 4
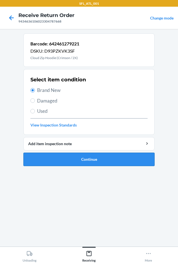
click at [82, 155] on button "Continue" at bounding box center [88, 159] width 131 height 13
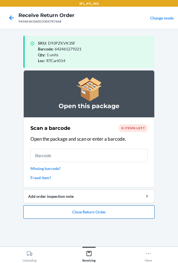
click at [110, 215] on button "Close Return Order" at bounding box center [88, 211] width 131 height 13
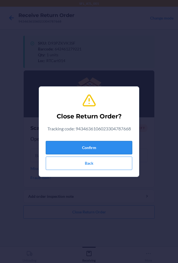
click at [112, 150] on button "Confirm" at bounding box center [89, 147] width 86 height 13
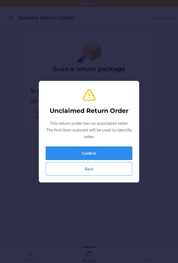
click at [98, 153] on button "Confirm" at bounding box center [89, 152] width 86 height 13
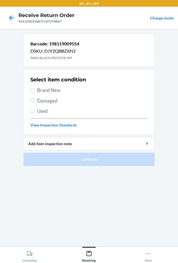
click at [52, 92] on span "Brand New" at bounding box center [92, 90] width 110 height 7
click at [45, 89] on span "Brand New" at bounding box center [92, 90] width 110 height 7
click at [35, 89] on input "Brand New" at bounding box center [32, 90] width 4 height 4
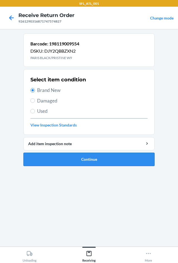
click at [70, 160] on button "Continue" at bounding box center [88, 159] width 131 height 13
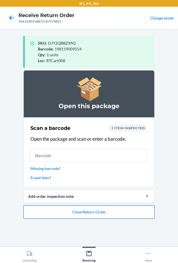
click at [80, 212] on button "Close Return Order" at bounding box center [88, 211] width 131 height 13
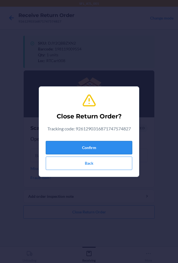
click at [111, 146] on button "Confirm" at bounding box center [89, 147] width 86 height 13
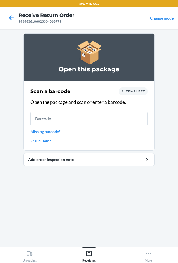
click at [57, 213] on section "Open this package Scan a barcode 3 items left Open the package and scan or ente…" at bounding box center [88, 137] width 131 height 208
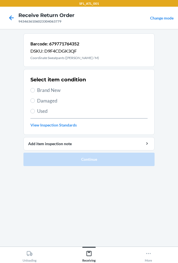
click at [51, 86] on div "Select item condition Brand New Damaged Used View Inspection Standards" at bounding box center [88, 101] width 117 height 55
click at [51, 87] on span "Brand New" at bounding box center [92, 90] width 110 height 7
click at [35, 88] on input "Brand New" at bounding box center [32, 90] width 4 height 4
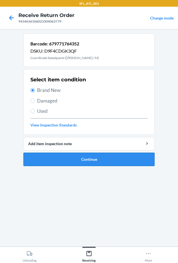
drag, startPoint x: 61, startPoint y: 171, endPoint x: 67, endPoint y: 164, distance: 8.7
click at [62, 171] on section "Barcode: 679771764352 DSKU: D9F4CDGK3QF Coordinate Sweatpants (Moss / M) Select…" at bounding box center [88, 137] width 131 height 208
click at [68, 161] on button "Continue" at bounding box center [88, 159] width 131 height 13
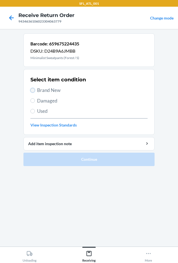
click at [34, 92] on input "Brand New" at bounding box center [32, 90] width 4 height 4
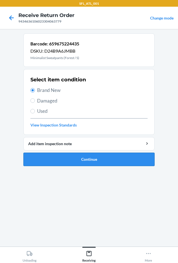
click at [75, 158] on button "Continue" at bounding box center [88, 159] width 131 height 13
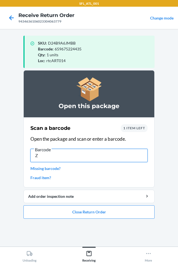
click at [61, 156] on input "Z" at bounding box center [88, 155] width 117 height 13
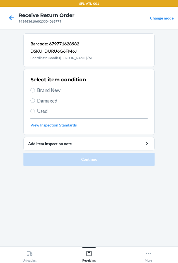
drag, startPoint x: 41, startPoint y: 87, endPoint x: 48, endPoint y: 97, distance: 12.0
click at [41, 88] on span "Brand New" at bounding box center [92, 90] width 110 height 7
click at [59, 90] on span "Brand New" at bounding box center [92, 90] width 110 height 7
click at [35, 90] on input "Brand New" at bounding box center [32, 90] width 4 height 4
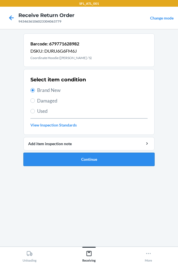
click at [79, 163] on button "Continue" at bounding box center [88, 159] width 131 height 13
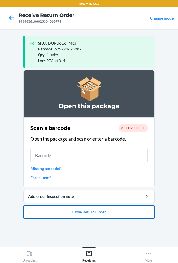
click at [84, 217] on button "Close Return Order" at bounding box center [88, 211] width 131 height 13
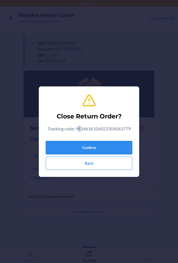
drag, startPoint x: 79, startPoint y: 134, endPoint x: 79, endPoint y: 141, distance: 6.4
click at [78, 135] on div "Close Return Order? Tracking code: 9434636106023304063779 Confirm Back" at bounding box center [89, 131] width 86 height 81
click at [79, 142] on button "Confirm" at bounding box center [89, 147] width 86 height 13
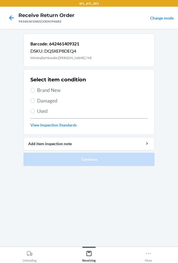
click at [42, 90] on span "Brand New" at bounding box center [92, 90] width 110 height 7
click at [35, 90] on input "Brand New" at bounding box center [32, 90] width 4 height 4
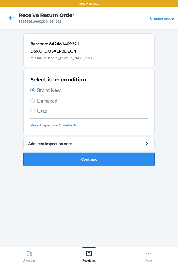
click at [63, 153] on button "Continue" at bounding box center [88, 159] width 131 height 13
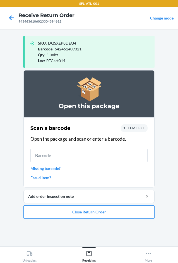
click at [128, 131] on div "1 item left" at bounding box center [134, 128] width 27 height 8
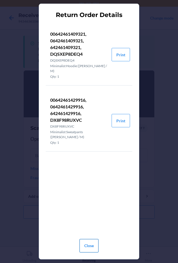
click at [85, 243] on button "Close" at bounding box center [88, 245] width 19 height 13
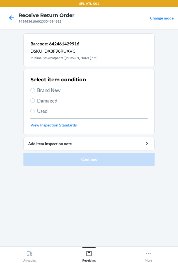
click at [41, 88] on span "Brand New" at bounding box center [92, 90] width 110 height 7
click at [35, 88] on input "Brand New" at bounding box center [32, 90] width 4 height 4
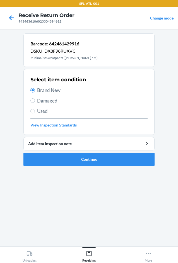
click at [64, 166] on ol "Barcode: 642461429916 DSKU: DX8F98RUXVC Minimalist Sweatpants (Berry / M) Selec…" at bounding box center [88, 101] width 131 height 137
click at [60, 164] on button "Continue" at bounding box center [88, 159] width 131 height 13
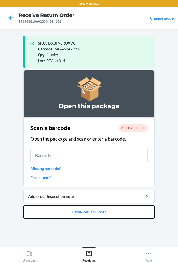
drag, startPoint x: 73, startPoint y: 207, endPoint x: 72, endPoint y: 161, distance: 45.7
click at [72, 202] on li "Open this package Scan a barcode 0 items left Open the package and scan or ente…" at bounding box center [88, 144] width 131 height 148
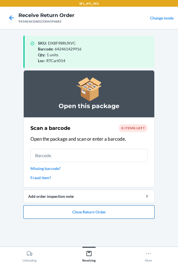
click at [69, 214] on button "Close Return Order" at bounding box center [88, 211] width 131 height 13
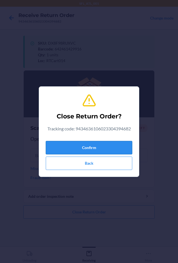
click at [78, 150] on button "Confirm" at bounding box center [89, 147] width 86 height 13
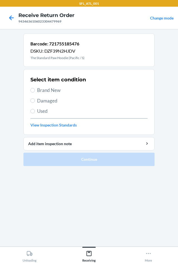
click at [43, 84] on div "Select item condition Brand New Damaged Used View Inspection Standards" at bounding box center [88, 101] width 117 height 55
drag, startPoint x: 44, startPoint y: 85, endPoint x: 44, endPoint y: 89, distance: 3.6
click at [44, 87] on div "Select item condition Brand New Damaged Used View Inspection Standards" at bounding box center [88, 101] width 117 height 55
click at [44, 90] on span "Brand New" at bounding box center [92, 90] width 110 height 7
click at [35, 90] on input "Brand New" at bounding box center [32, 90] width 4 height 4
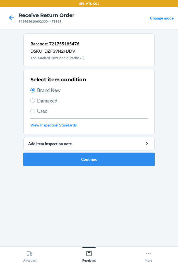
click at [58, 160] on button "Continue" at bounding box center [88, 159] width 131 height 13
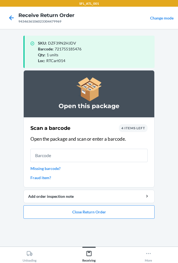
click at [47, 168] on link "Missing barcode?" at bounding box center [88, 168] width 117 height 6
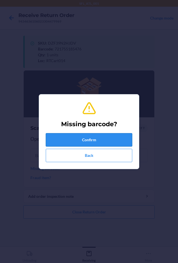
click at [66, 138] on button "Confirm" at bounding box center [89, 139] width 86 height 13
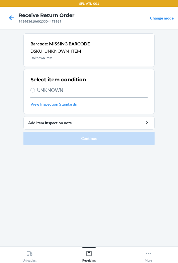
click at [50, 87] on span "UNKNOWN" at bounding box center [92, 90] width 110 height 7
click at [35, 88] on input "UNKNOWN" at bounding box center [32, 90] width 4 height 4
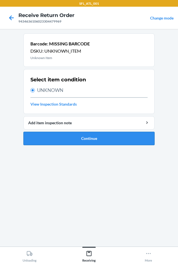
click at [35, 139] on button "Continue" at bounding box center [88, 138] width 131 height 13
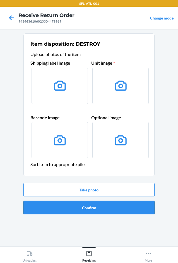
click at [75, 207] on button "Confirm" at bounding box center [88, 207] width 131 height 13
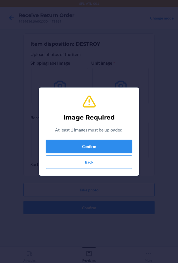
click at [96, 143] on button "Confirm" at bounding box center [89, 146] width 86 height 13
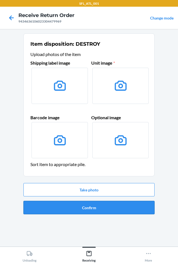
click at [86, 206] on button "Confirm" at bounding box center [88, 207] width 131 height 13
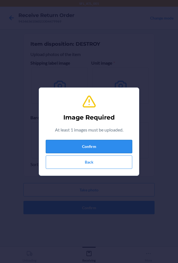
click at [85, 146] on button "Confirm" at bounding box center [89, 146] width 86 height 13
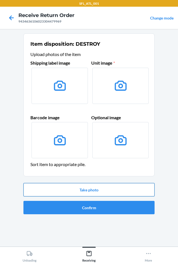
click at [95, 191] on button "Take photo" at bounding box center [88, 189] width 131 height 13
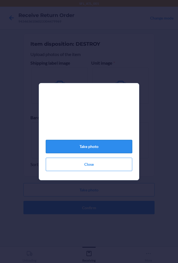
click at [93, 146] on button "Take photo" at bounding box center [89, 146] width 86 height 13
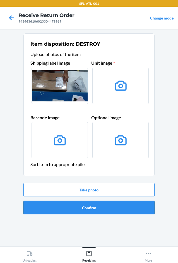
click at [79, 206] on button "Confirm" at bounding box center [88, 207] width 131 height 13
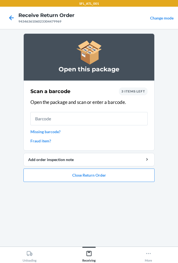
click at [135, 94] on div "3 items left" at bounding box center [133, 91] width 29 height 8
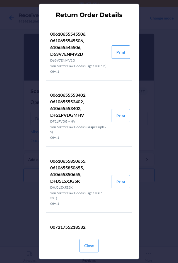
click at [78, 245] on div "Close" at bounding box center [89, 243] width 86 height 18
click at [97, 249] on button "Close" at bounding box center [88, 245] width 19 height 13
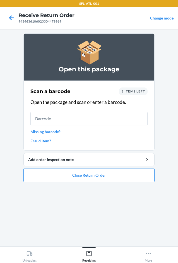
click at [53, 130] on link "Missing barcode?" at bounding box center [88, 132] width 117 height 6
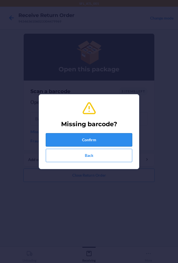
click at [86, 139] on button "Confirm" at bounding box center [89, 139] width 86 height 13
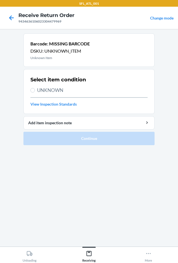
click at [48, 88] on span "UNKNOWN" at bounding box center [92, 90] width 110 height 7
click at [35, 88] on input "UNKNOWN" at bounding box center [32, 90] width 4 height 4
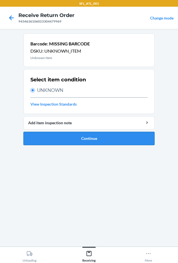
click at [68, 139] on button "Continue" at bounding box center [88, 138] width 131 height 13
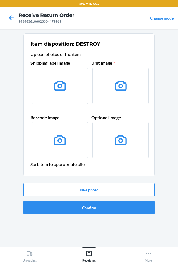
drag, startPoint x: 103, startPoint y: 183, endPoint x: 106, endPoint y: 179, distance: 4.9
click at [104, 182] on div "Take photo Confirm" at bounding box center [88, 199] width 131 height 36
click at [97, 193] on button "Take photo" at bounding box center [88, 189] width 131 height 13
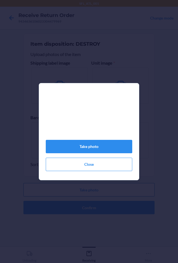
click at [23, 183] on button "Take photo" at bounding box center [88, 189] width 131 height 13
click at [103, 149] on button "Take photo" at bounding box center [89, 146] width 86 height 13
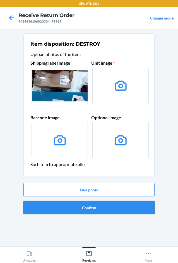
click at [112, 208] on button "Confirm" at bounding box center [88, 207] width 131 height 13
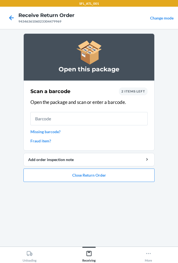
click at [51, 131] on link "Missing barcode?" at bounding box center [88, 132] width 117 height 6
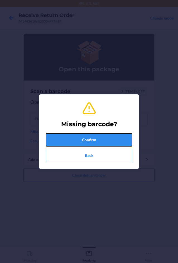
click at [82, 136] on button "Confirm" at bounding box center [89, 139] width 86 height 13
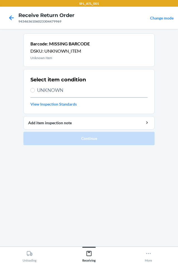
click at [59, 91] on span "UNKNOWN" at bounding box center [92, 90] width 110 height 7
click at [35, 91] on input "UNKNOWN" at bounding box center [32, 90] width 4 height 4
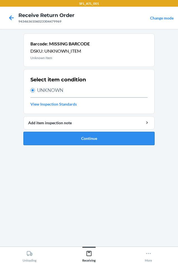
click at [75, 134] on button "Continue" at bounding box center [88, 138] width 131 height 13
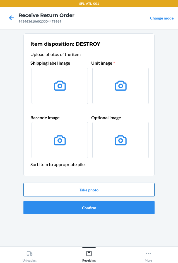
click at [75, 190] on button "Take photo" at bounding box center [88, 189] width 131 height 13
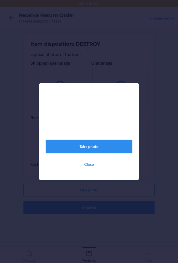
click at [90, 153] on button "Take photo" at bounding box center [89, 146] width 86 height 13
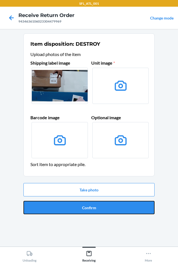
click at [104, 204] on button "Confirm" at bounding box center [88, 207] width 131 height 13
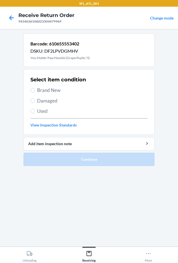
click at [55, 90] on span "Brand New" at bounding box center [92, 90] width 110 height 7
click at [35, 90] on input "Brand New" at bounding box center [32, 90] width 4 height 4
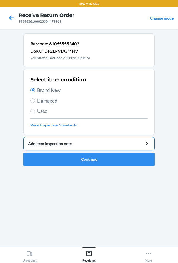
click at [67, 146] on div "Add item inspection note" at bounding box center [88, 144] width 121 height 6
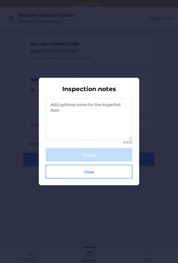
click at [70, 172] on button "Close" at bounding box center [89, 171] width 86 height 13
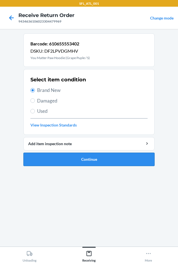
click at [70, 160] on button "Continue" at bounding box center [88, 159] width 131 height 13
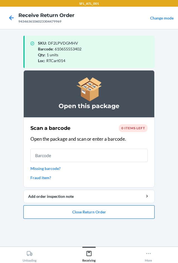
click at [122, 206] on button "Close Return Order" at bounding box center [88, 211] width 131 height 13
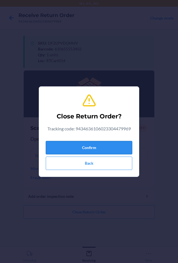
click at [83, 148] on button "Confirm" at bounding box center [89, 147] width 86 height 13
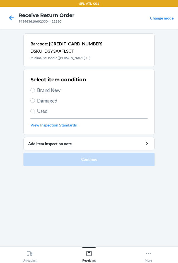
drag, startPoint x: 45, startPoint y: 91, endPoint x: 54, endPoint y: 126, distance: 36.3
click at [43, 92] on span "Brand New" at bounding box center [92, 90] width 110 height 7
click at [35, 92] on input "Brand New" at bounding box center [32, 90] width 4 height 4
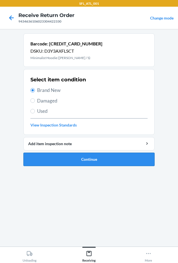
drag, startPoint x: 66, startPoint y: 156, endPoint x: 66, endPoint y: 160, distance: 4.2
click at [66, 160] on button "Continue" at bounding box center [88, 159] width 131 height 13
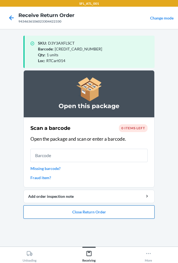
click at [99, 212] on button "Close Return Order" at bounding box center [88, 211] width 131 height 13
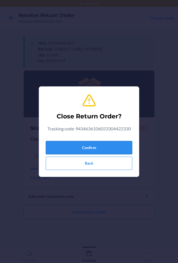
click at [103, 147] on button "Confirm" at bounding box center [89, 147] width 86 height 13
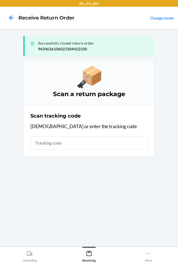
drag, startPoint x: 103, startPoint y: 147, endPoint x: 24, endPoint y: 142, distance: 78.9
click at [25, 141] on section "Scan tracking code Scan or enter the tracking code" at bounding box center [88, 130] width 131 height 51
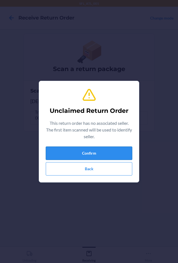
click at [69, 149] on button "Confirm" at bounding box center [89, 152] width 86 height 13
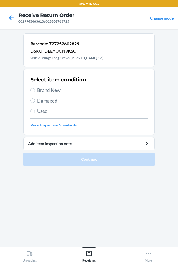
drag, startPoint x: 46, startPoint y: 86, endPoint x: 59, endPoint y: 110, distance: 27.4
click at [46, 86] on div "Select item condition Brand New Damaged Used View Inspection Standards" at bounding box center [88, 101] width 117 height 55
drag, startPoint x: 39, startPoint y: 82, endPoint x: 41, endPoint y: 94, distance: 11.9
click at [39, 85] on div "Select item condition Brand New Damaged Used View Inspection Standards" at bounding box center [88, 101] width 117 height 55
drag, startPoint x: 41, startPoint y: 92, endPoint x: 46, endPoint y: 117, distance: 26.1
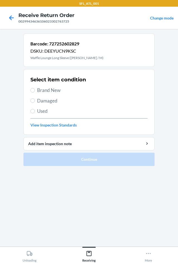
click at [42, 100] on div "Select item condition Brand New Damaged Used View Inspection Standards" at bounding box center [88, 101] width 117 height 55
click at [36, 87] on label "Brand New" at bounding box center [88, 90] width 117 height 7
click at [35, 88] on input "Brand New" at bounding box center [32, 90] width 4 height 4
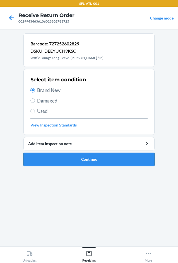
click at [38, 155] on button "Continue" at bounding box center [88, 159] width 131 height 13
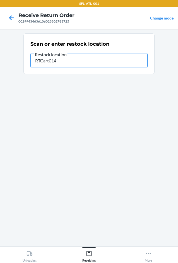
click at [84, 60] on input "RTCart014" at bounding box center [88, 60] width 117 height 13
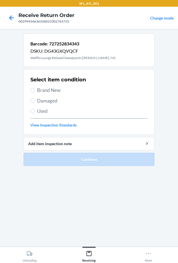
click at [47, 89] on span "Brand New" at bounding box center [92, 90] width 110 height 7
click at [35, 89] on input "Brand New" at bounding box center [32, 90] width 4 height 4
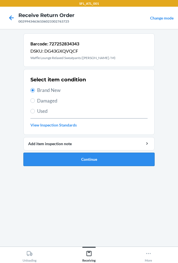
click at [93, 157] on button "Continue" at bounding box center [88, 159] width 131 height 13
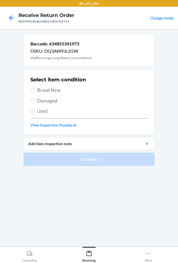
click at [57, 87] on span "Brand New" at bounding box center [92, 90] width 110 height 7
click at [35, 88] on input "Brand New" at bounding box center [32, 90] width 4 height 4
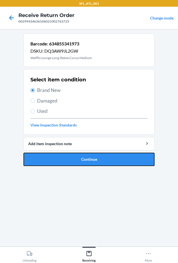
click at [98, 162] on button "Continue" at bounding box center [88, 159] width 131 height 13
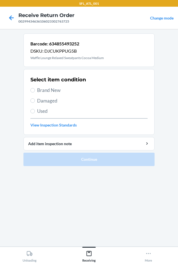
click at [47, 92] on span "Brand New" at bounding box center [92, 90] width 110 height 7
click at [35, 92] on input "Brand New" at bounding box center [32, 90] width 4 height 4
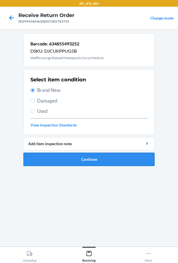
click at [87, 155] on button "Continue" at bounding box center [88, 159] width 131 height 13
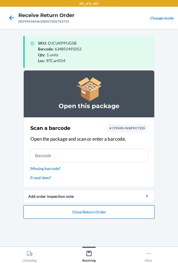
click at [92, 214] on button "Close Return Order" at bounding box center [88, 211] width 131 height 13
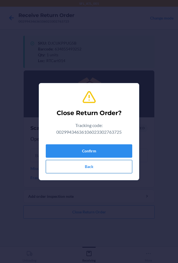
click at [93, 160] on button "Back" at bounding box center [89, 166] width 86 height 13
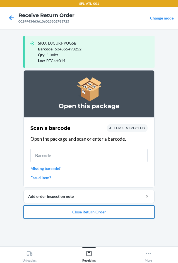
drag, startPoint x: 107, startPoint y: 206, endPoint x: 110, endPoint y: 212, distance: 7.1
click at [110, 212] on button "Close Return Order" at bounding box center [88, 211] width 131 height 13
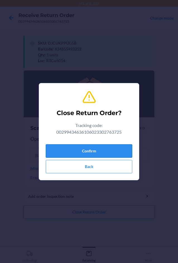
click at [80, 150] on button "Confirm" at bounding box center [89, 150] width 86 height 13
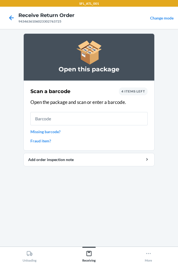
click at [132, 92] on span "4 items left" at bounding box center [133, 91] width 24 height 4
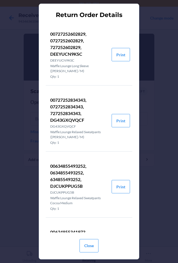
click at [167, 63] on div "Return Order Details 00727252602829, 0727252602829, 727252602829, DEEYUCN9KSC D…" at bounding box center [89, 131] width 178 height 263
click at [89, 249] on button "Close" at bounding box center [88, 245] width 19 height 13
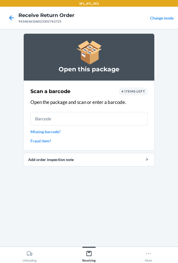
click at [140, 91] on span "4 items left" at bounding box center [133, 91] width 24 height 4
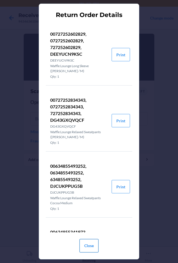
click at [83, 241] on button "Close" at bounding box center [88, 245] width 19 height 13
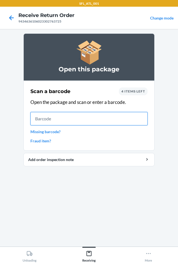
click at [58, 112] on input "text" at bounding box center [88, 118] width 117 height 13
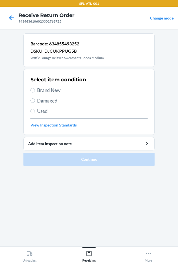
click at [49, 91] on span "Brand New" at bounding box center [92, 90] width 110 height 7
click at [35, 91] on input "Brand New" at bounding box center [32, 90] width 4 height 4
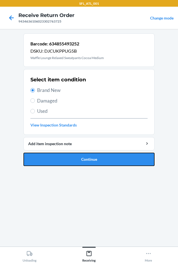
click at [82, 164] on button "Continue" at bounding box center [88, 159] width 131 height 13
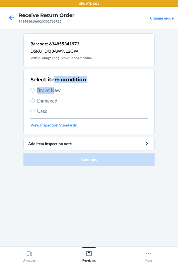
drag, startPoint x: 55, startPoint y: 81, endPoint x: 52, endPoint y: 89, distance: 7.9
click at [53, 86] on div "Select item condition Brand New Damaged Used View Inspection Standards" at bounding box center [88, 101] width 117 height 55
click at [53, 88] on span "Brand New" at bounding box center [92, 90] width 110 height 7
click at [35, 88] on input "Brand New" at bounding box center [32, 90] width 4 height 4
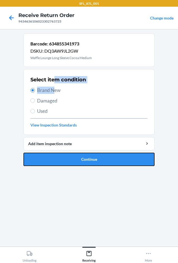
click at [93, 161] on button "Continue" at bounding box center [88, 159] width 131 height 13
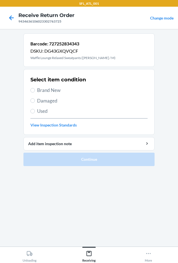
click at [47, 87] on span "Brand New" at bounding box center [92, 90] width 110 height 7
click at [35, 88] on input "Brand New" at bounding box center [32, 90] width 4 height 4
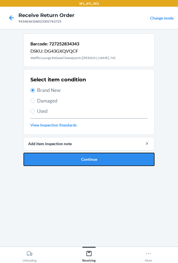
drag, startPoint x: 92, startPoint y: 158, endPoint x: 95, endPoint y: 150, distance: 9.0
click at [94, 153] on button "Continue" at bounding box center [88, 159] width 131 height 13
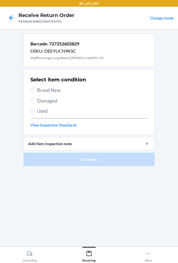
click at [48, 89] on span "Brand New" at bounding box center [92, 90] width 110 height 7
click at [35, 89] on input "Brand New" at bounding box center [32, 90] width 4 height 4
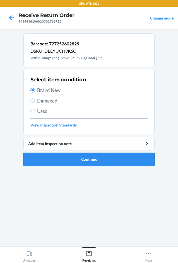
click at [66, 160] on button "Continue" at bounding box center [88, 159] width 131 height 13
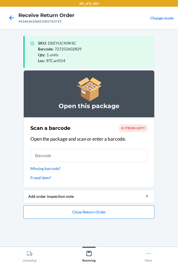
drag, startPoint x: 89, startPoint y: 223, endPoint x: 86, endPoint y: 220, distance: 3.6
click at [87, 220] on ol "Open this package Scan a barcode 0 items left Open the package and scan or ente…" at bounding box center [88, 146] width 131 height 153
click at [85, 217] on button "Close Return Order" at bounding box center [88, 211] width 131 height 13
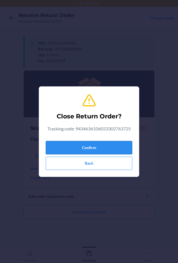
click at [71, 144] on button "Confirm" at bounding box center [89, 147] width 86 height 13
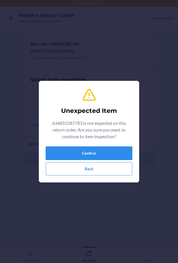
click at [90, 152] on button "Confirm" at bounding box center [89, 152] width 86 height 13
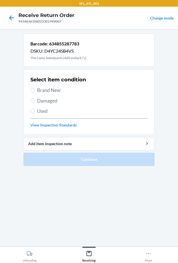
click at [48, 89] on span "Brand New" at bounding box center [92, 90] width 110 height 7
click at [35, 89] on input "Brand New" at bounding box center [32, 90] width 4 height 4
click at [39, 94] on div "Select item condition Brand New Damaged Used View Inspection Standards" at bounding box center [88, 101] width 117 height 55
click at [41, 86] on div "Select item condition Brand New Damaged Used View Inspection Standards" at bounding box center [88, 101] width 117 height 55
click at [50, 92] on span "Brand New" at bounding box center [92, 90] width 110 height 7
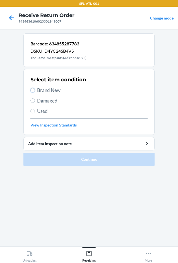
click at [35, 92] on input "Brand New" at bounding box center [32, 90] width 4 height 4
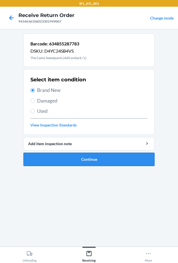
click at [64, 155] on button "Continue" at bounding box center [88, 159] width 131 height 13
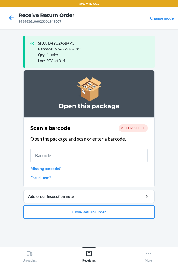
click at [136, 123] on div "Scan a barcode 0 items left Open the package and scan or enter a barcode. Missi…" at bounding box center [88, 152] width 117 height 60
click at [136, 131] on div "0 items left" at bounding box center [133, 128] width 29 height 8
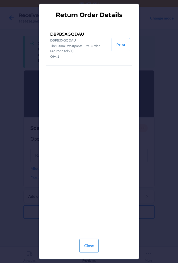
click at [87, 249] on button "Close" at bounding box center [88, 245] width 19 height 13
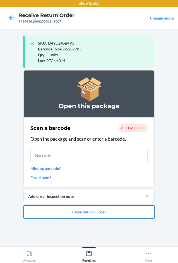
click at [86, 217] on button "Close Return Order" at bounding box center [88, 211] width 131 height 13
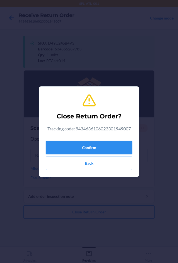
click at [87, 144] on button "Confirm" at bounding box center [89, 147] width 86 height 13
